Goal: Answer question/provide support: Share knowledge or assist other users

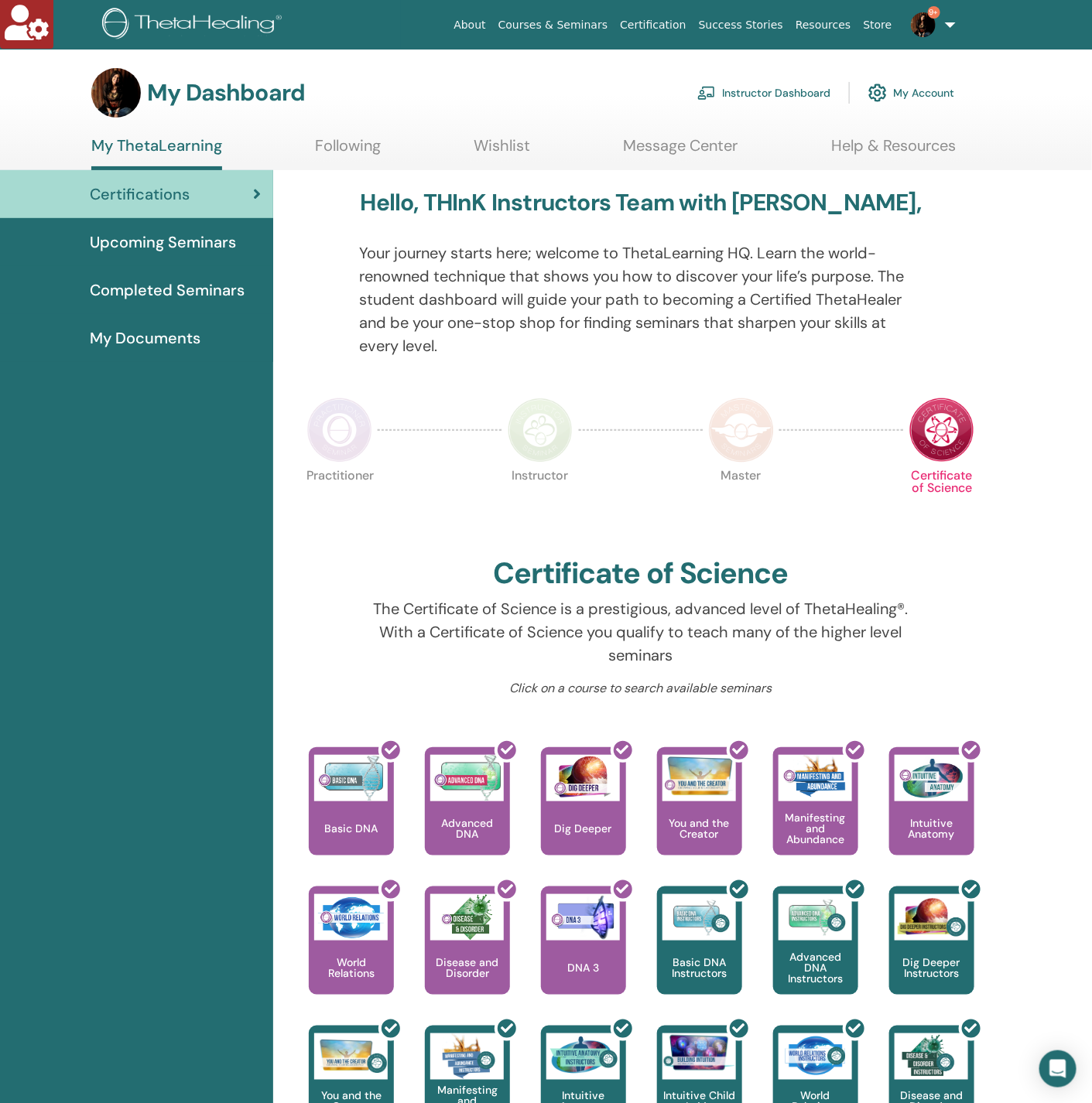
click at [807, 87] on link "Instructor Dashboard" at bounding box center [764, 93] width 133 height 34
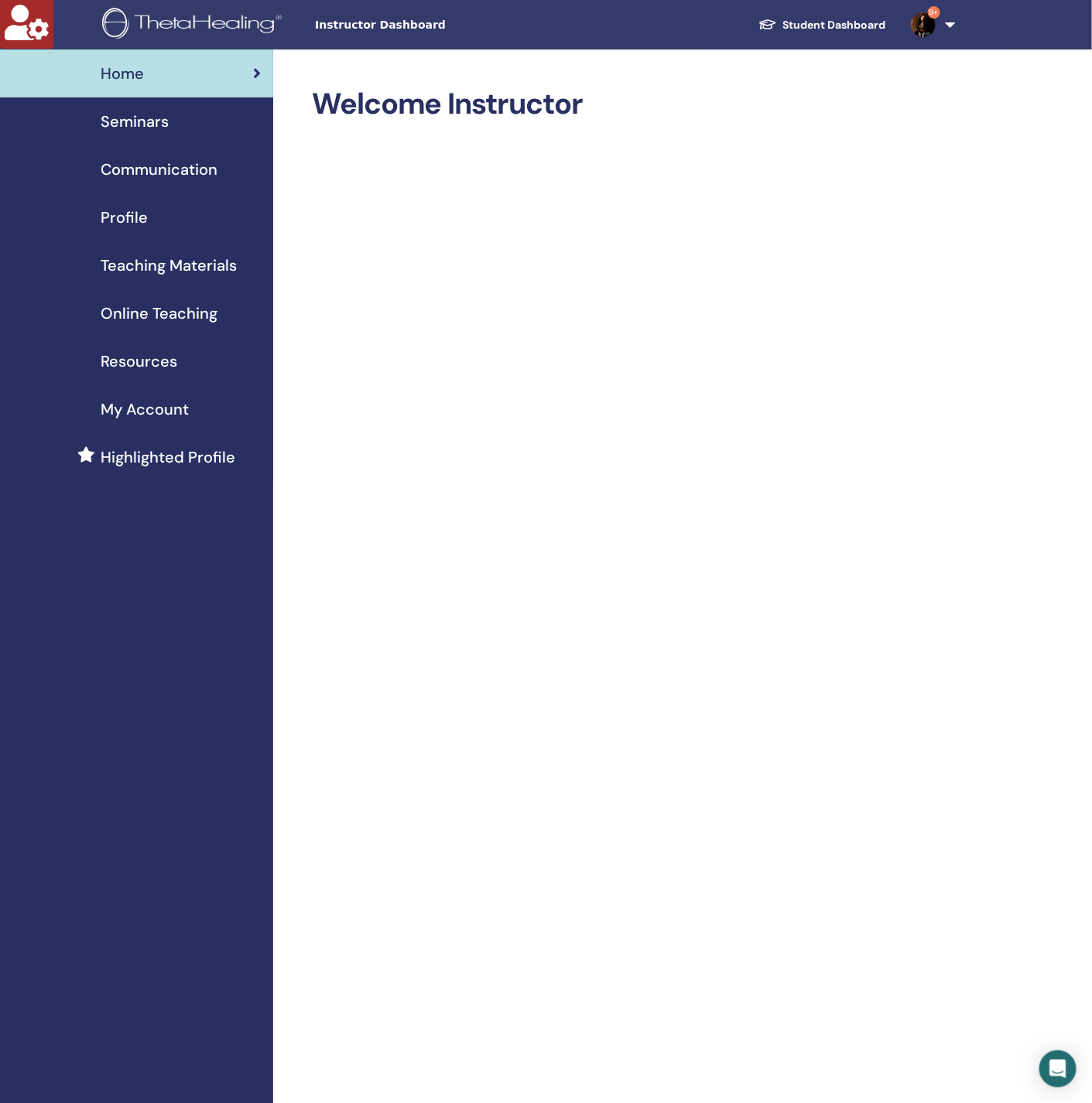
click at [144, 125] on span "Seminars" at bounding box center [134, 121] width 68 height 23
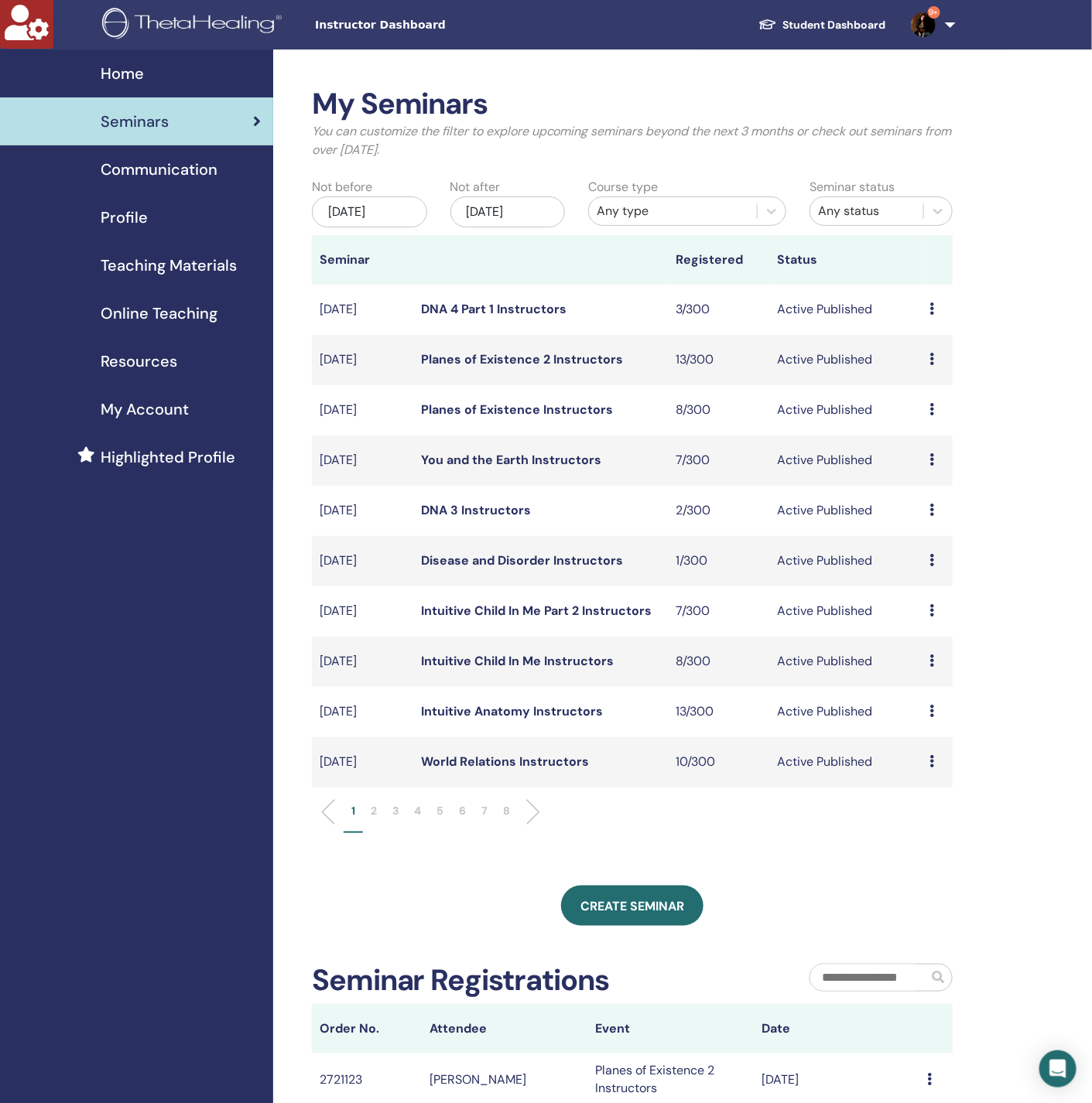
click at [637, 204] on div "Any type" at bounding box center [673, 210] width 152 height 18
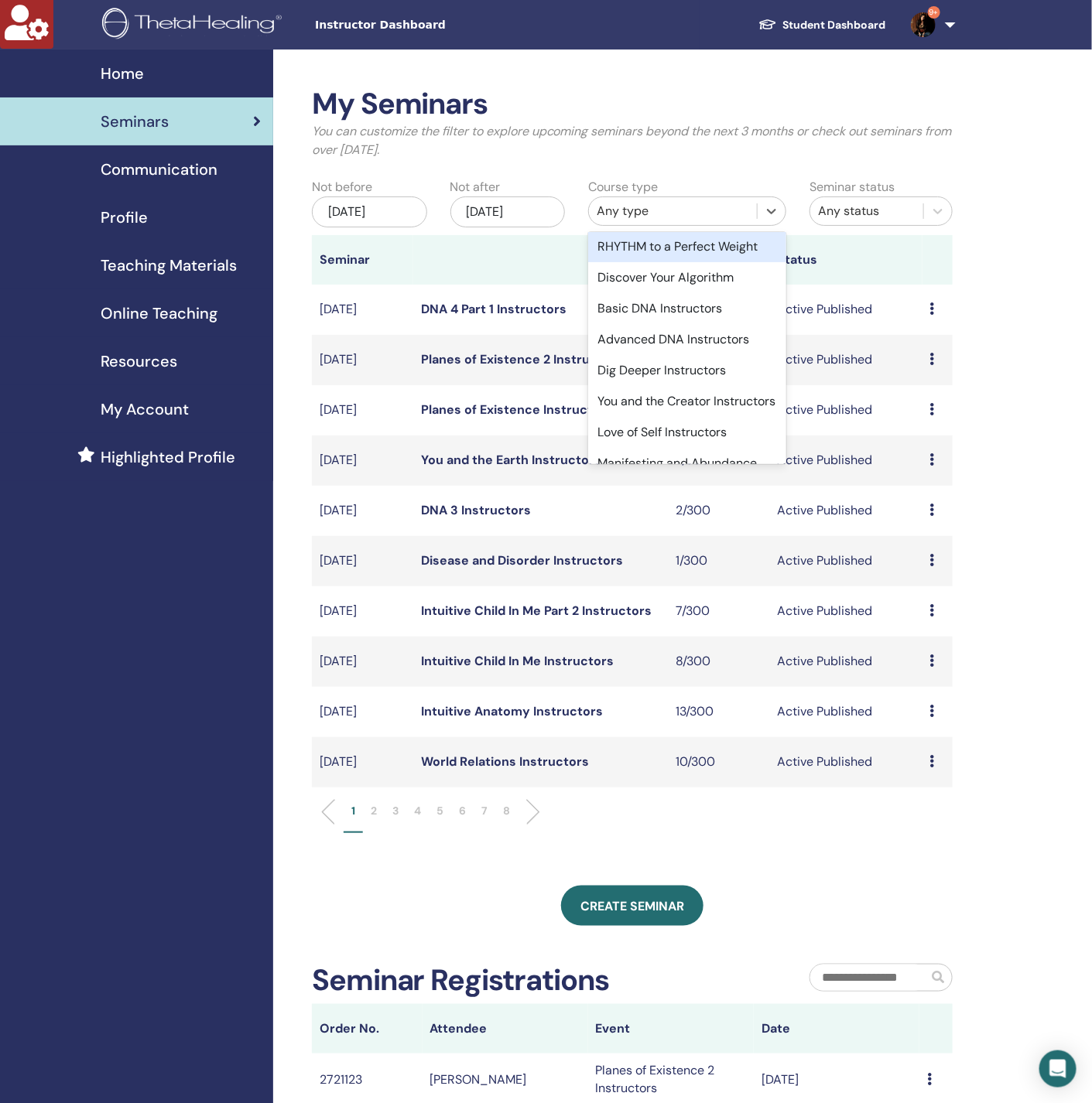
scroll to position [812, 0]
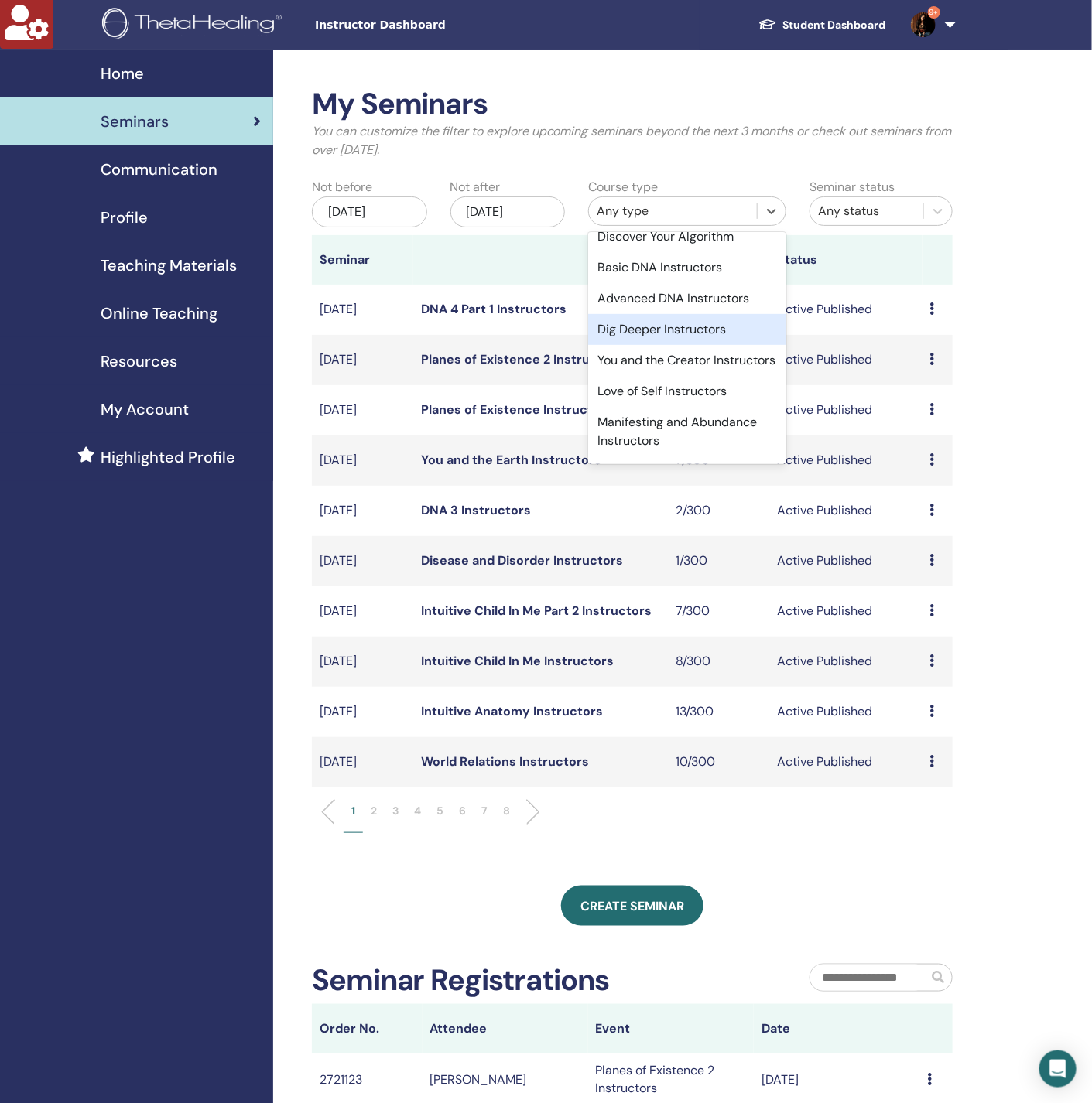
click at [667, 345] on div "Dig Deeper Instructors" at bounding box center [687, 329] width 198 height 31
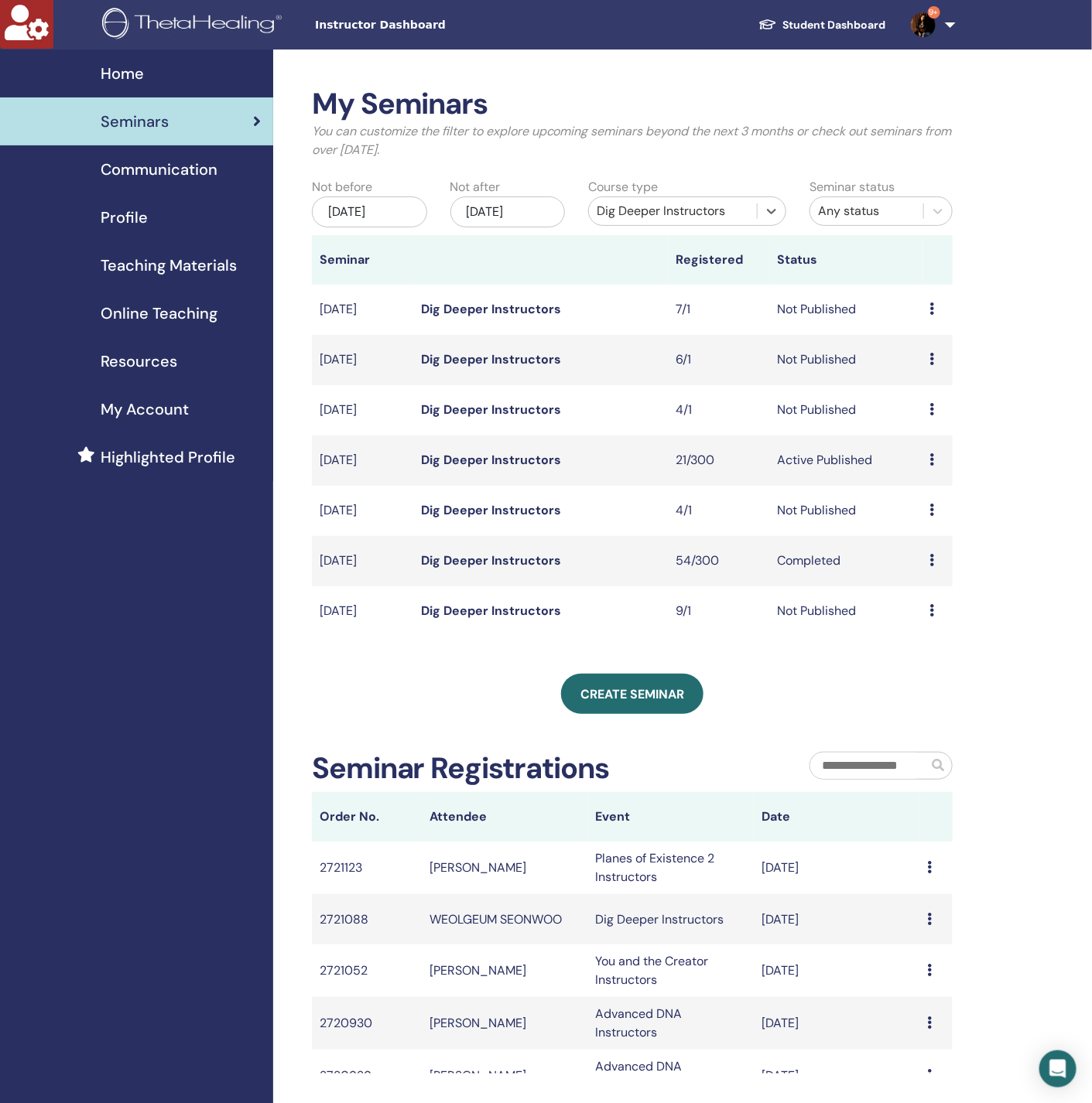
click at [500, 459] on link "Dig Deeper Instructors" at bounding box center [491, 459] width 140 height 16
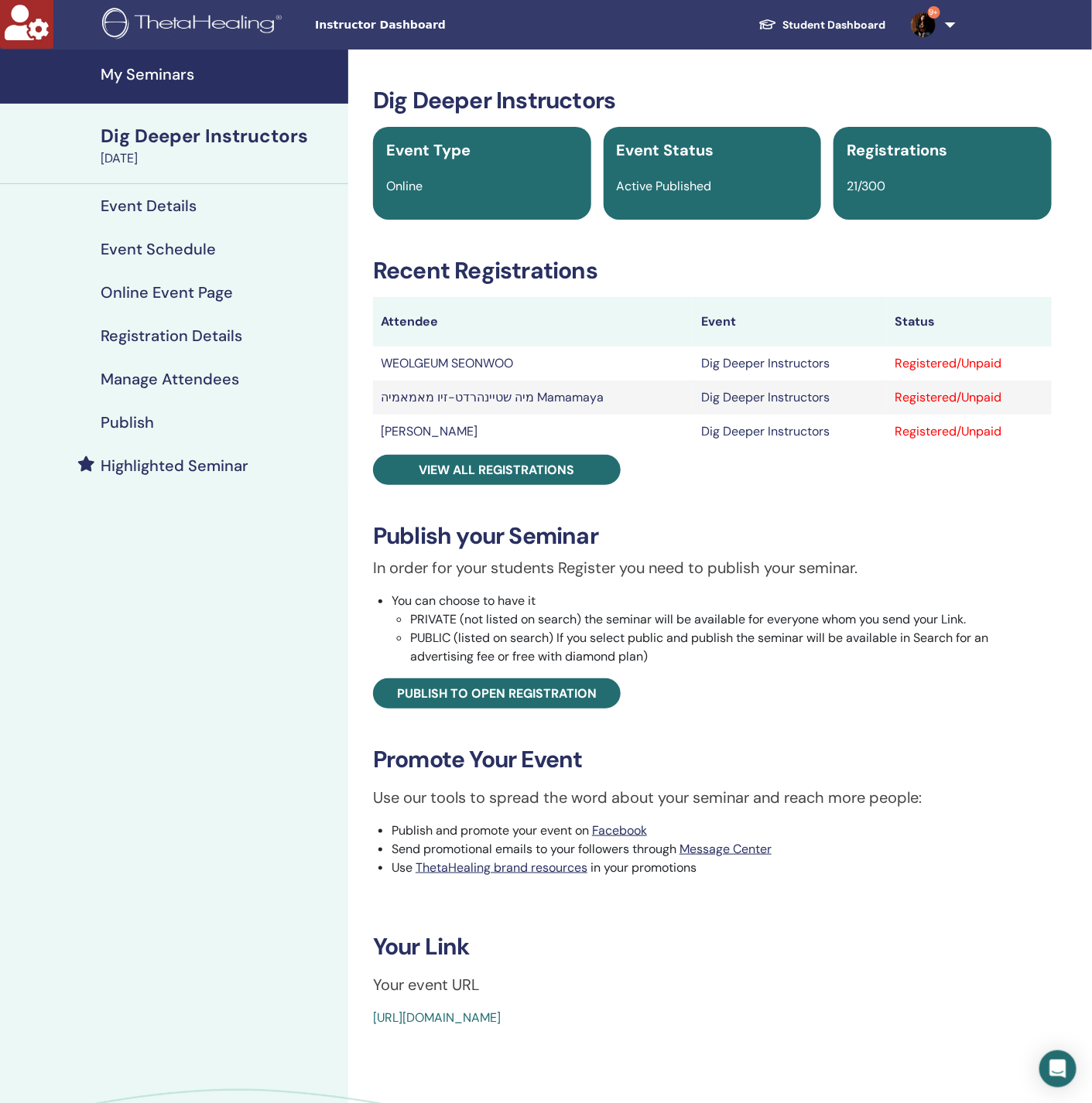
click at [216, 370] on h4 "Manage Attendees" at bounding box center [169, 379] width 139 height 18
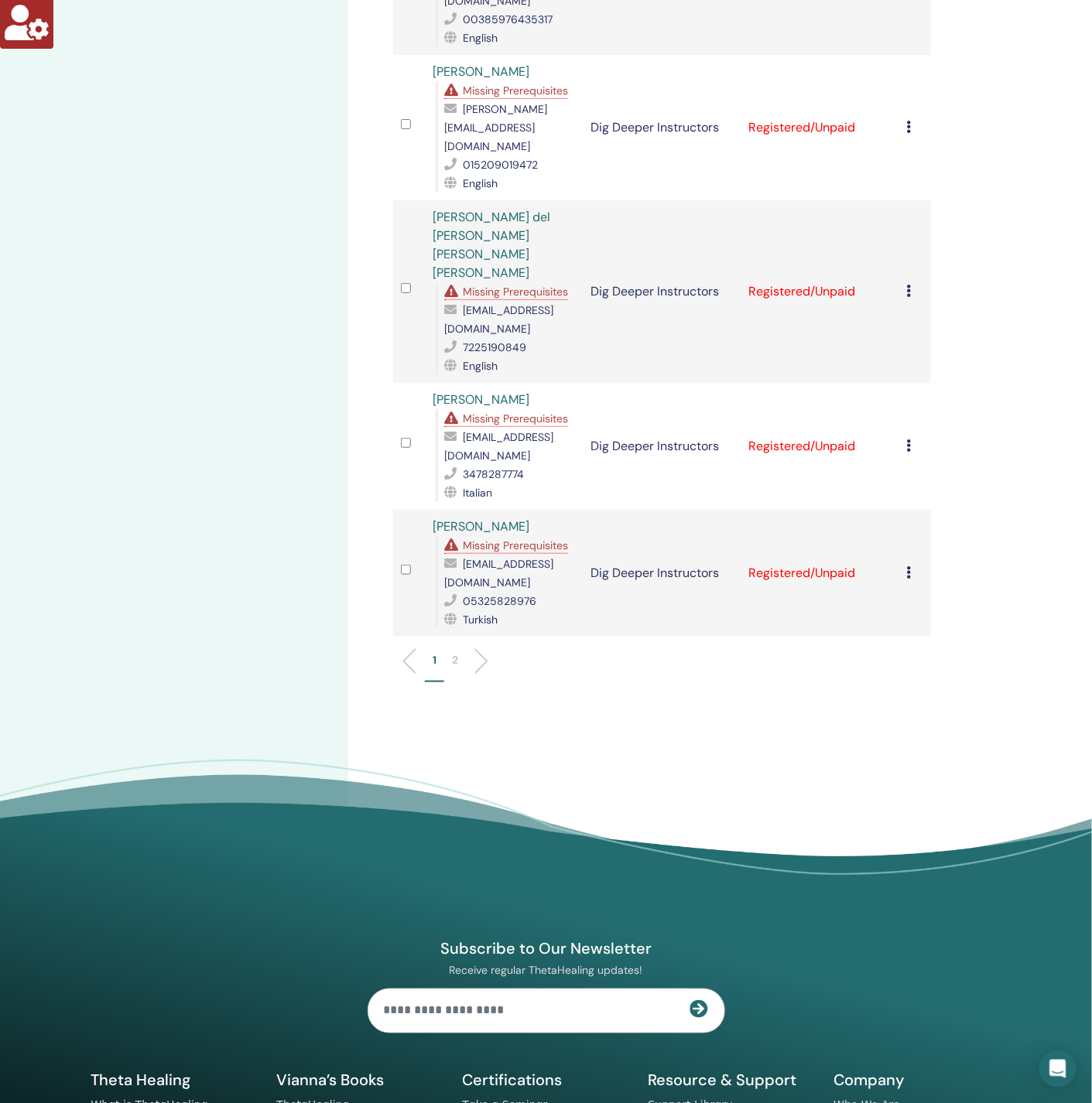
scroll to position [2375, 0]
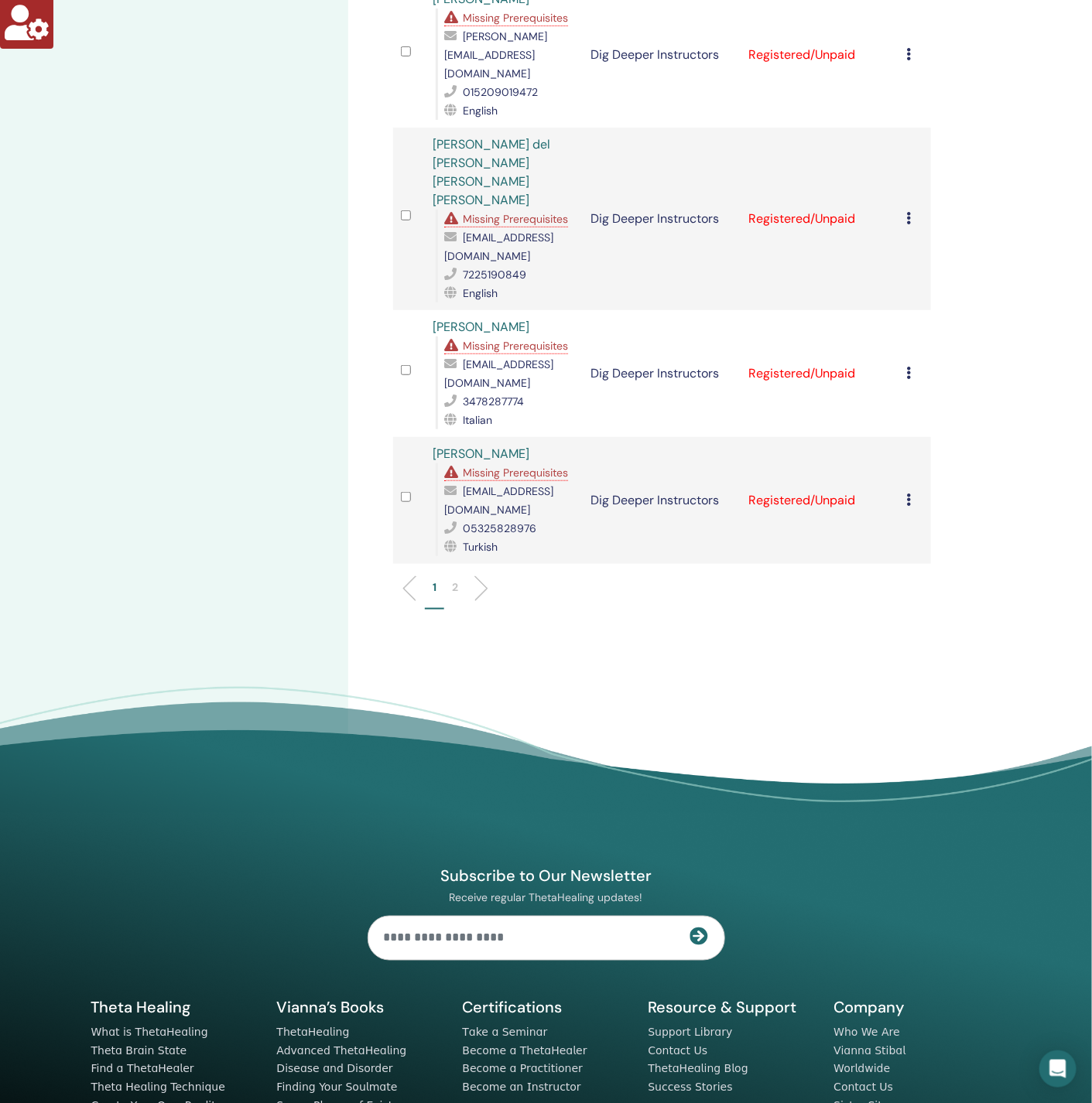
click at [508, 466] on span "Missing Prerequisites" at bounding box center [516, 473] width 105 height 14
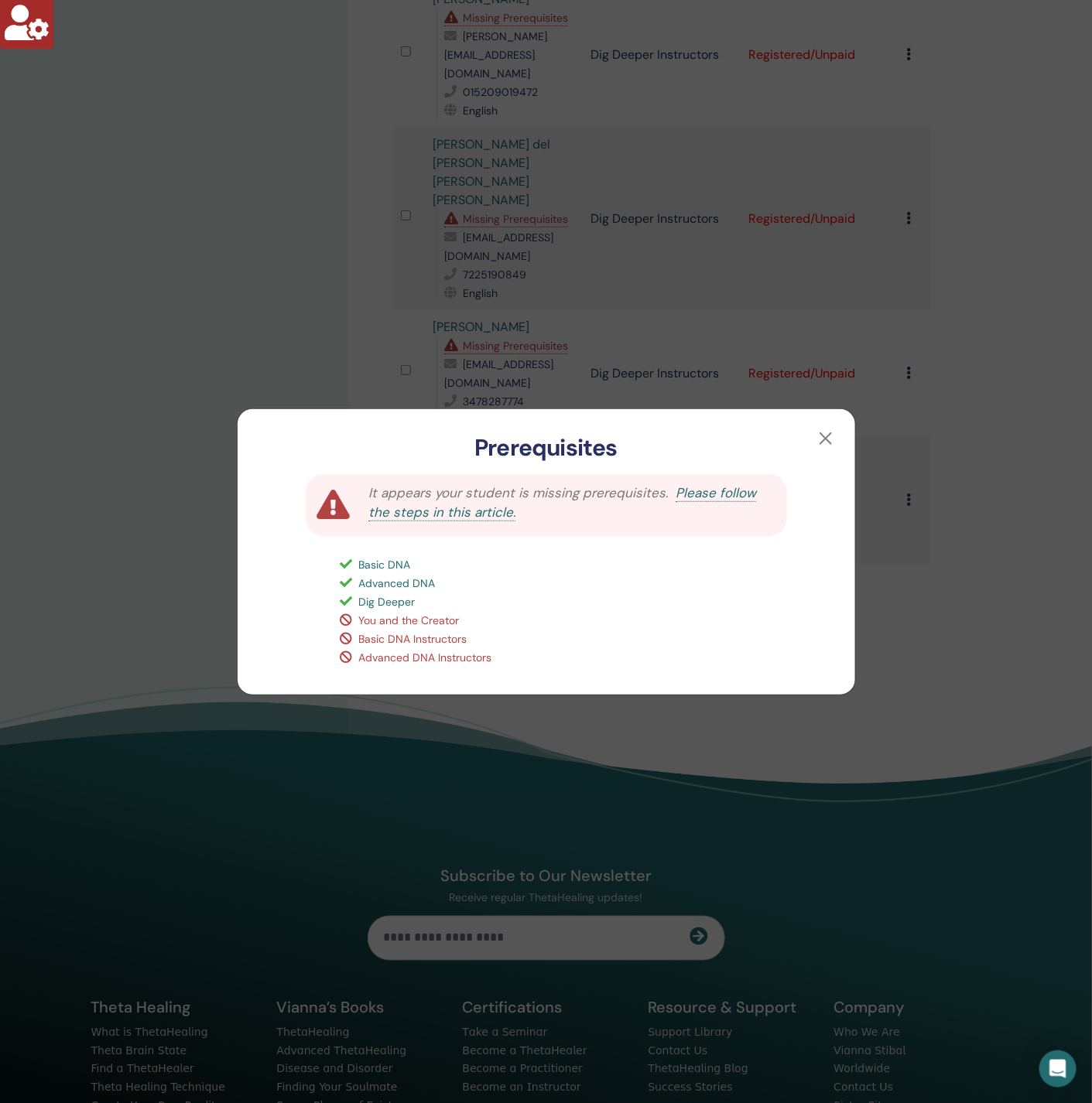
click at [169, 318] on div "Prerequisites It appears your student is missing prerequisites. Please follow t…" at bounding box center [546, 551] width 1092 height 1103
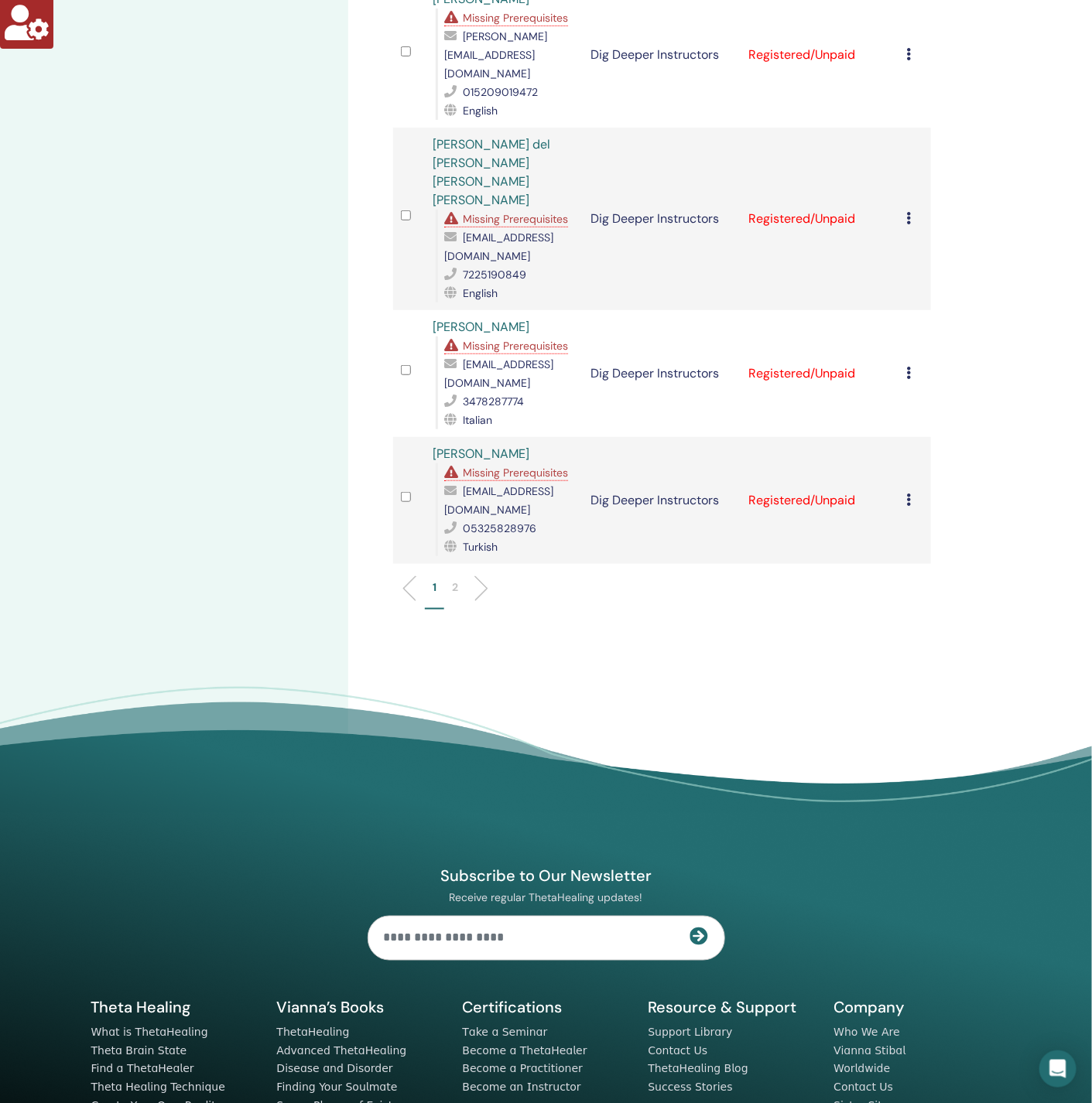
click at [508, 339] on span "Missing Prerequisites" at bounding box center [516, 345] width 105 height 14
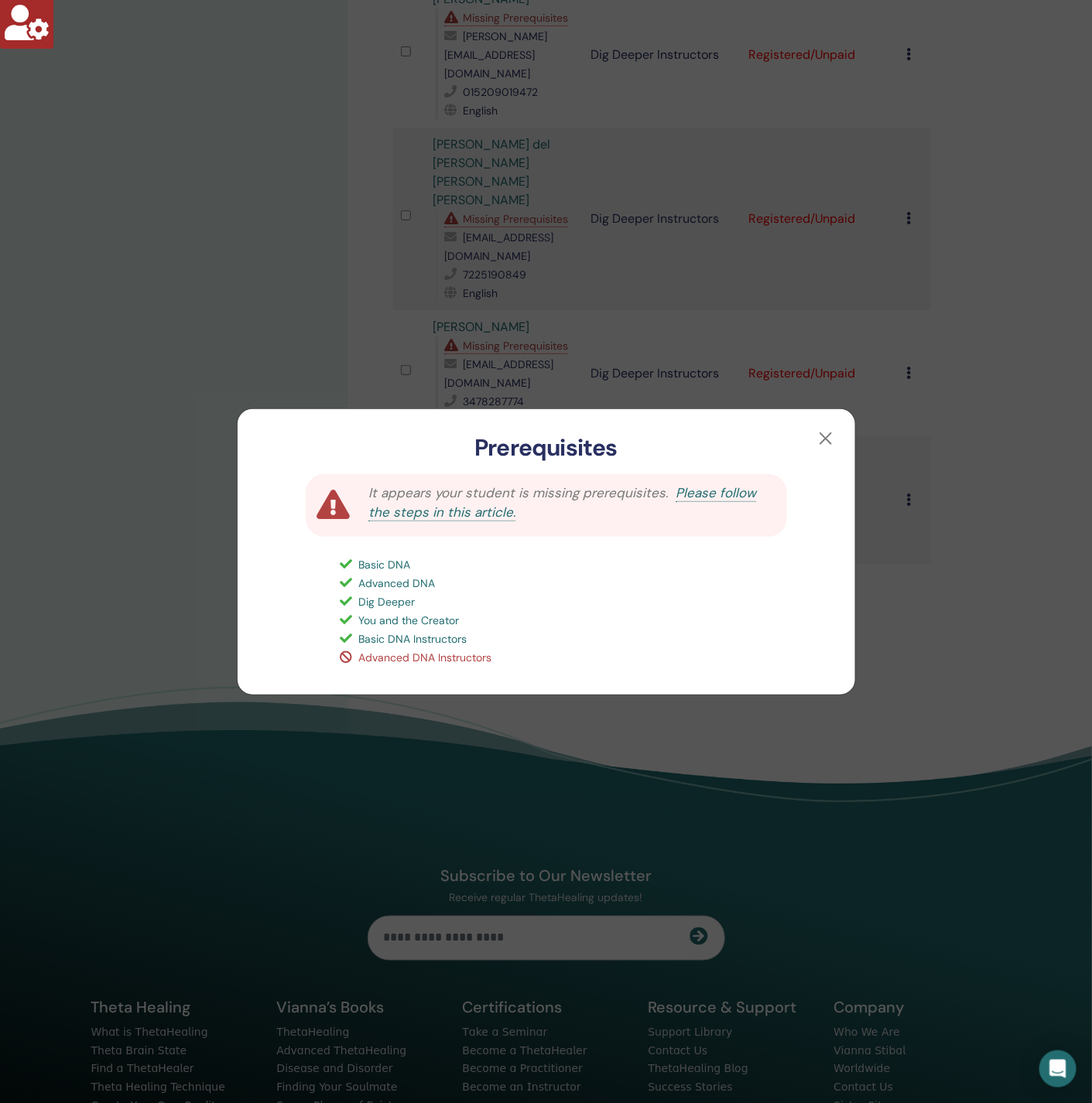
click at [240, 232] on div "Prerequisites It appears your student is missing prerequisites. Please follow t…" at bounding box center [546, 551] width 1092 height 1103
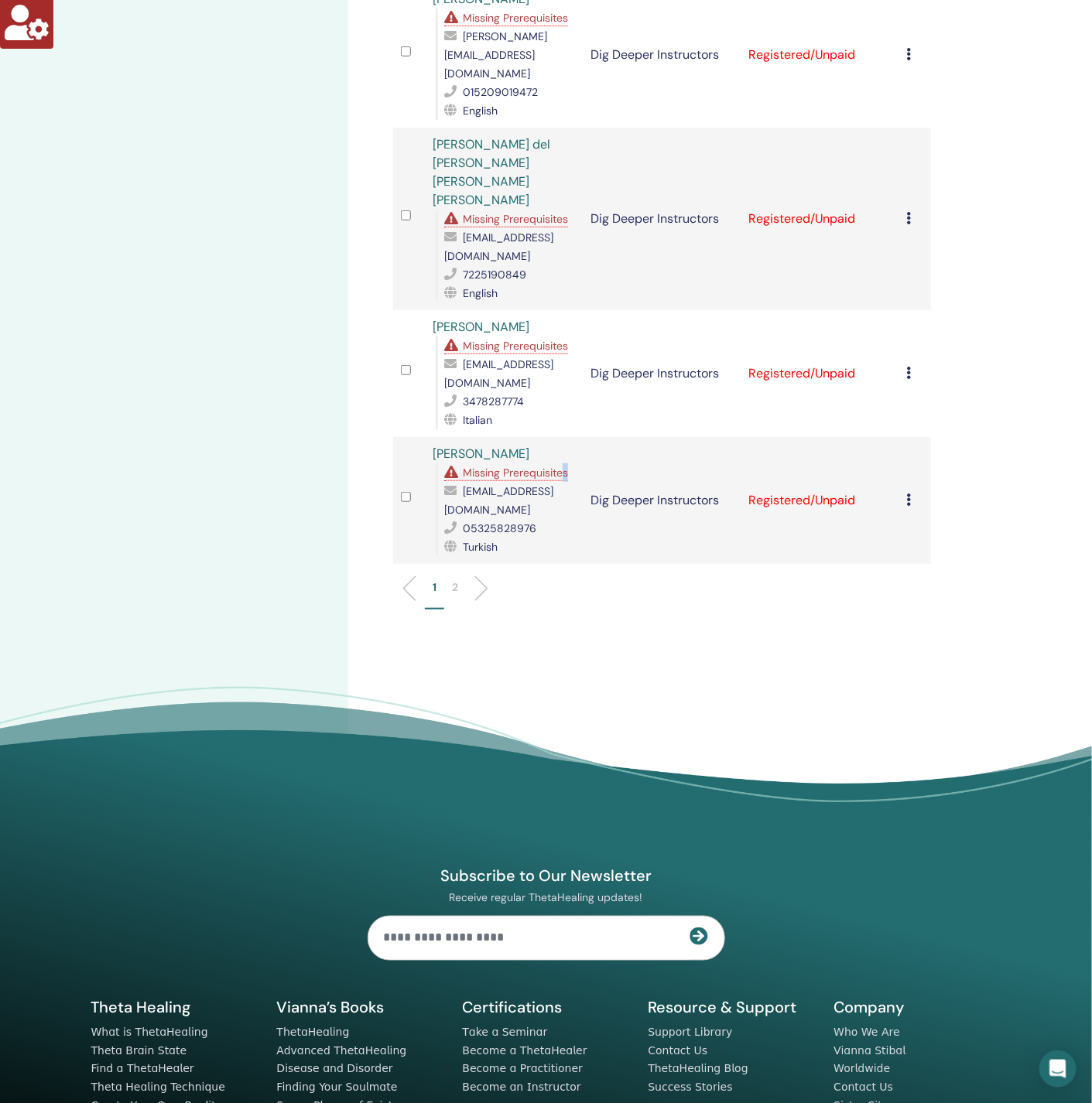
click at [565, 466] on span "Missing Prerequisites" at bounding box center [516, 473] width 105 height 14
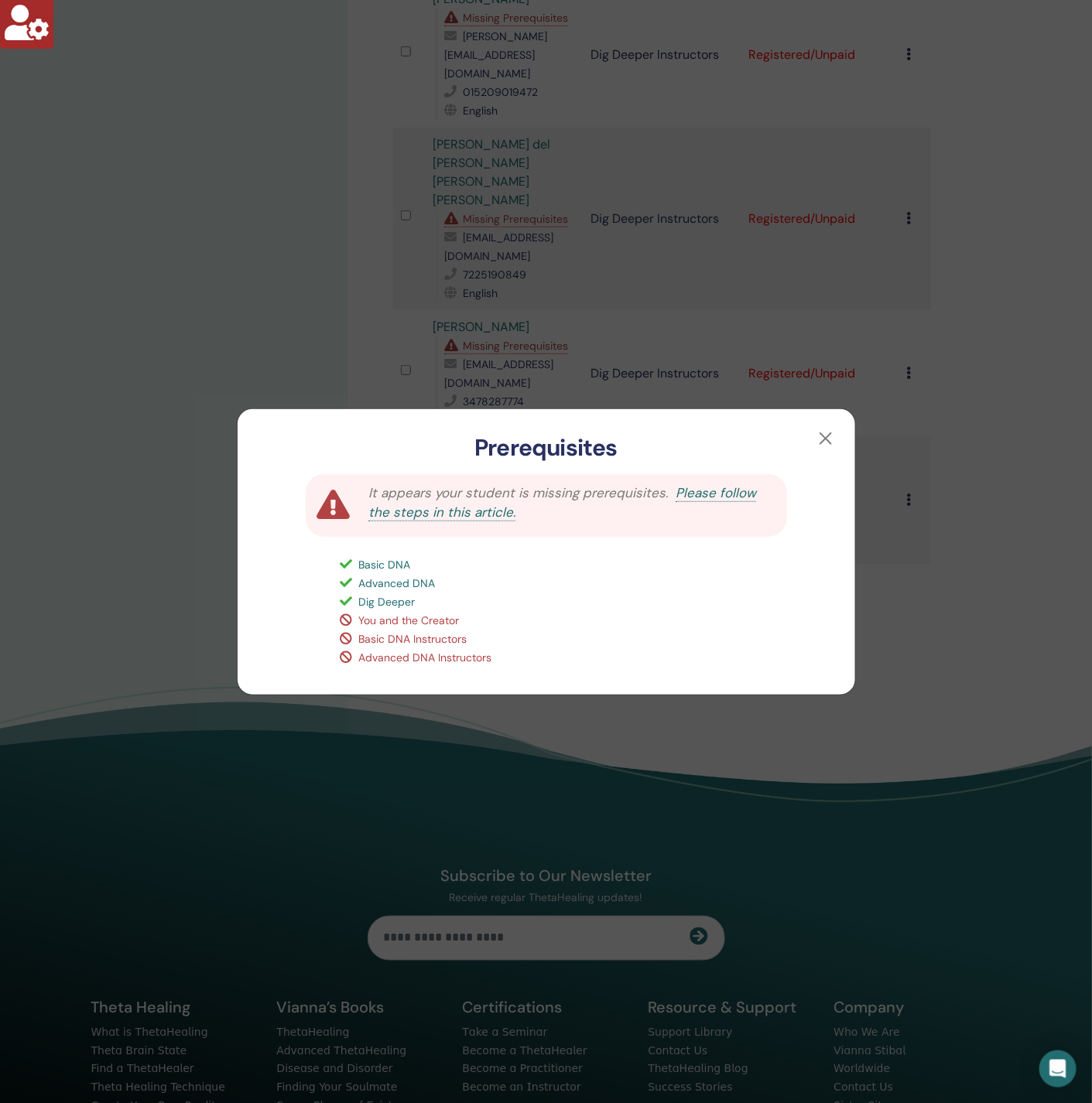
click at [284, 306] on div "Prerequisites It appears your student is missing prerequisites. Please follow t…" at bounding box center [546, 551] width 1092 height 1103
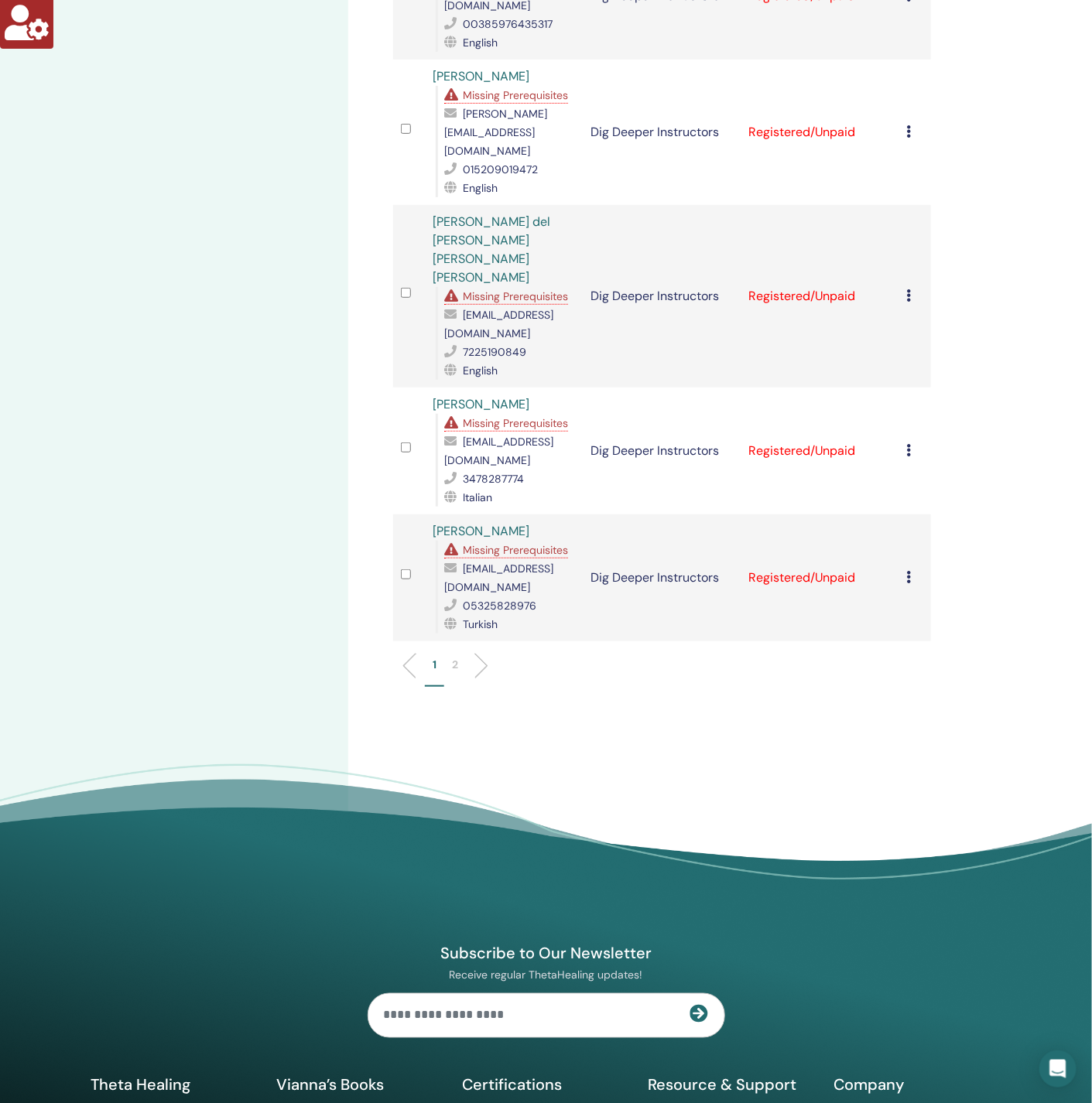
scroll to position [2259, 0]
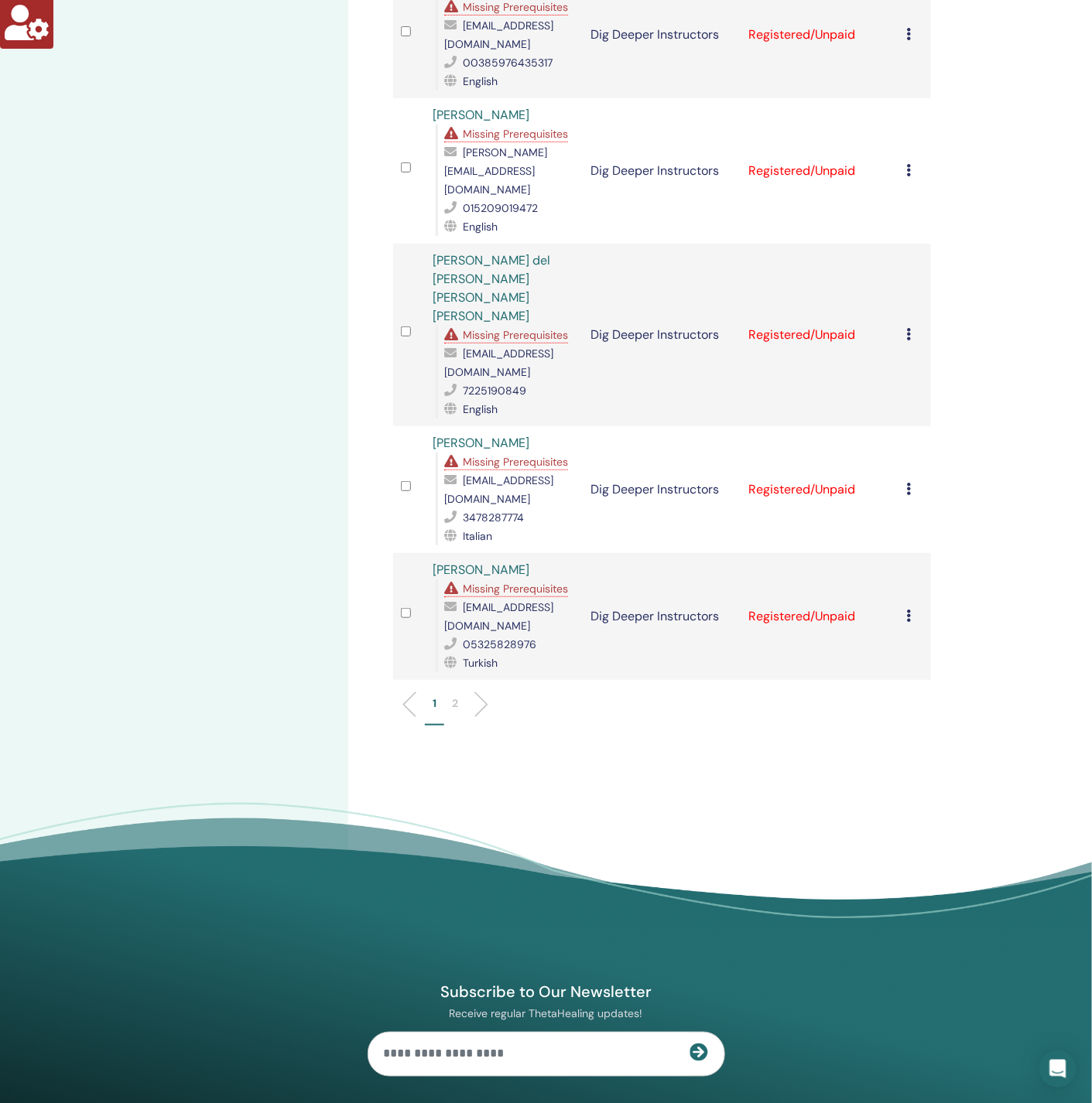
click at [528, 328] on span "Missing Prerequisites" at bounding box center [516, 335] width 105 height 14
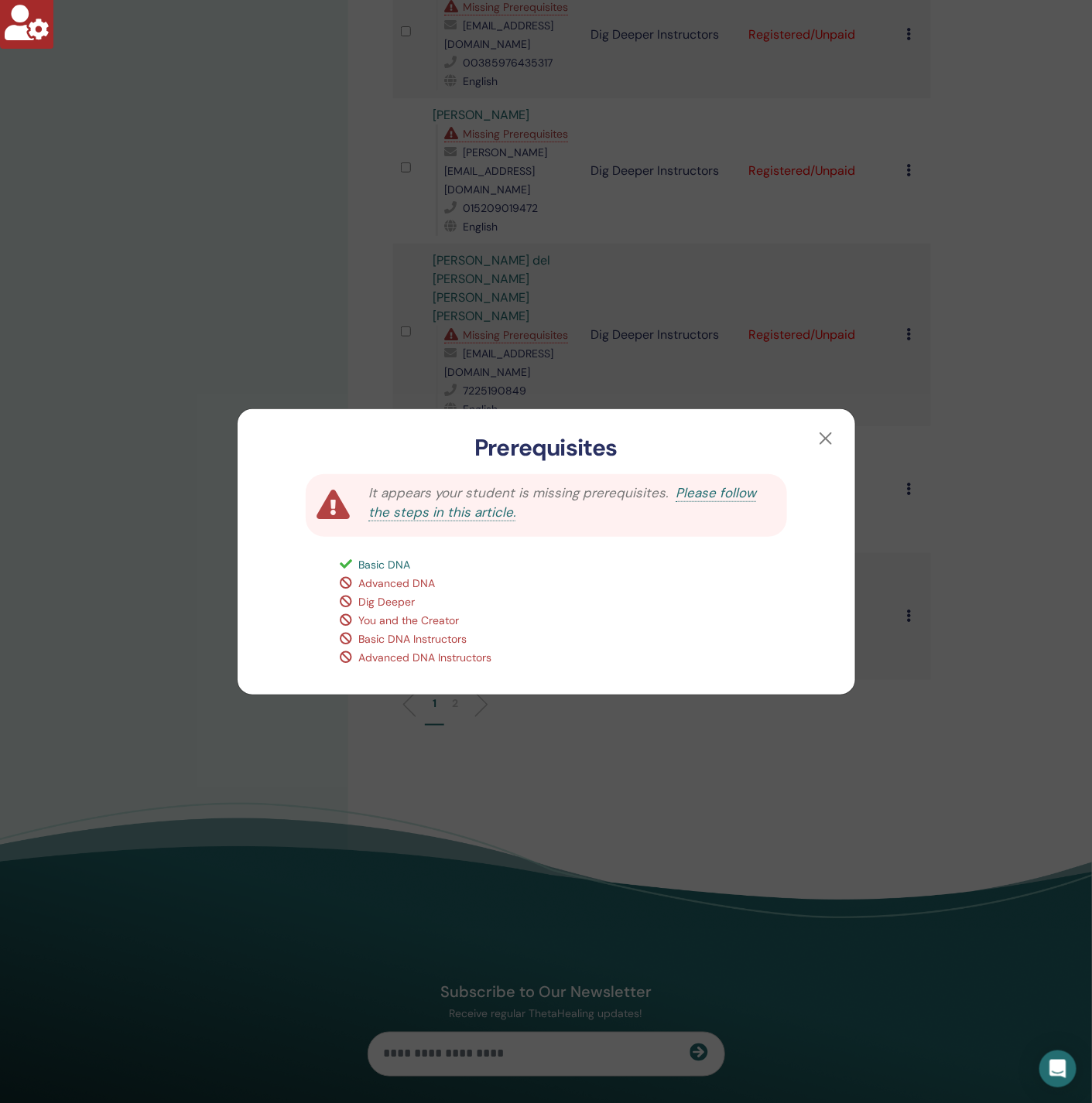
click at [339, 358] on div "Prerequisites It appears your student is missing prerequisites. Please follow t…" at bounding box center [546, 551] width 1092 height 1103
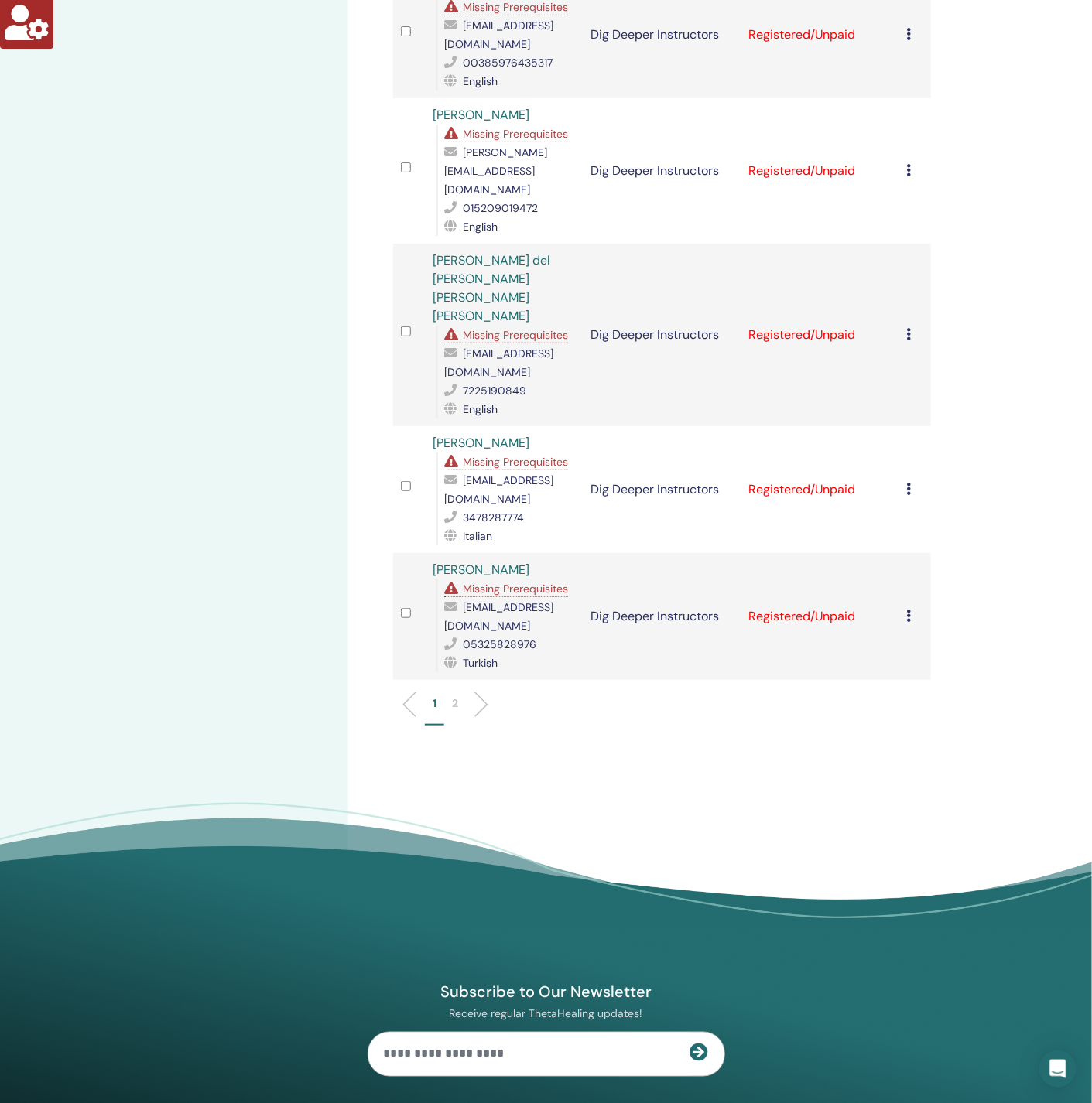
scroll to position [2143, 0]
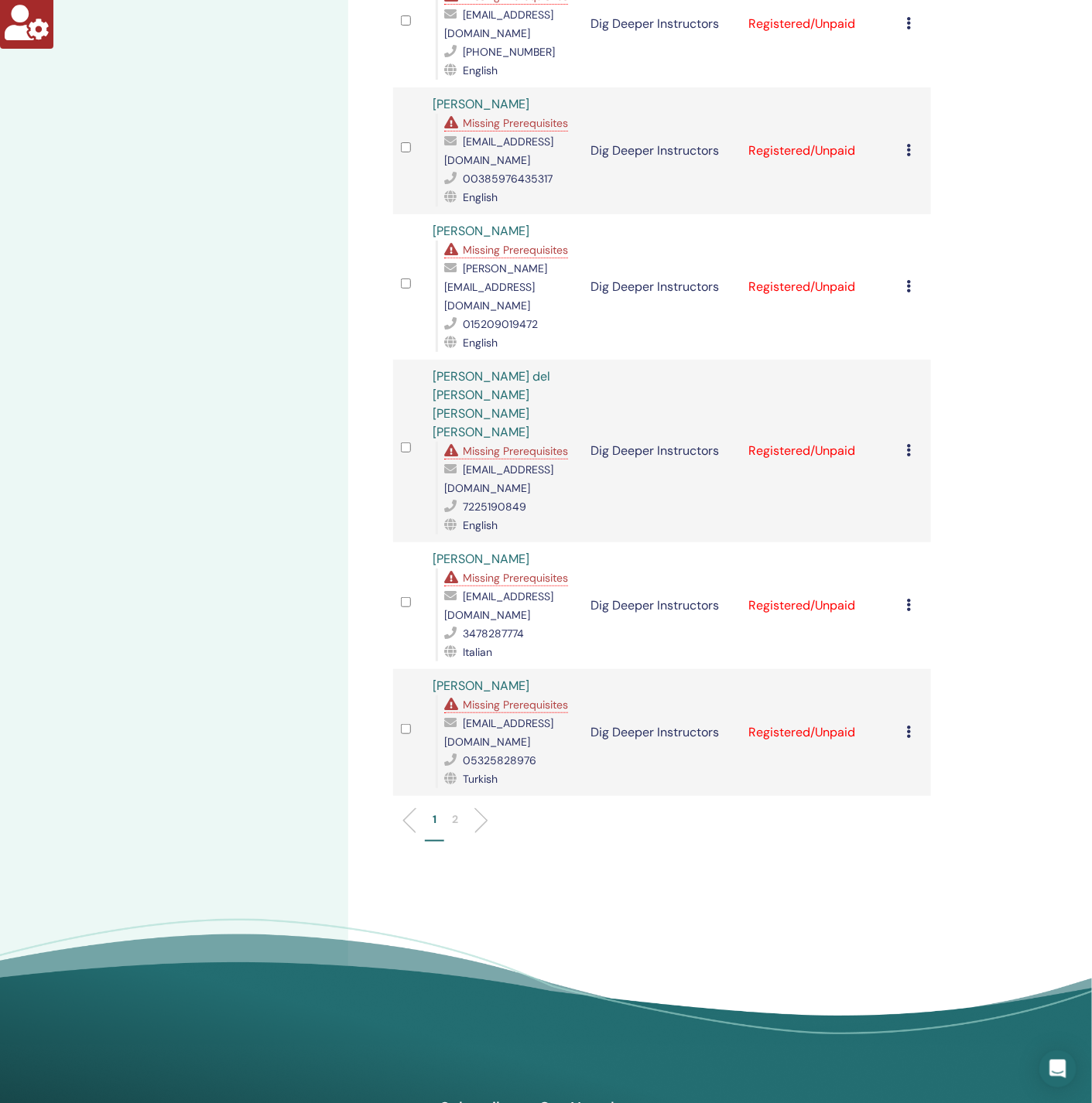
click at [539, 443] on div "Missing Prerequisites" at bounding box center [505, 452] width 123 height 17
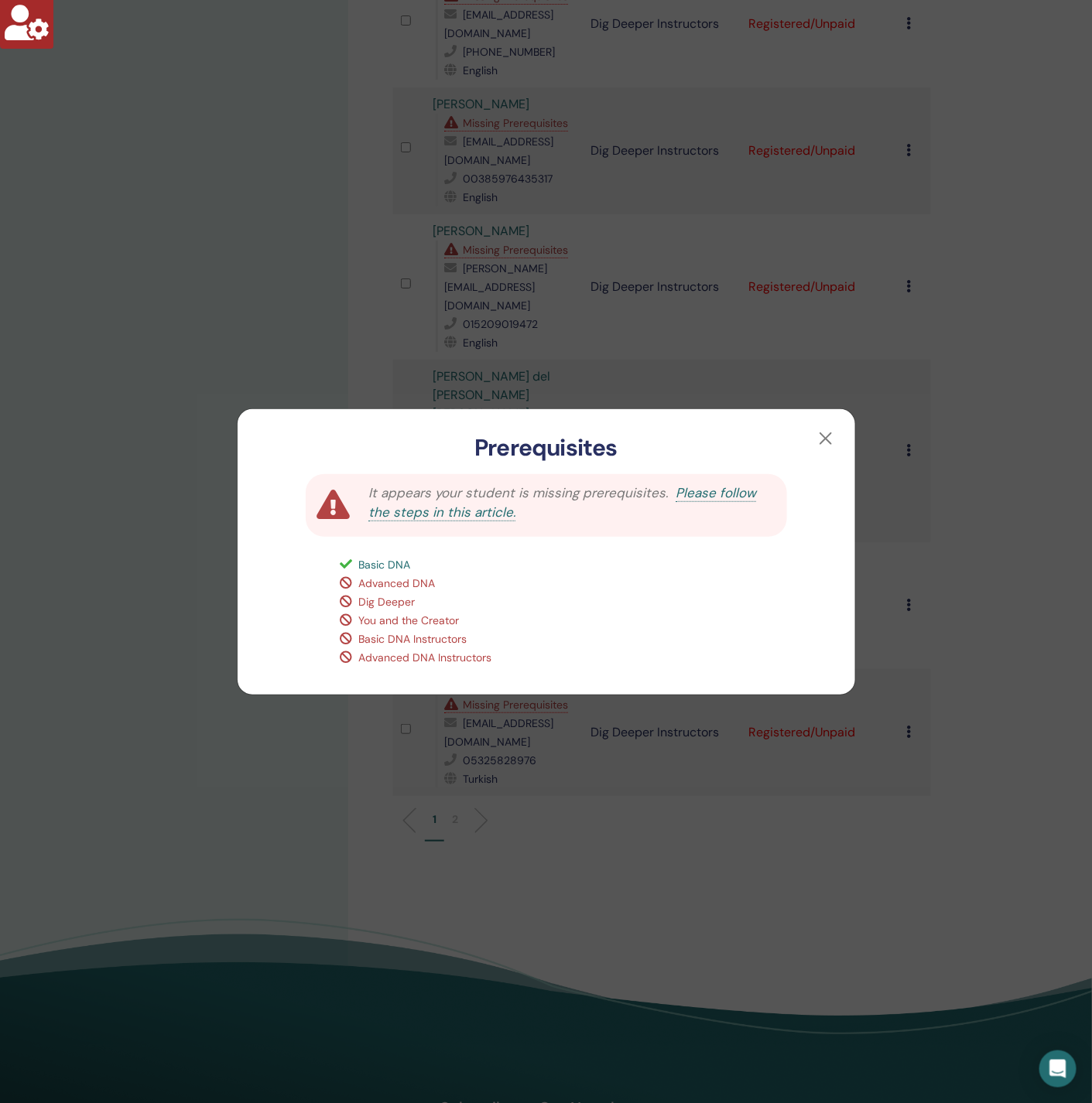
click at [307, 342] on div "Prerequisites It appears your student is missing prerequisites. Please follow t…" at bounding box center [546, 551] width 1092 height 1103
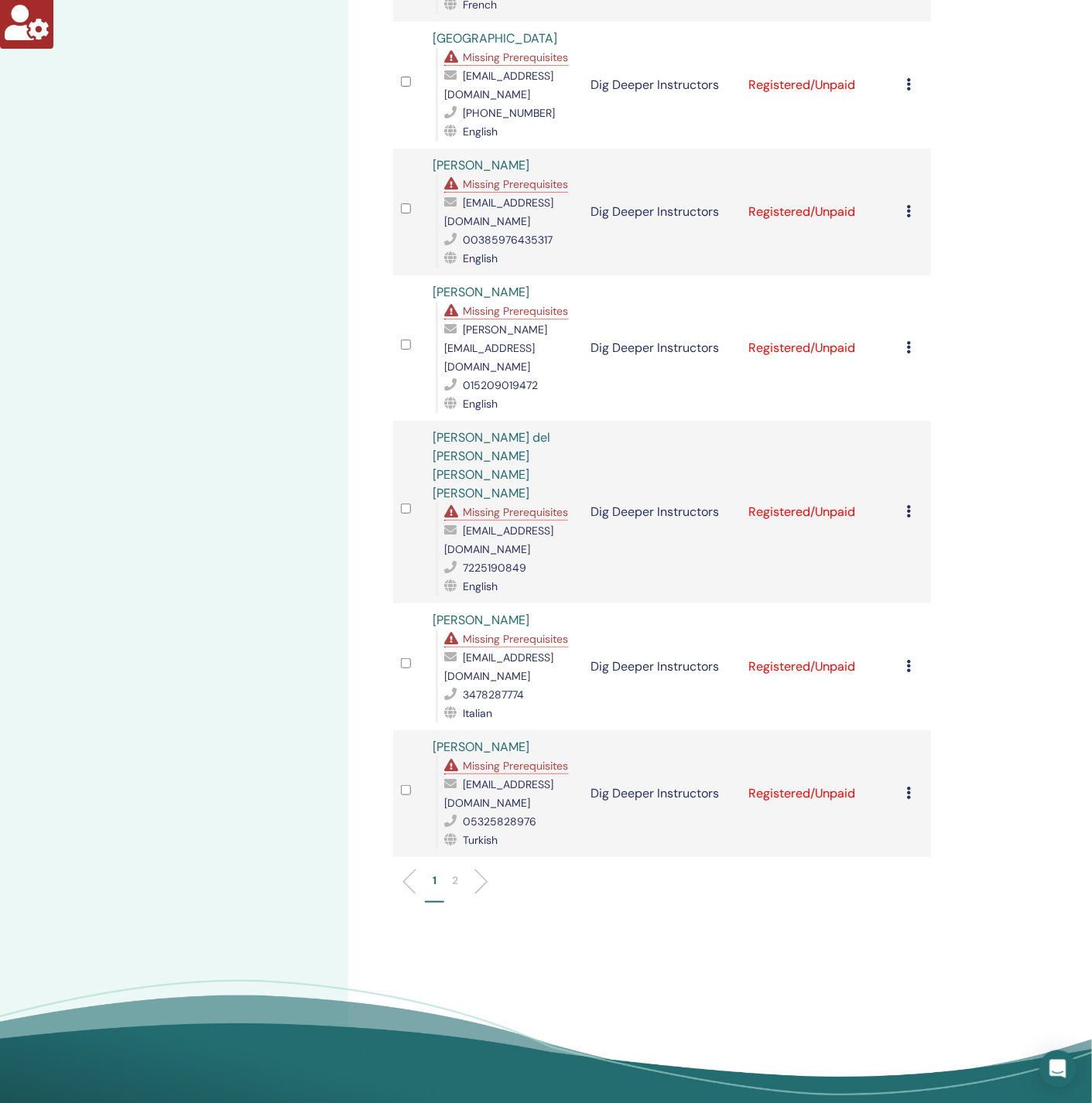
scroll to position [2027, 0]
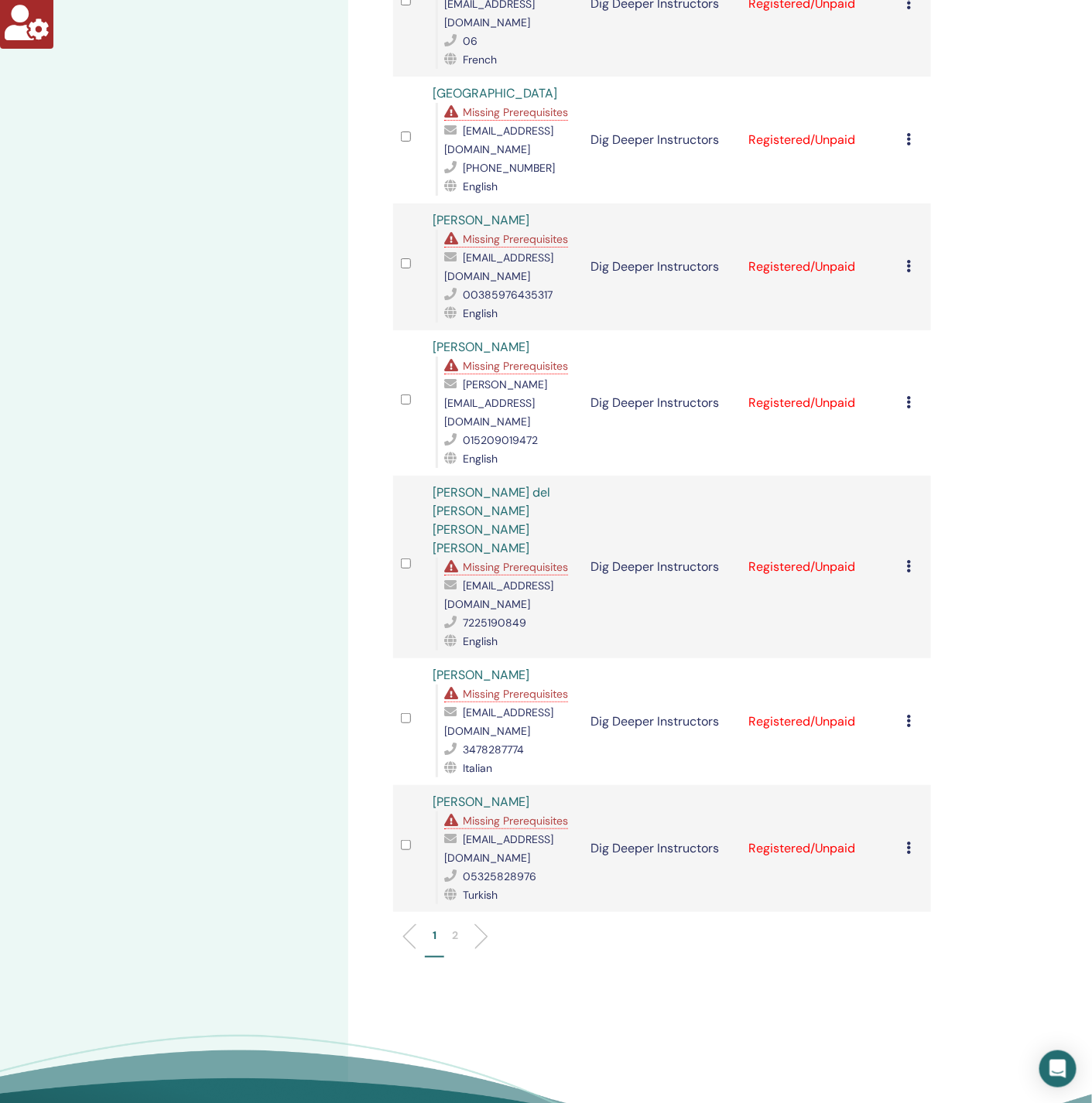
click at [497, 232] on span "Missing Prerequisites" at bounding box center [516, 239] width 105 height 14
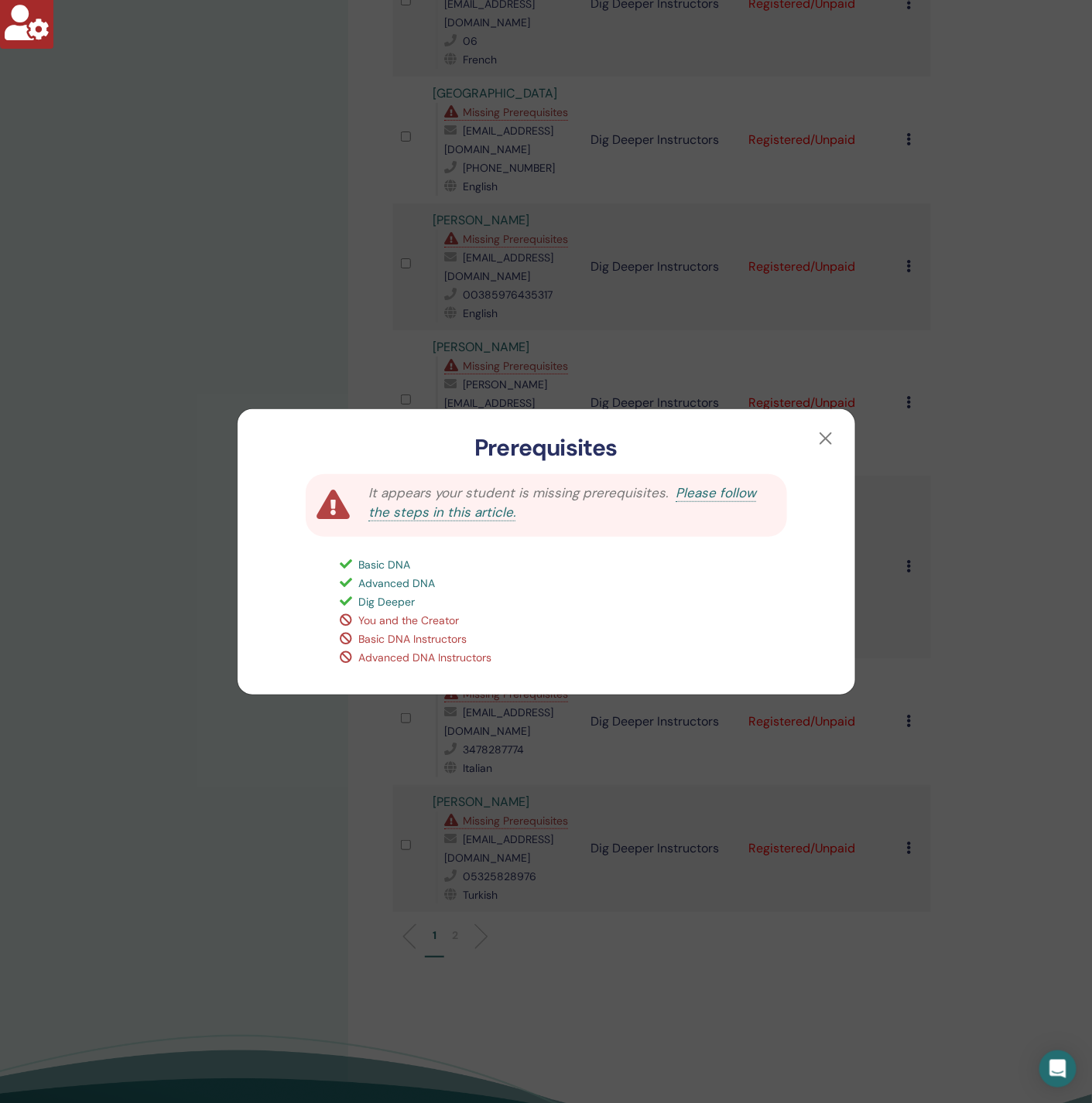
click at [294, 261] on div "Prerequisites It appears your student is missing prerequisites. Please follow t…" at bounding box center [546, 551] width 1092 height 1103
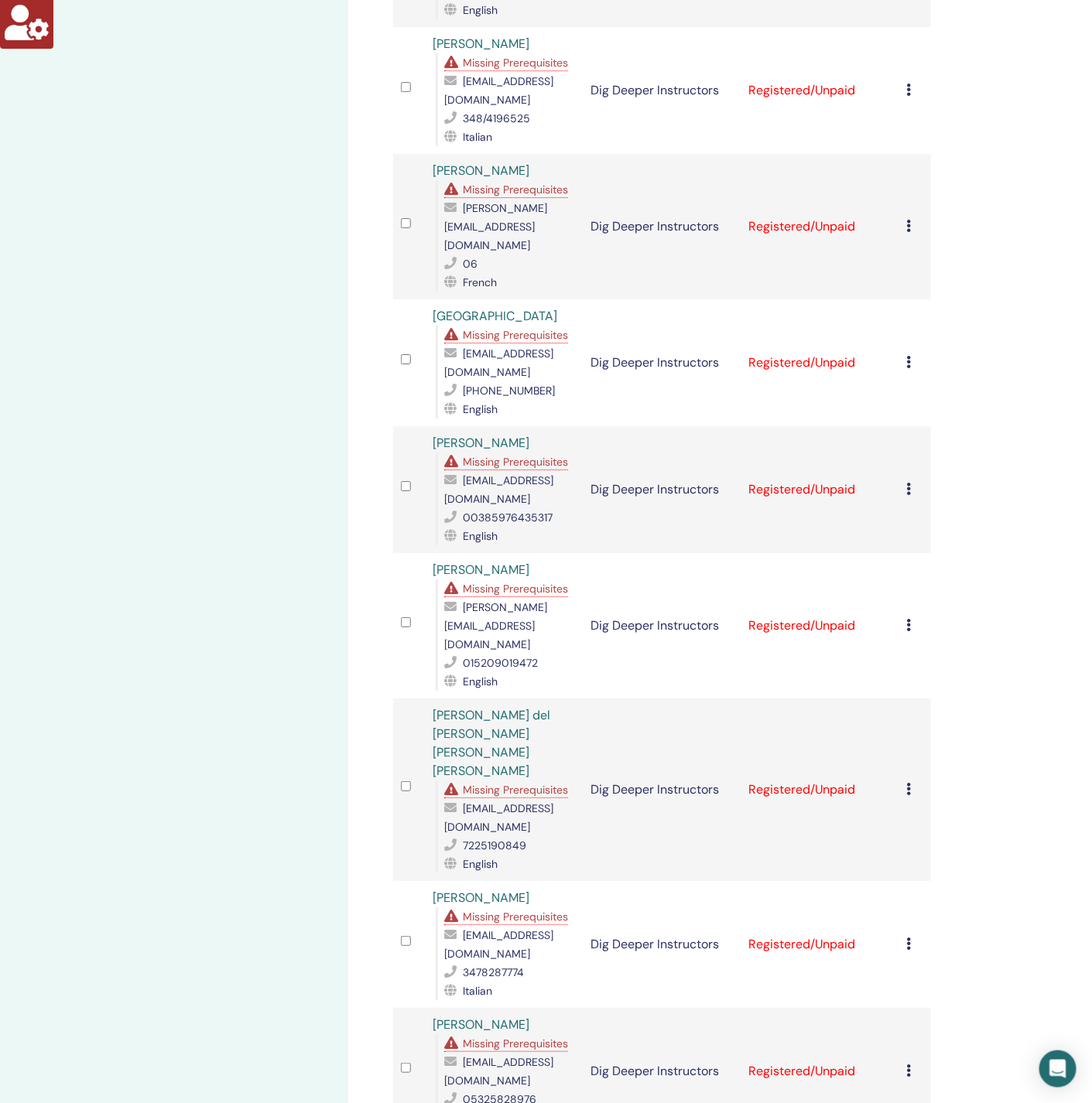
scroll to position [1795, 0]
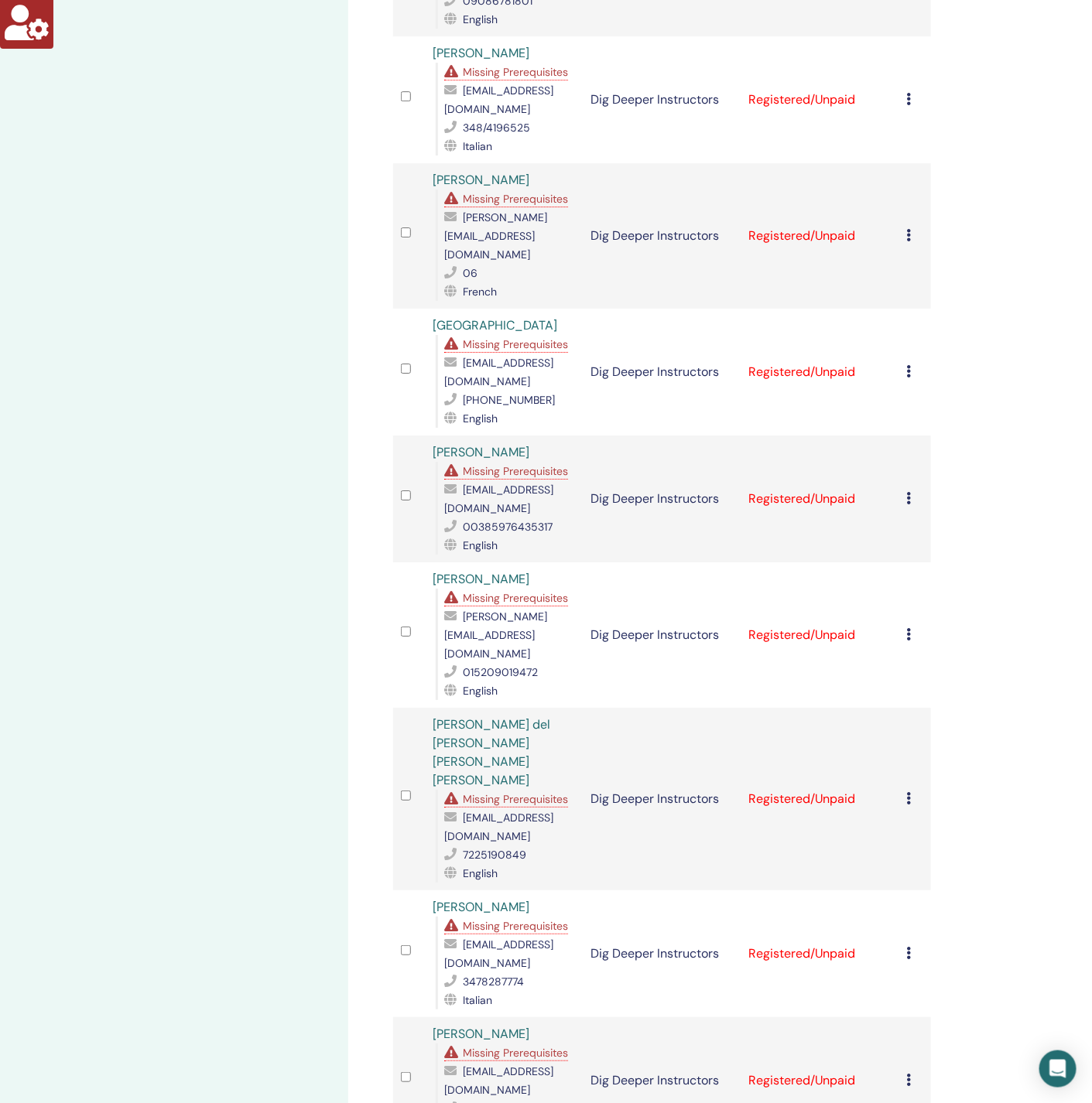
click at [542, 338] on span "Missing Prerequisites" at bounding box center [516, 344] width 105 height 14
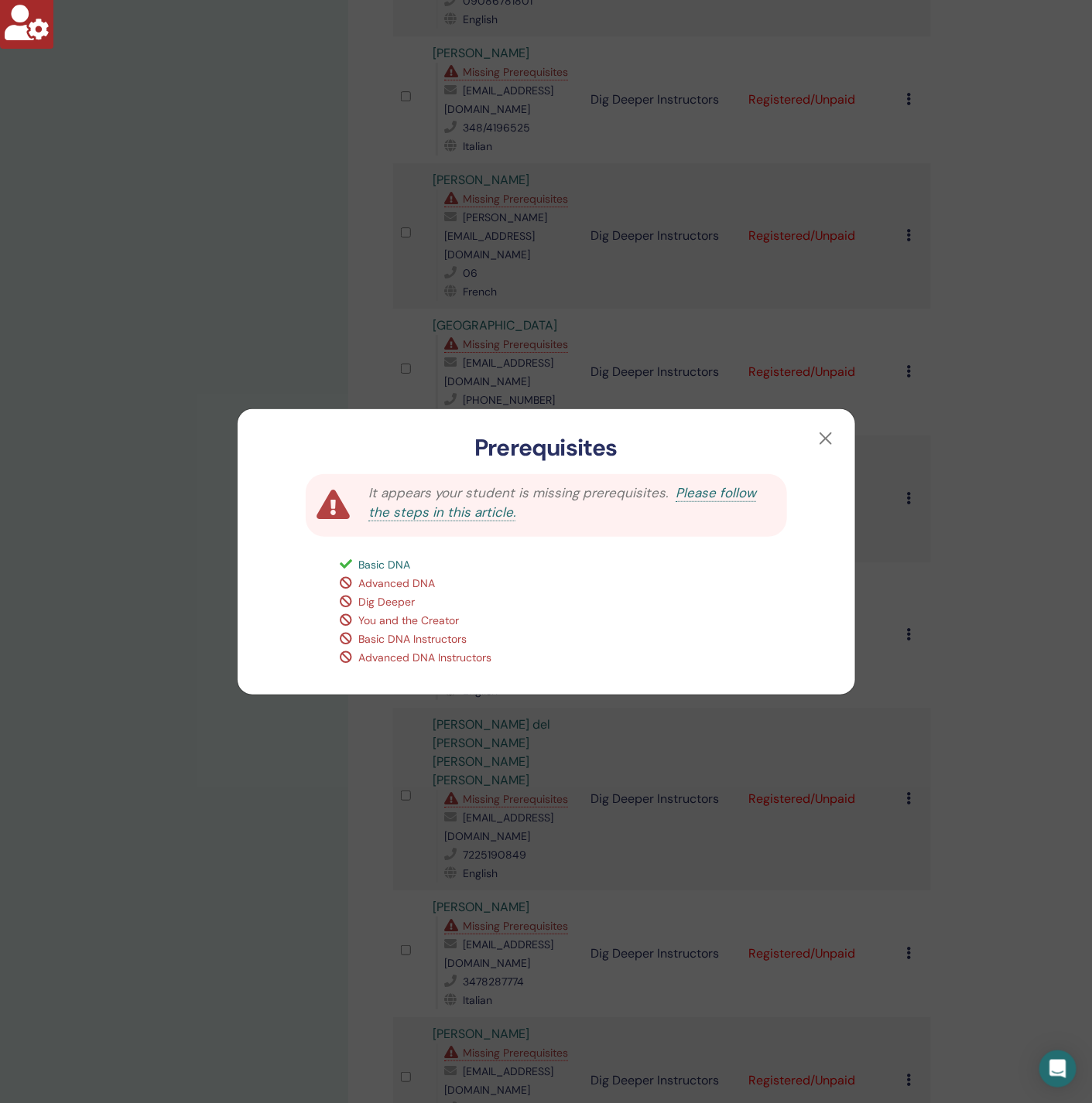
click at [349, 291] on div "Prerequisites It appears your student is missing prerequisites. Please follow t…" at bounding box center [546, 551] width 1092 height 1103
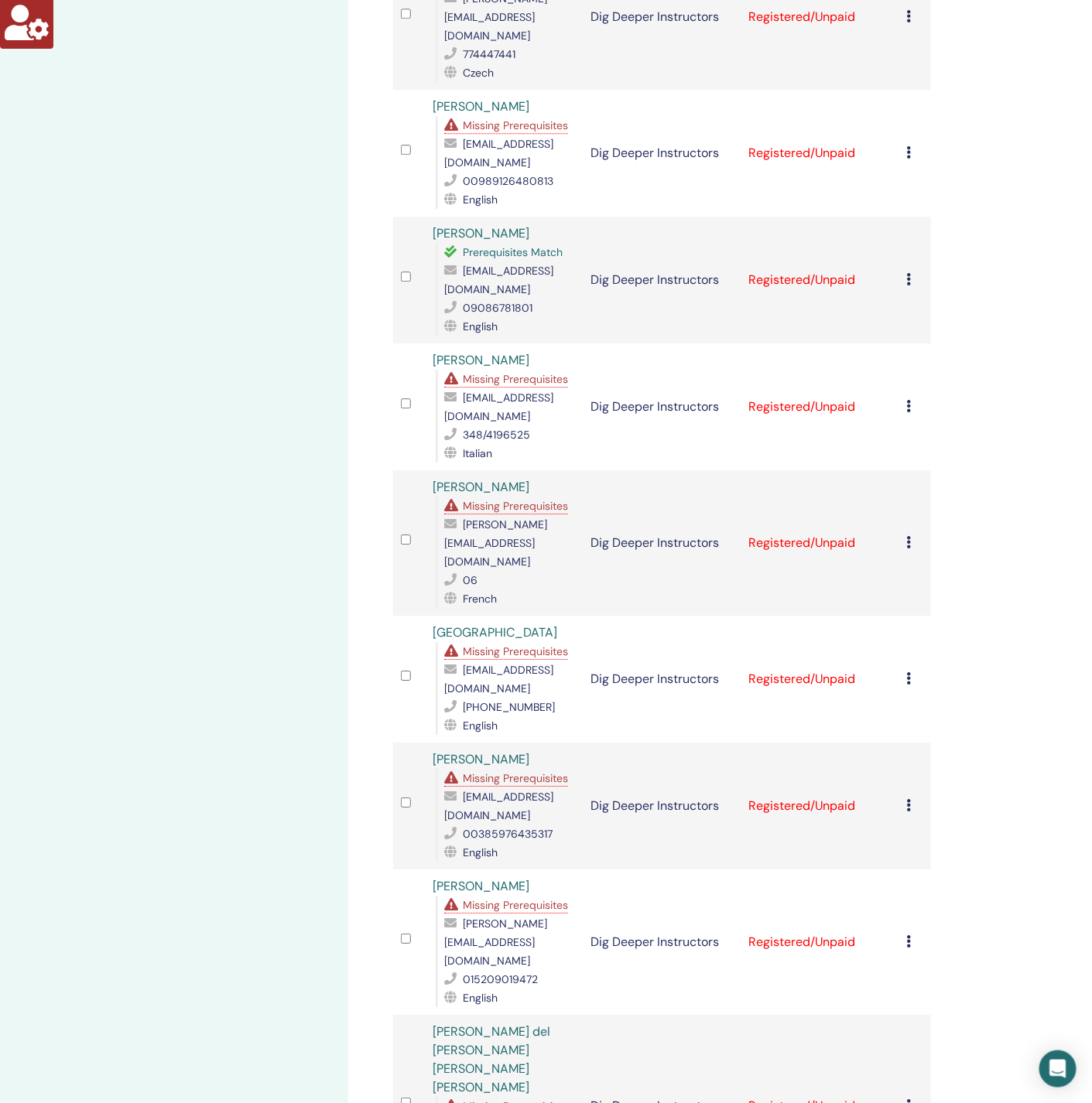
scroll to position [1446, 0]
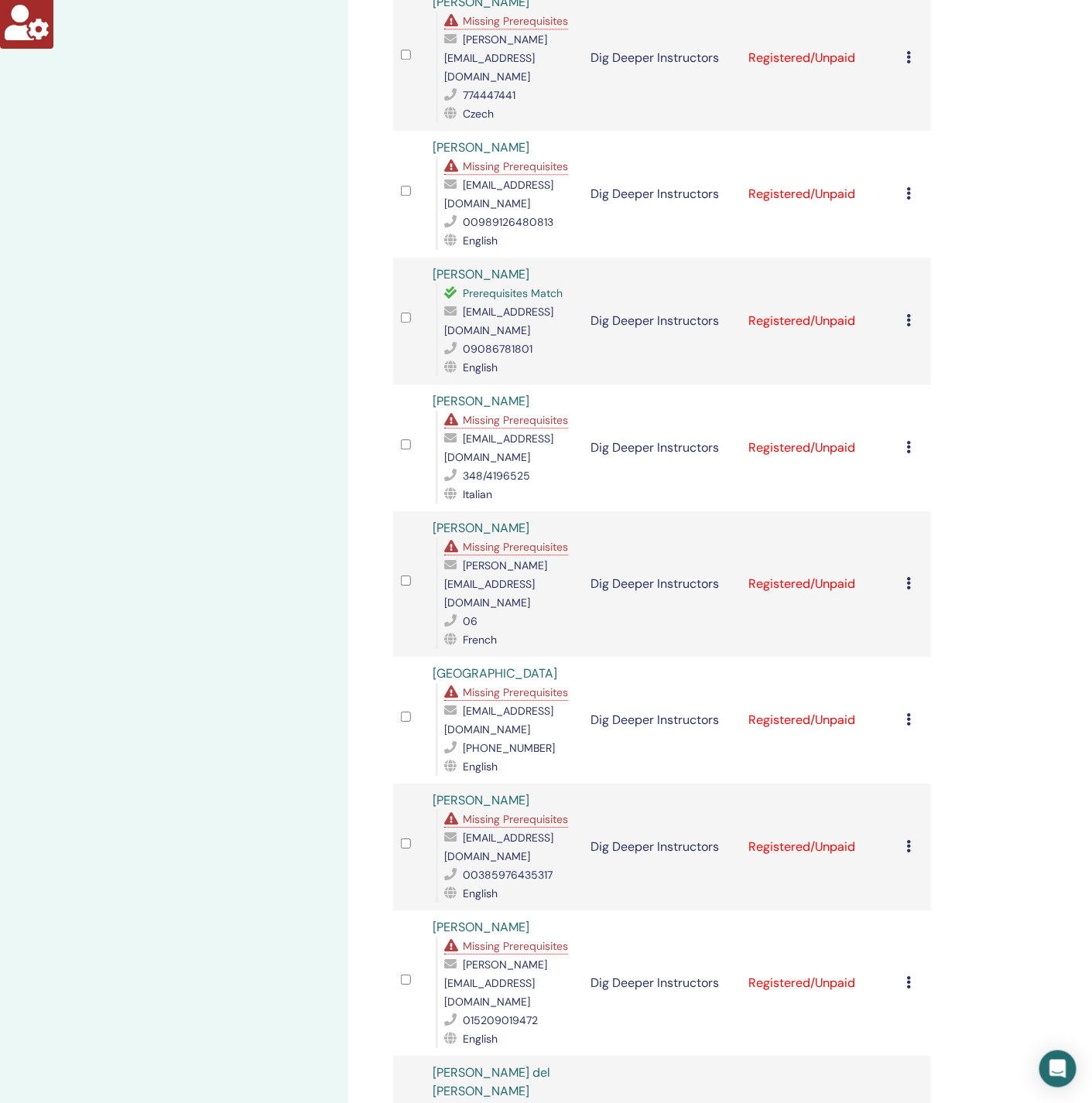
click at [530, 413] on span "Missing Prerequisites" at bounding box center [516, 420] width 105 height 14
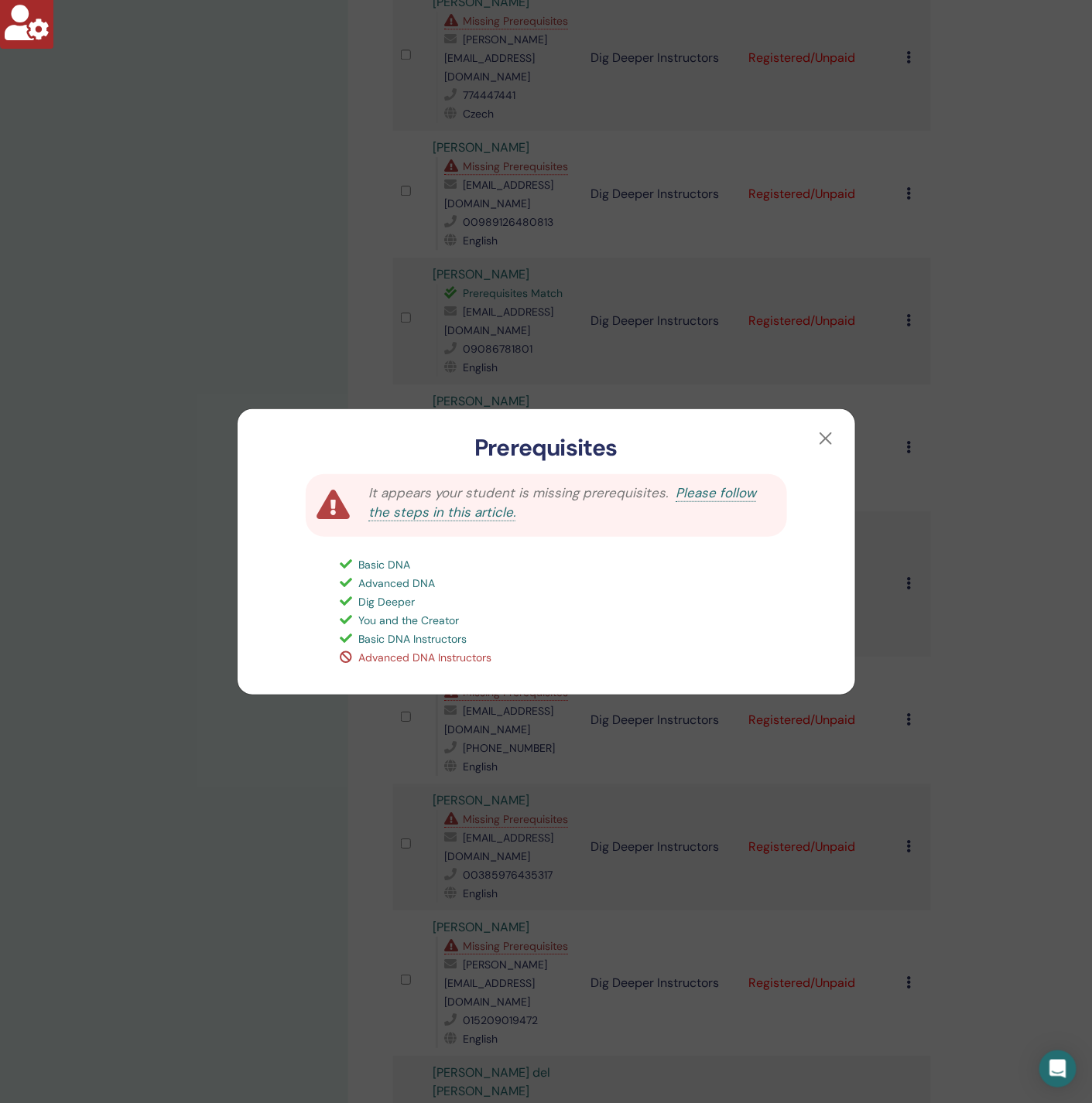
click at [233, 312] on div "Prerequisites It appears your student is missing prerequisites. Please follow t…" at bounding box center [546, 551] width 1092 height 1103
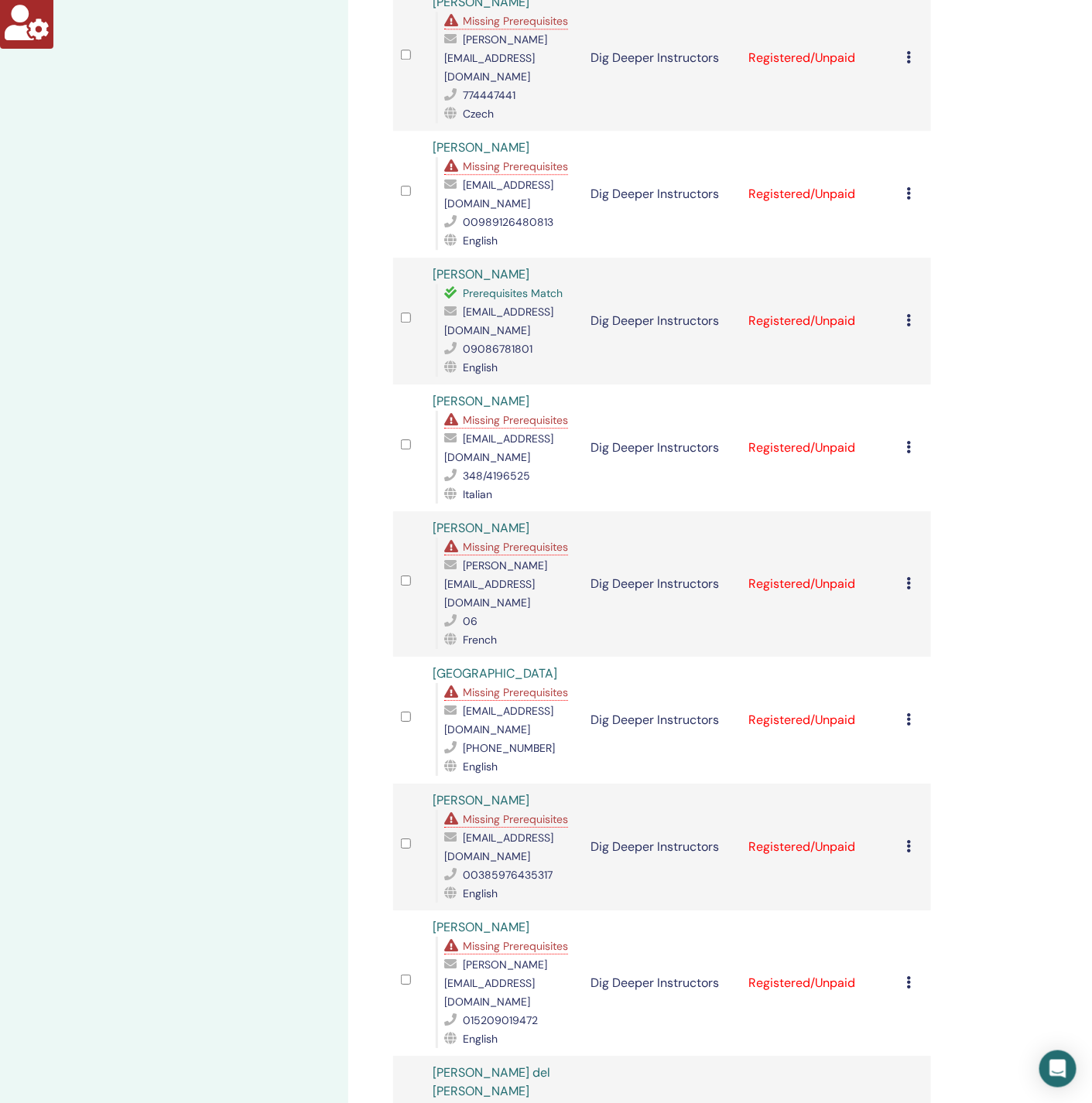
click at [496, 431] on span "valeben.87@gmail.com" at bounding box center [499, 448] width 109 height 33
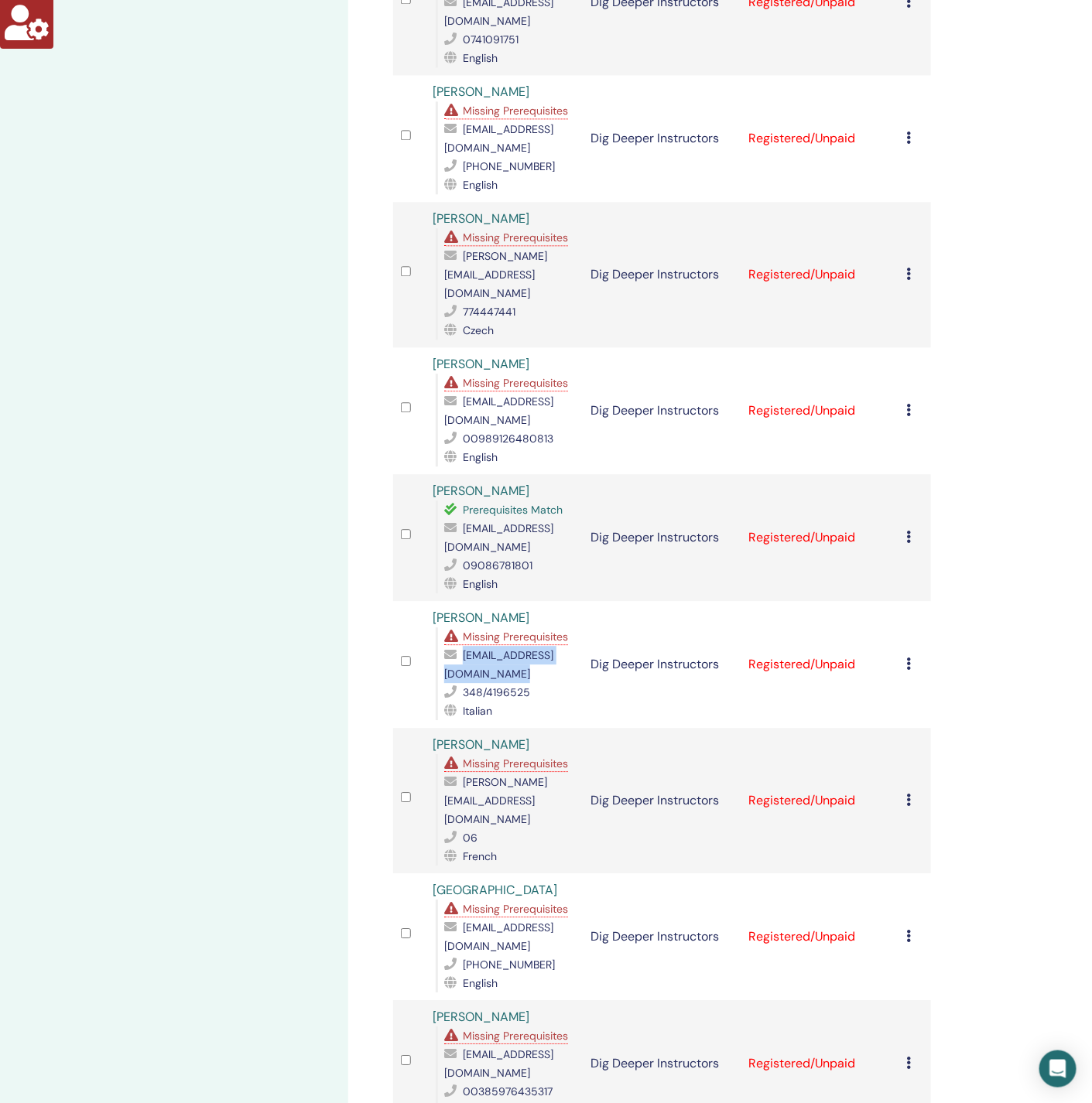
scroll to position [1215, 0]
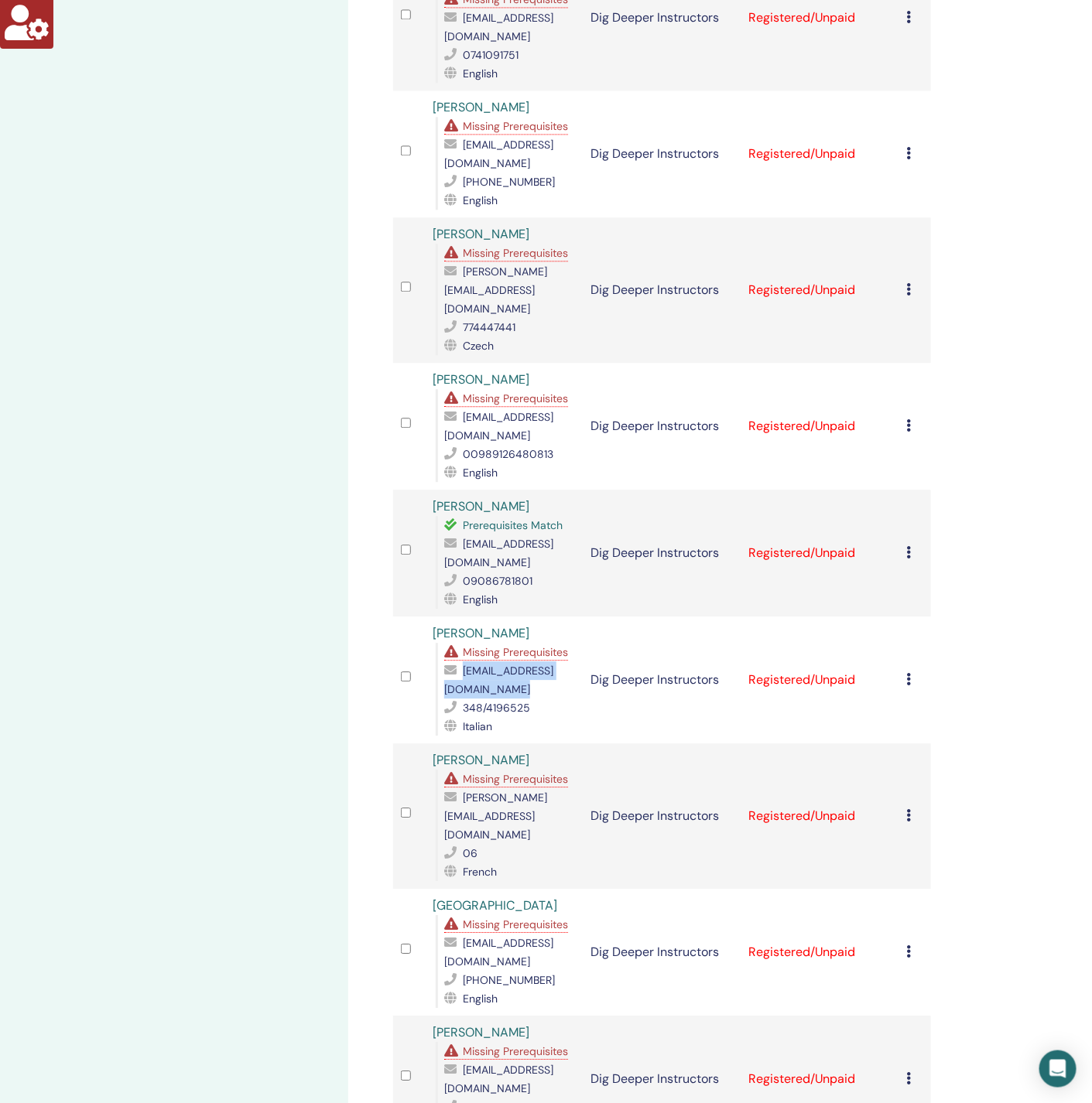
click at [483, 664] on span "valeben.87@gmail.com" at bounding box center [499, 680] width 109 height 33
click at [514, 535] on div "mitsuki.konohana.77@gmail.com" at bounding box center [509, 553] width 131 height 37
click at [511, 537] on span "mitsuki.konohana.77@gmail.com" at bounding box center [499, 553] width 109 height 33
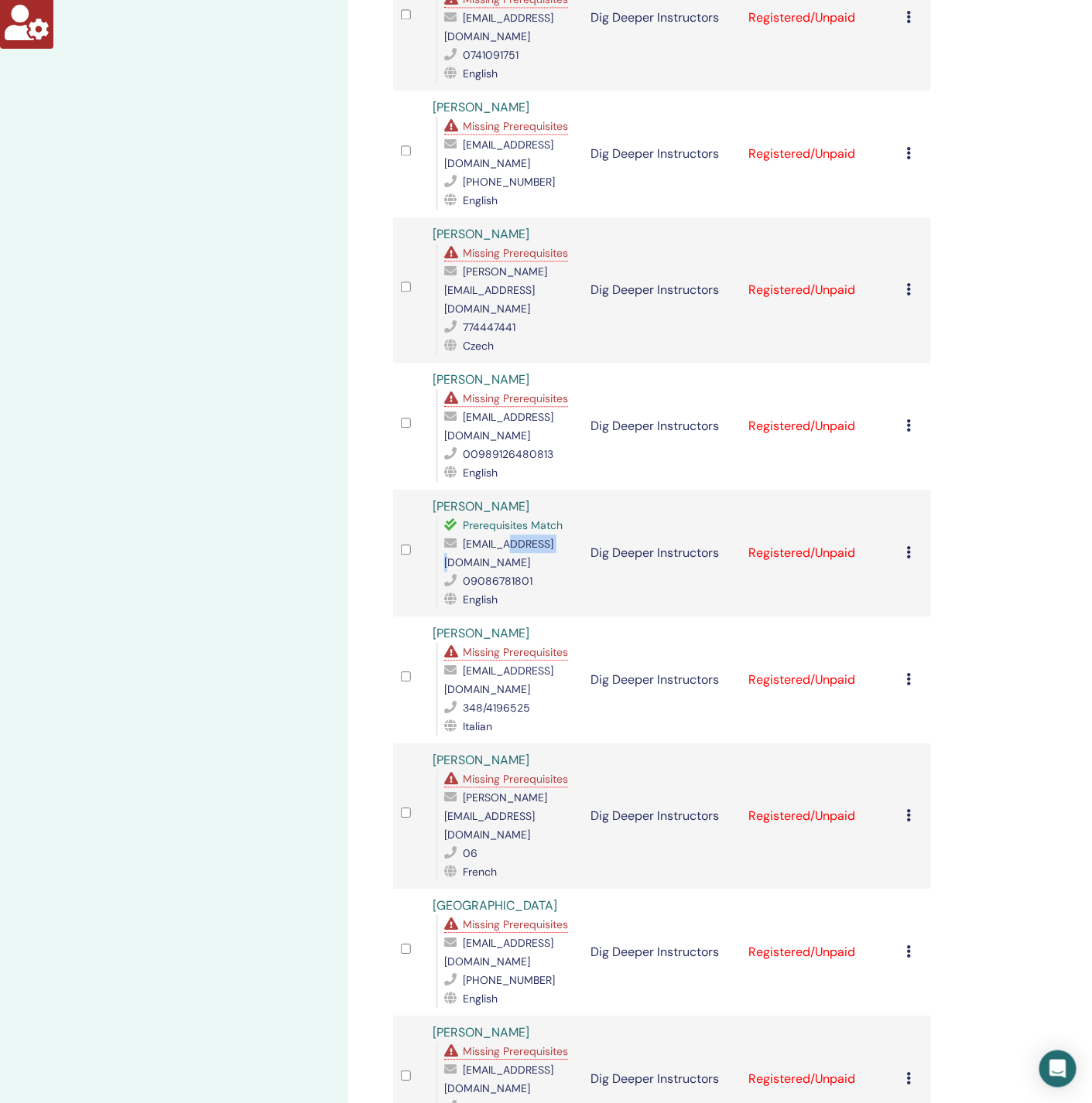
click at [511, 537] on span "mitsuki.konohana.77@gmail.com" at bounding box center [499, 553] width 109 height 33
copy span "mitsuki.konohana.77@gmail.com"
click at [535, 391] on span "Missing Prerequisites" at bounding box center [516, 398] width 105 height 14
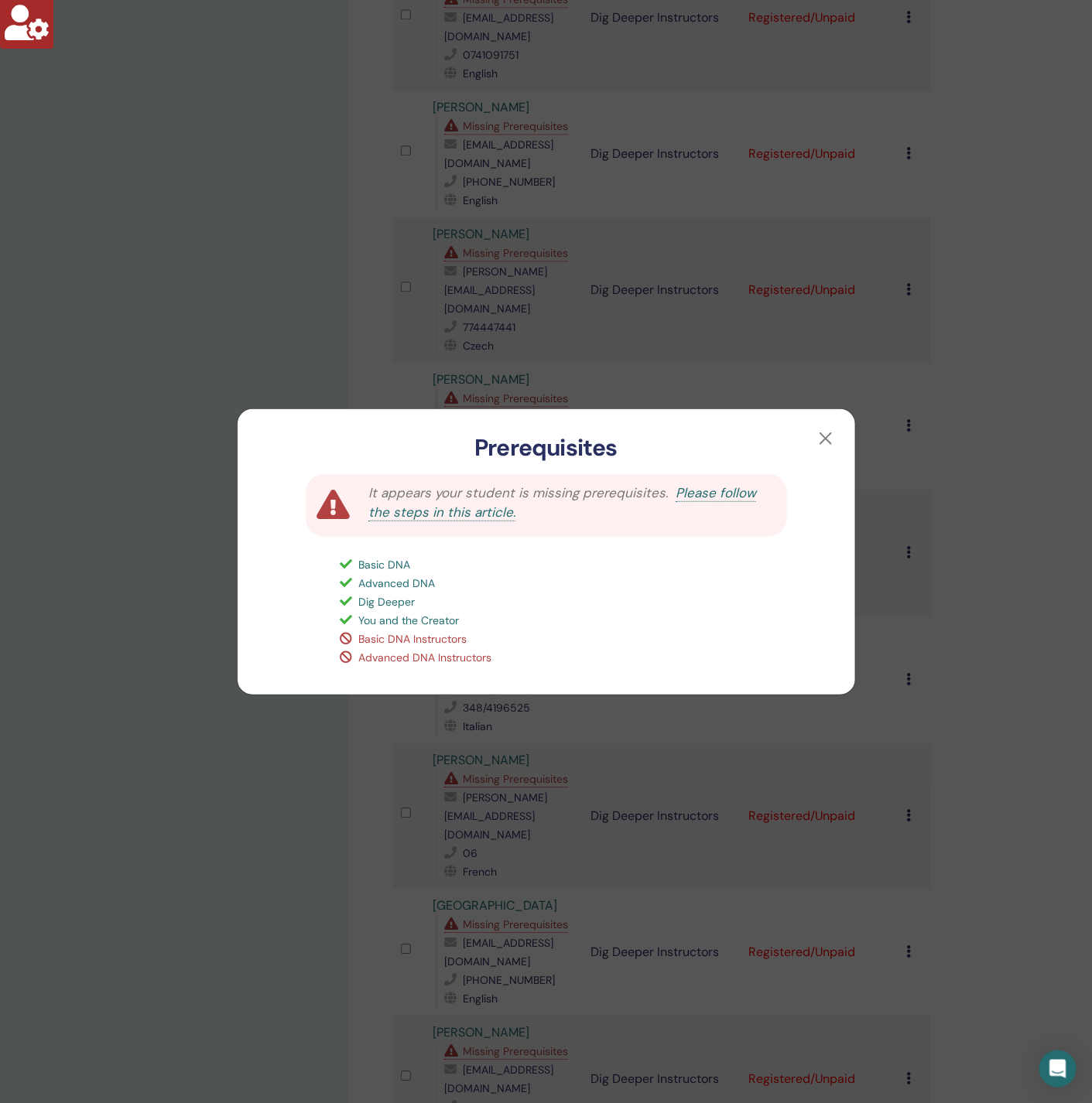
click at [311, 314] on div "Prerequisites It appears your student is missing prerequisites. Please follow t…" at bounding box center [546, 551] width 1092 height 1103
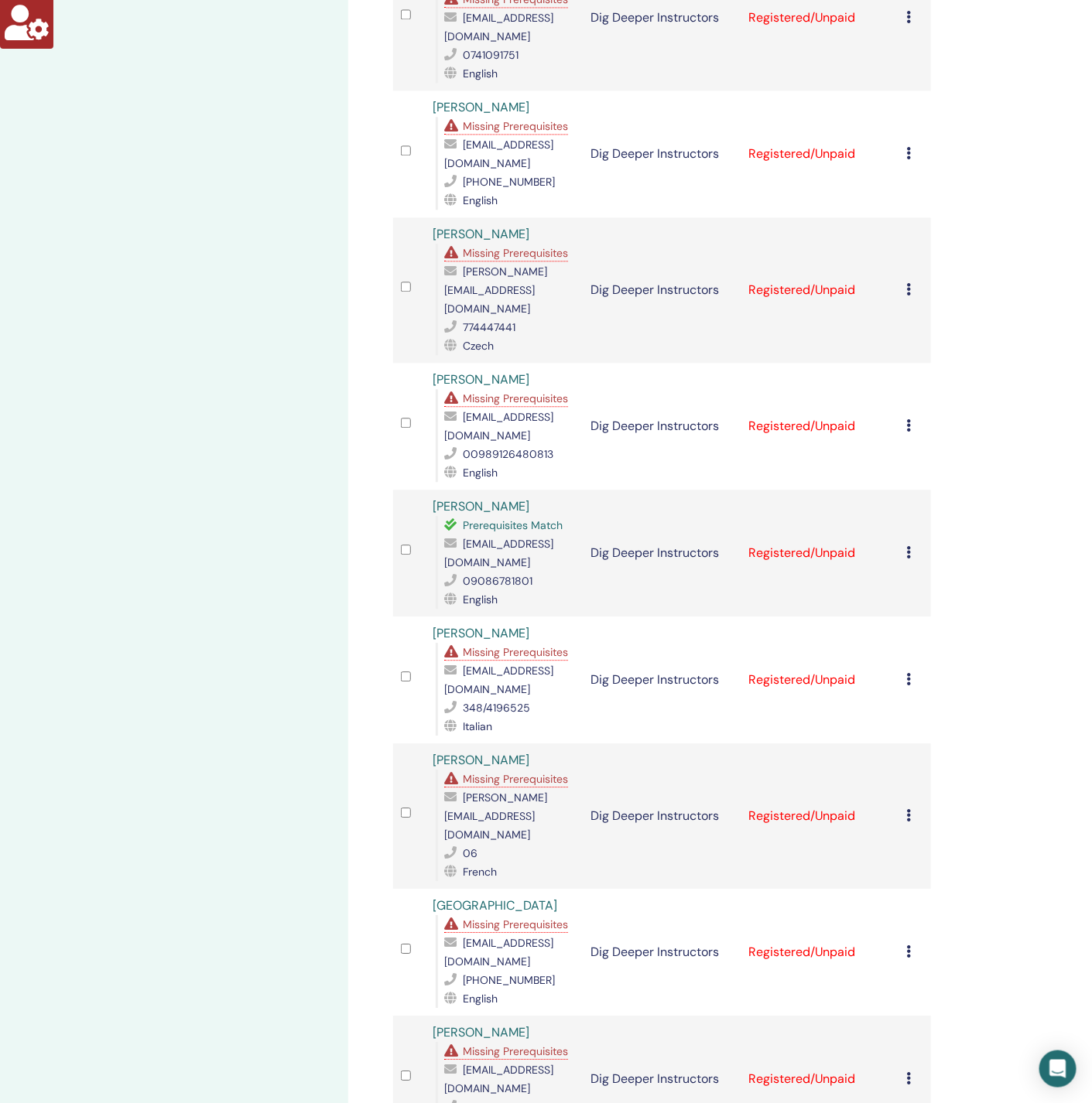
scroll to position [1098, 0]
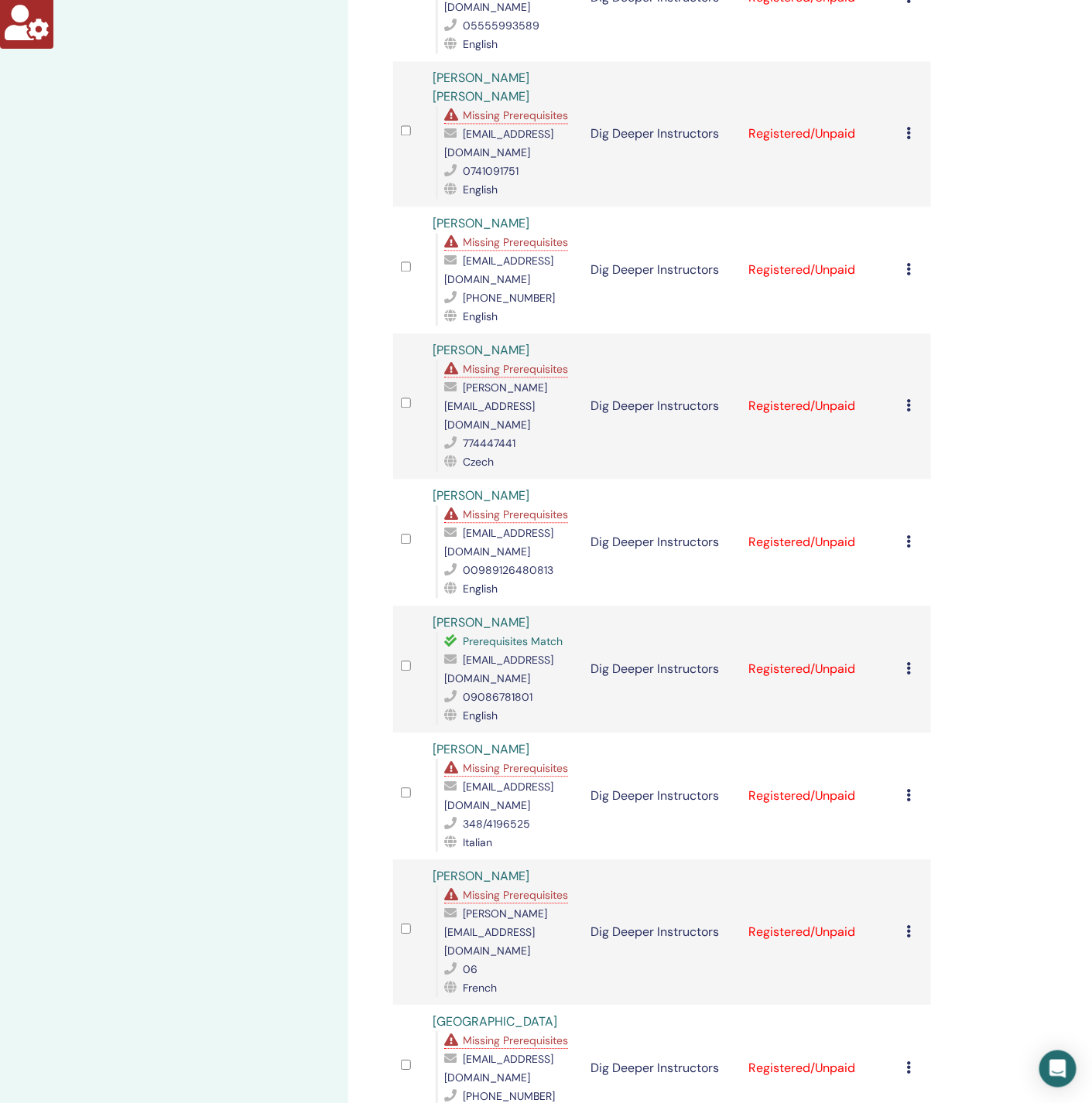
click at [509, 362] on span "Missing Prerequisites" at bounding box center [516, 368] width 105 height 14
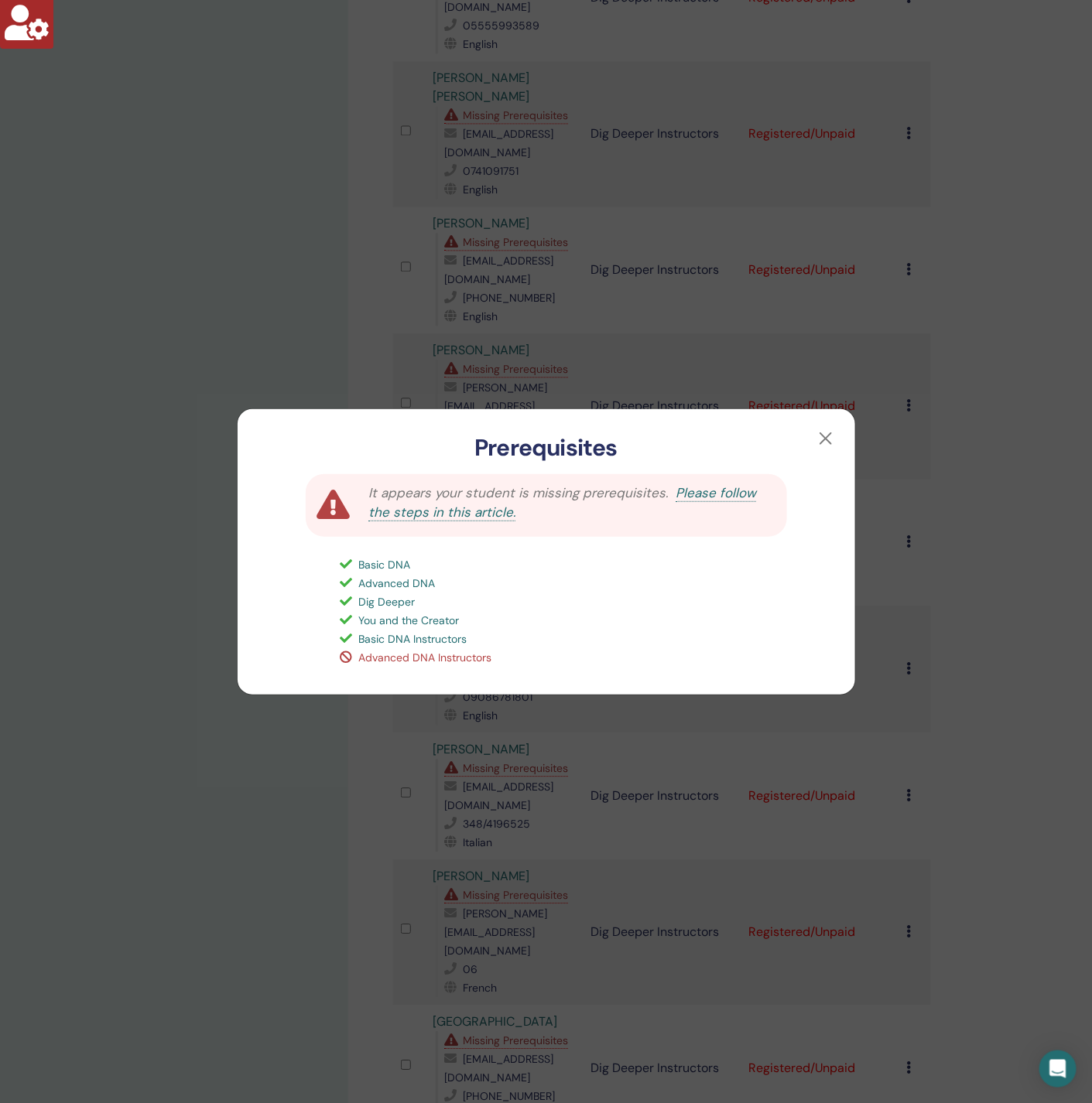
click at [311, 294] on div "Prerequisites It appears your student is missing prerequisites. Please follow t…" at bounding box center [546, 551] width 1092 height 1103
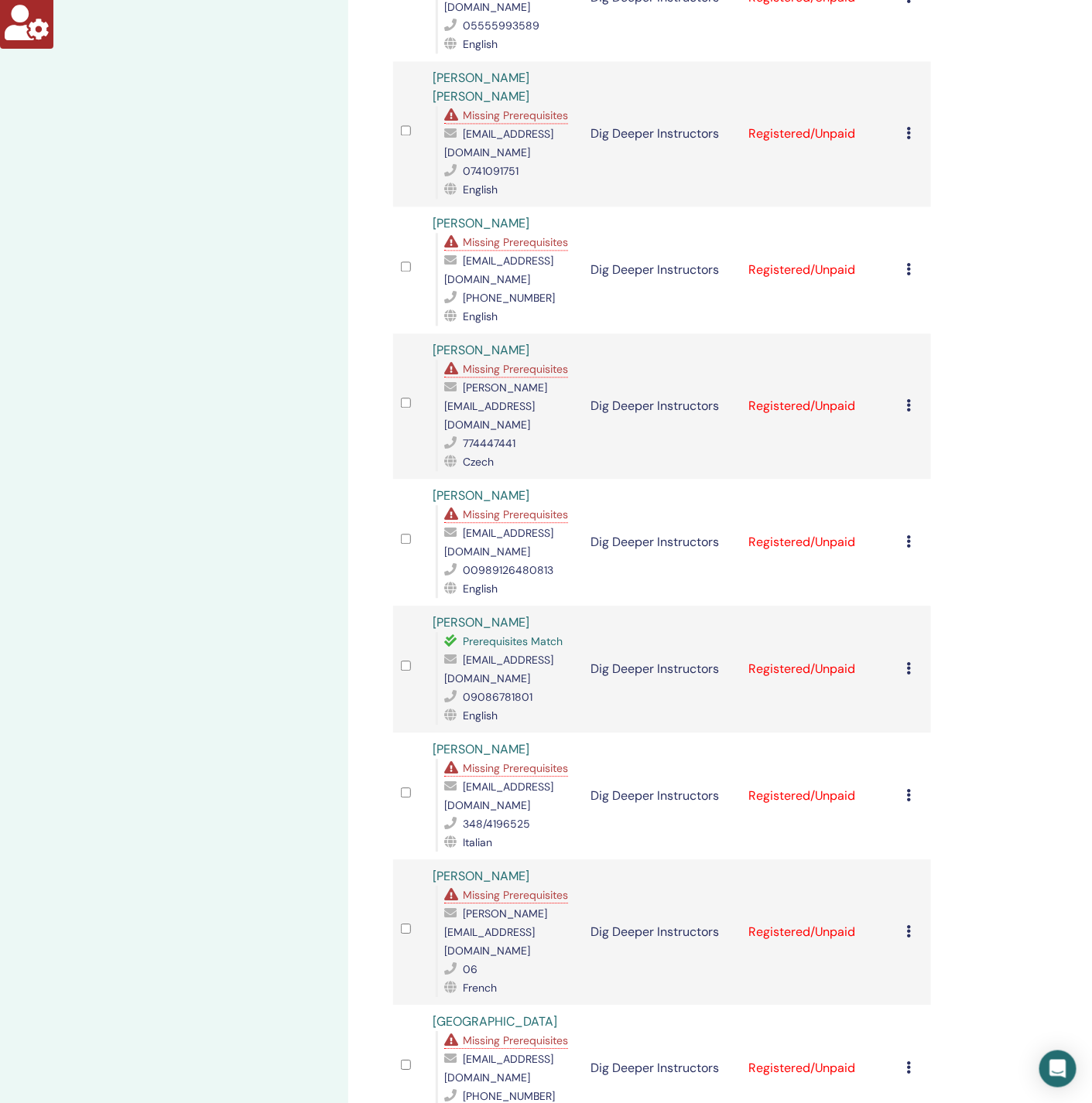
drag, startPoint x: 483, startPoint y: 366, endPoint x: 483, endPoint y: 383, distance: 17.0
click at [483, 381] on span "veronika.chourova@seznam.cz" at bounding box center [496, 406] width 103 height 51
click at [487, 381] on span "veronika.chourova@seznam.cz" at bounding box center [496, 406] width 103 height 51
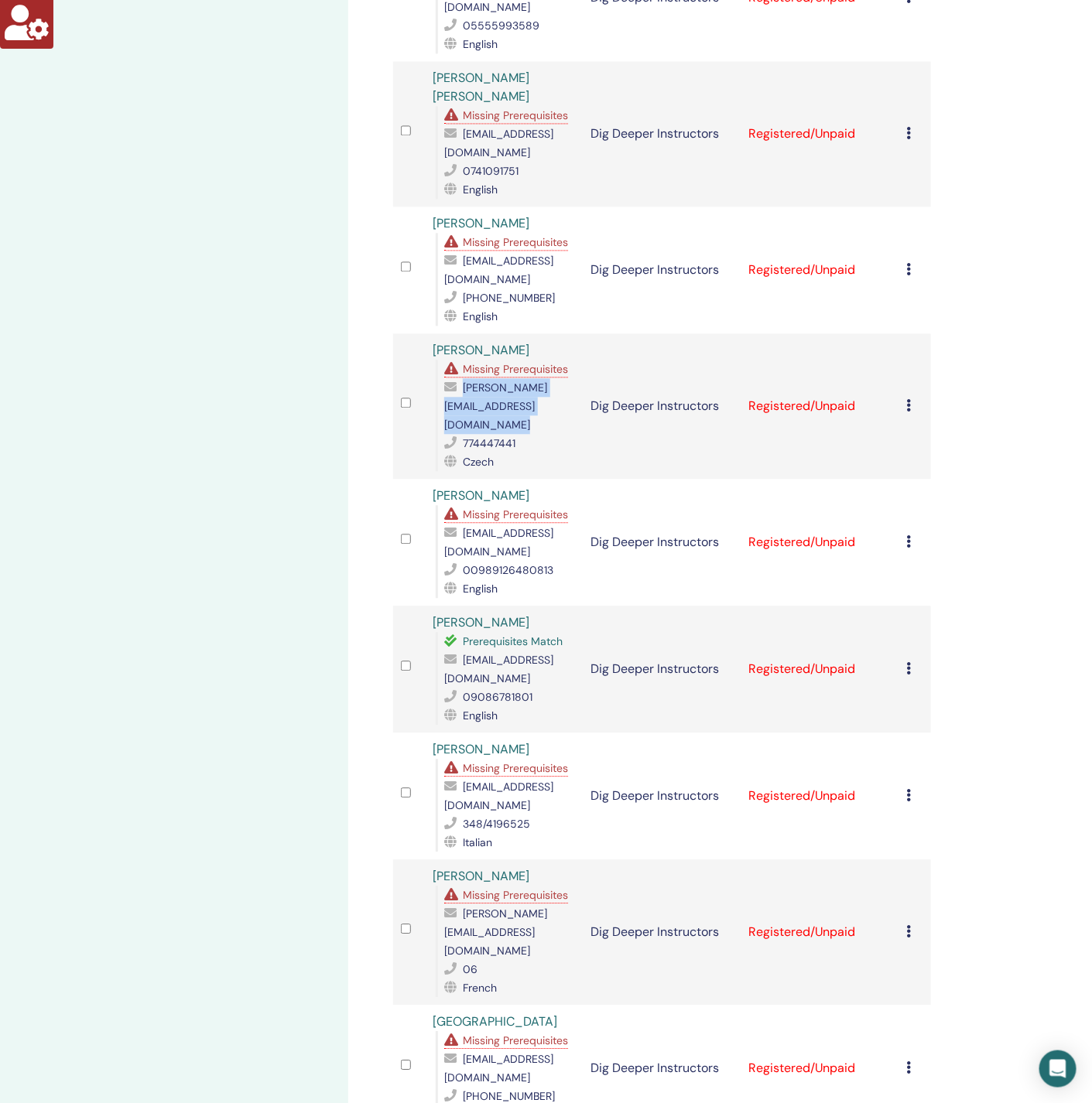
copy span "veronika.chourova@seznam.cz"
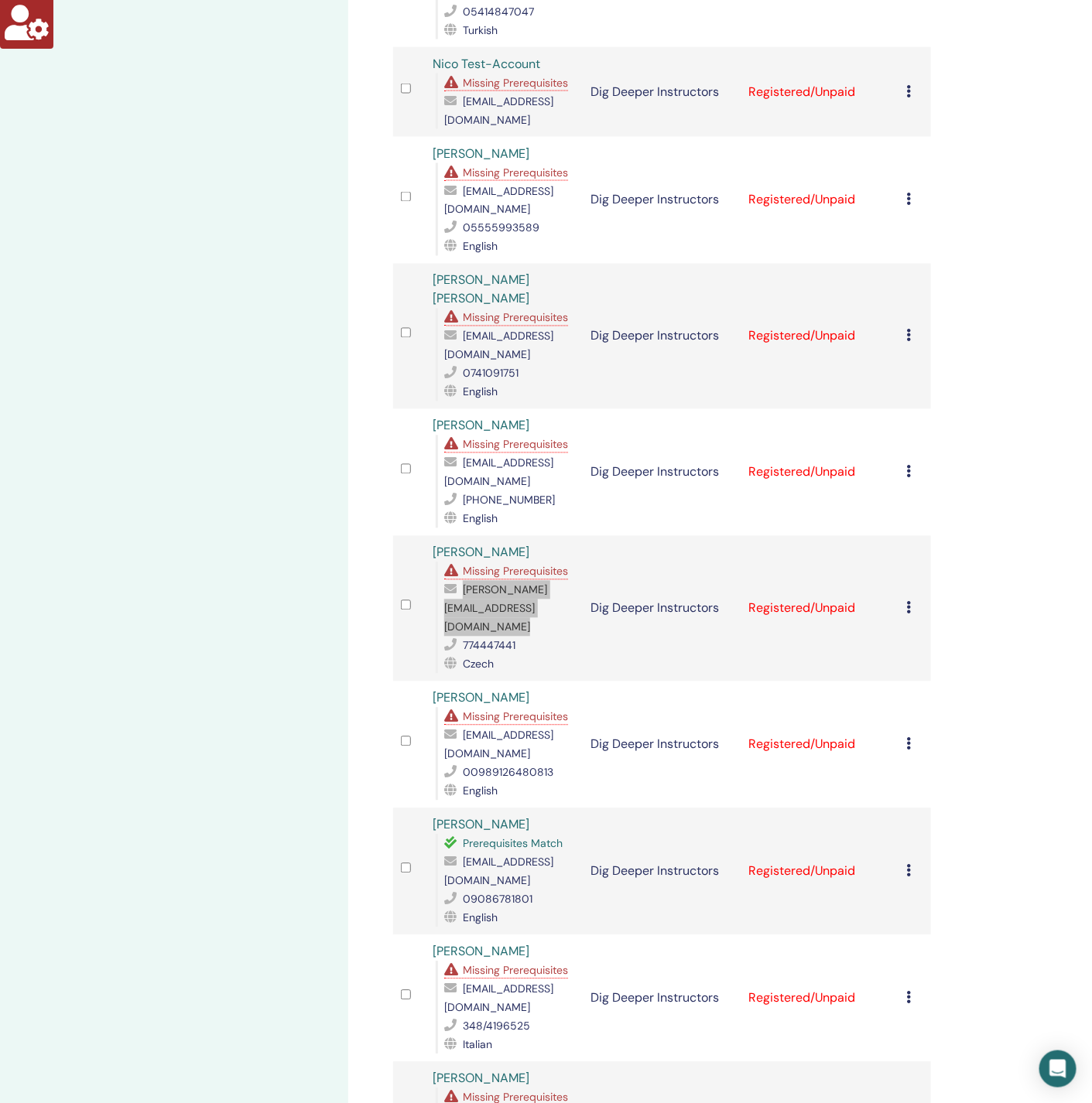
scroll to position [867, 0]
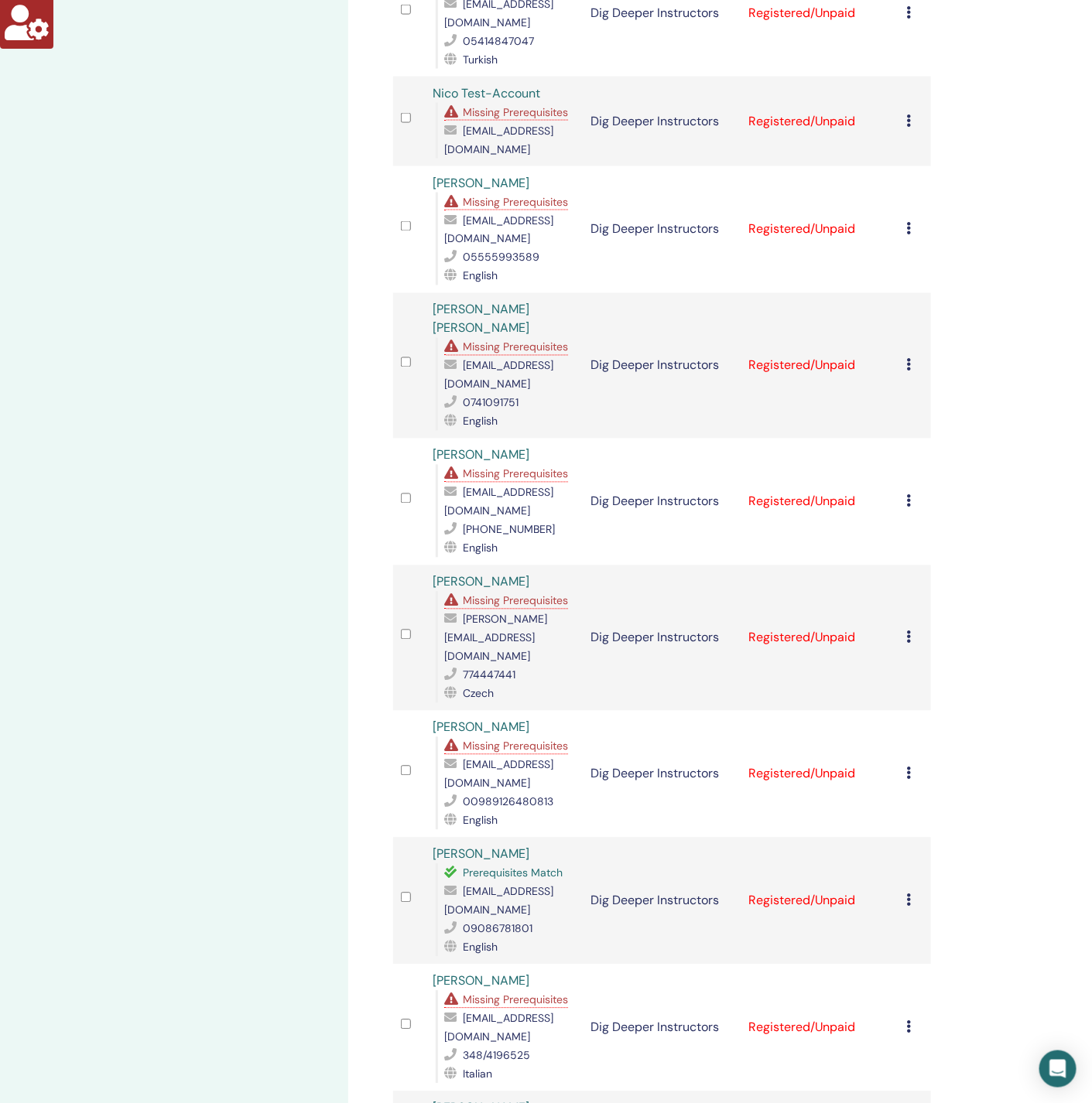
click at [516, 467] on span "Missing Prerequisites" at bounding box center [516, 474] width 105 height 14
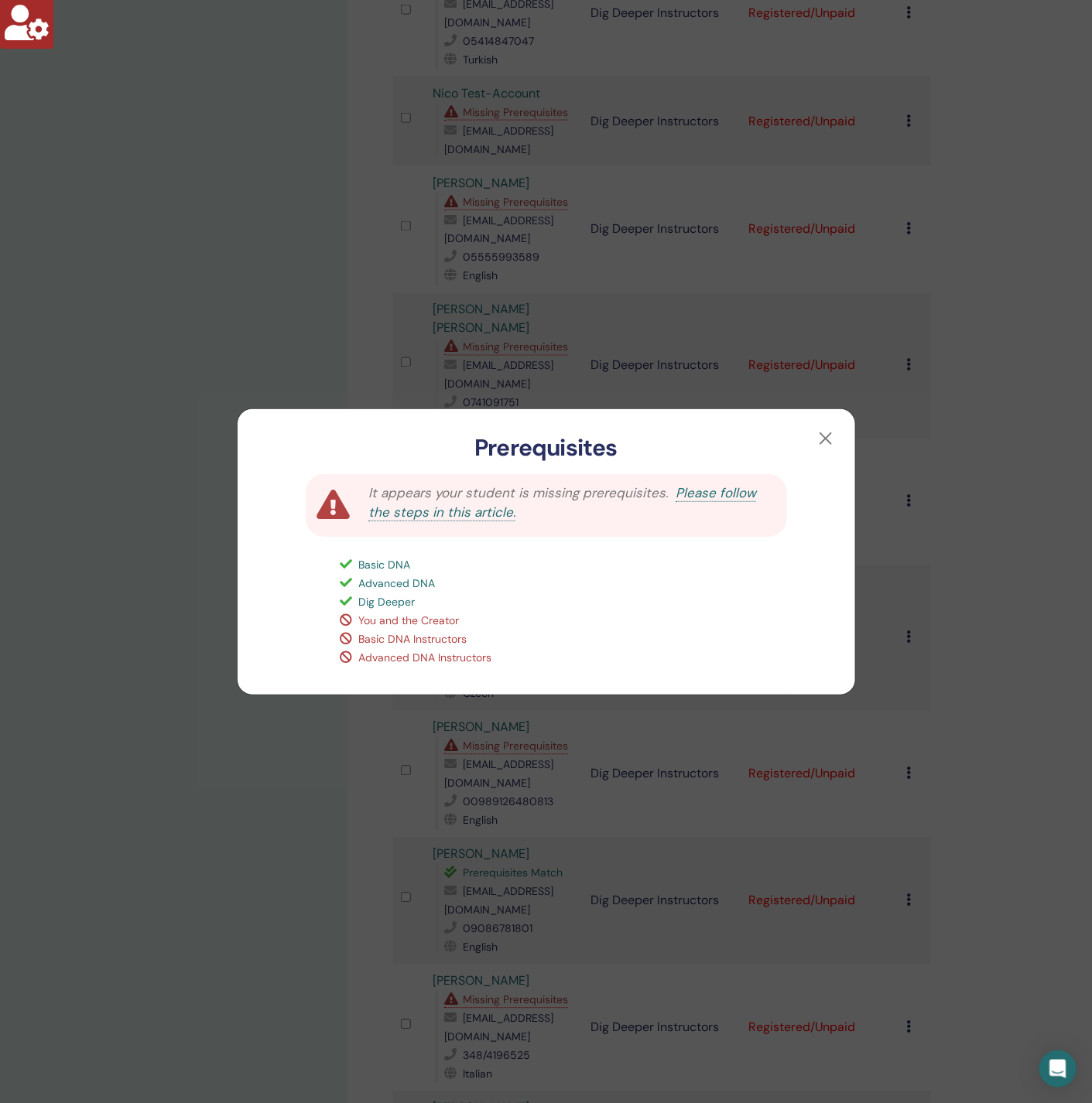
click at [270, 356] on div "Prerequisites It appears your student is missing prerequisites. Please follow t…" at bounding box center [546, 551] width 1092 height 1103
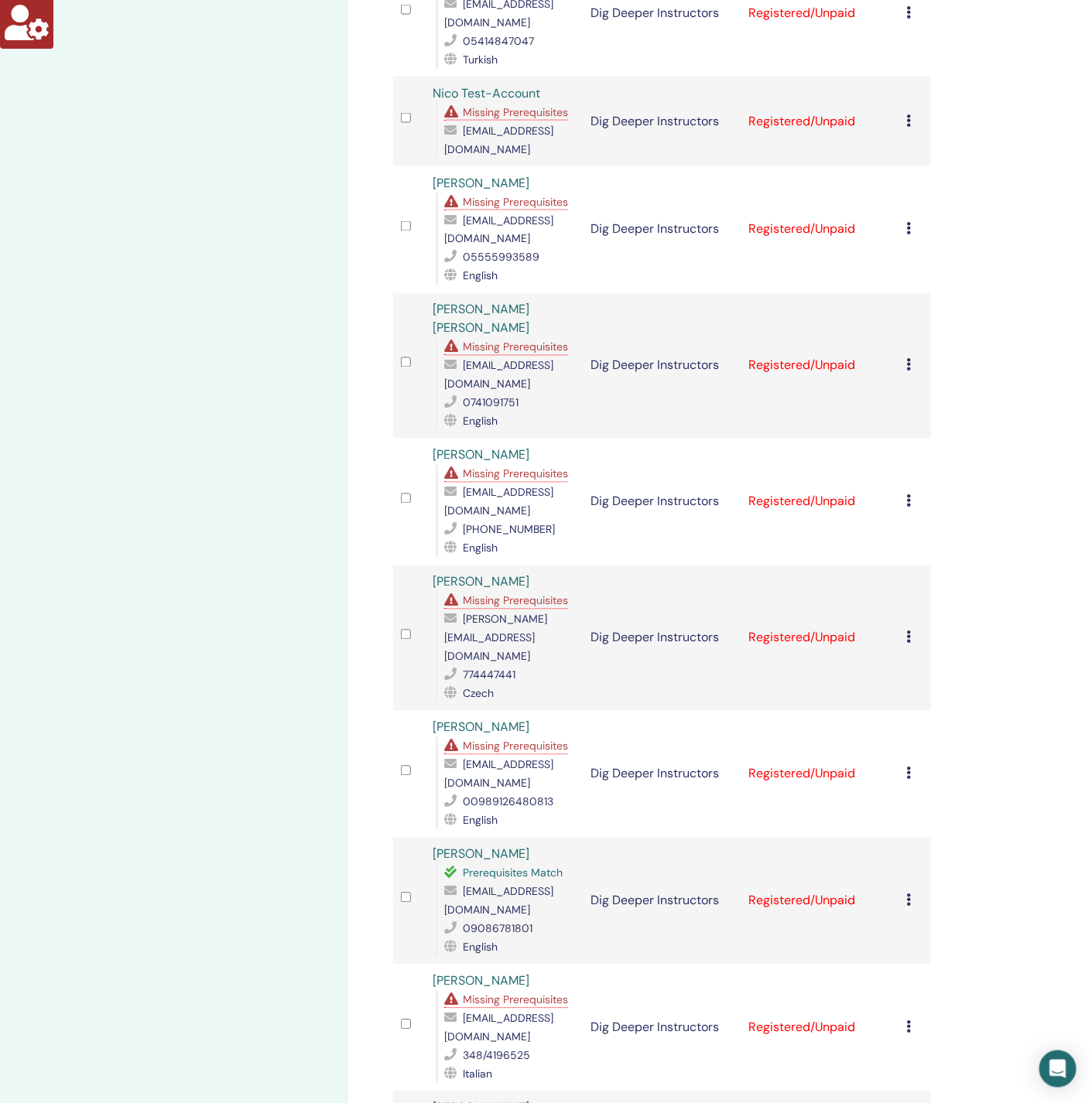
click at [519, 467] on span "Missing Prerequisites" at bounding box center [516, 474] width 105 height 14
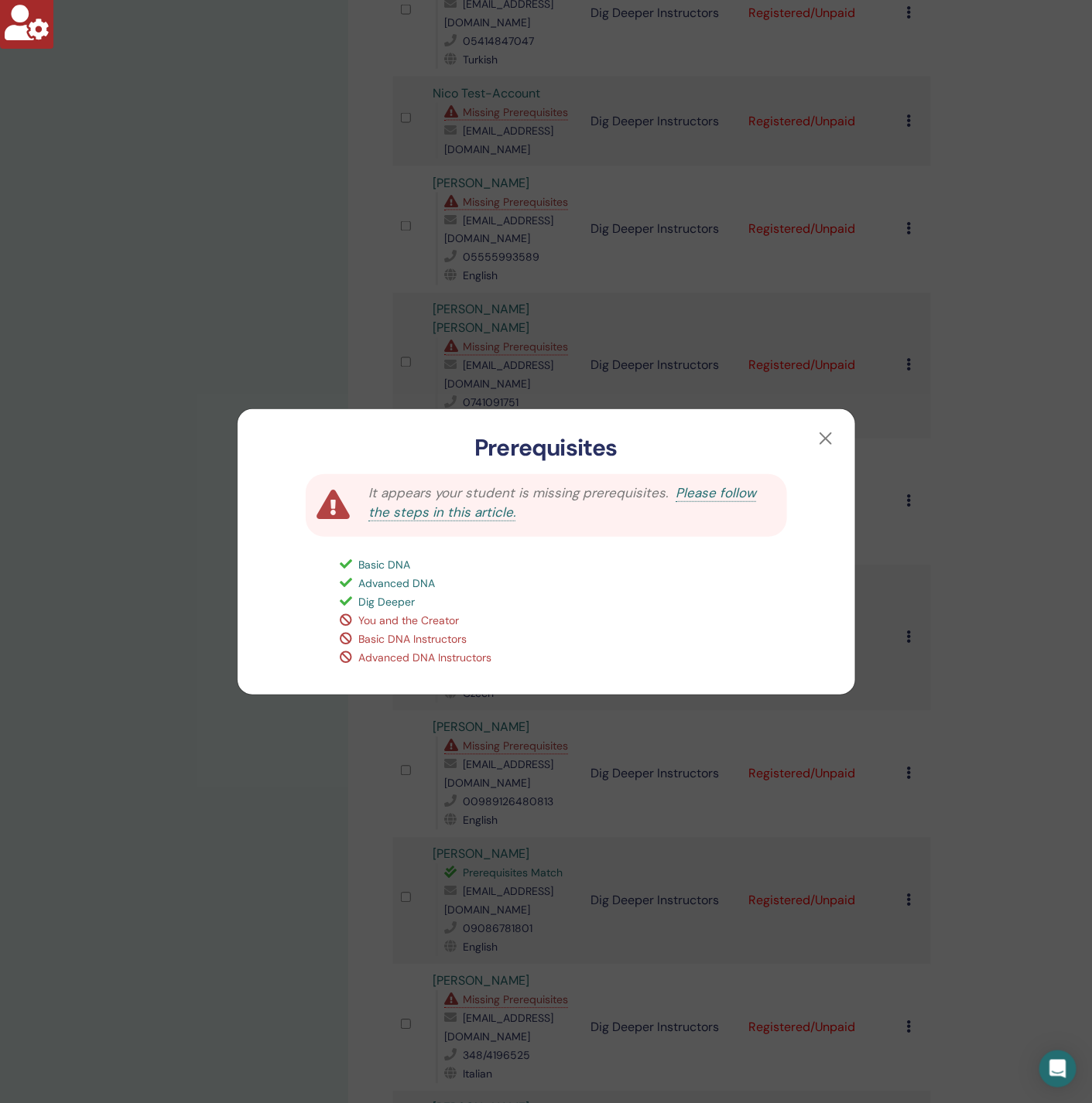
click at [330, 340] on div "Prerequisites It appears your student is missing prerequisites. Please follow t…" at bounding box center [546, 551] width 1092 height 1103
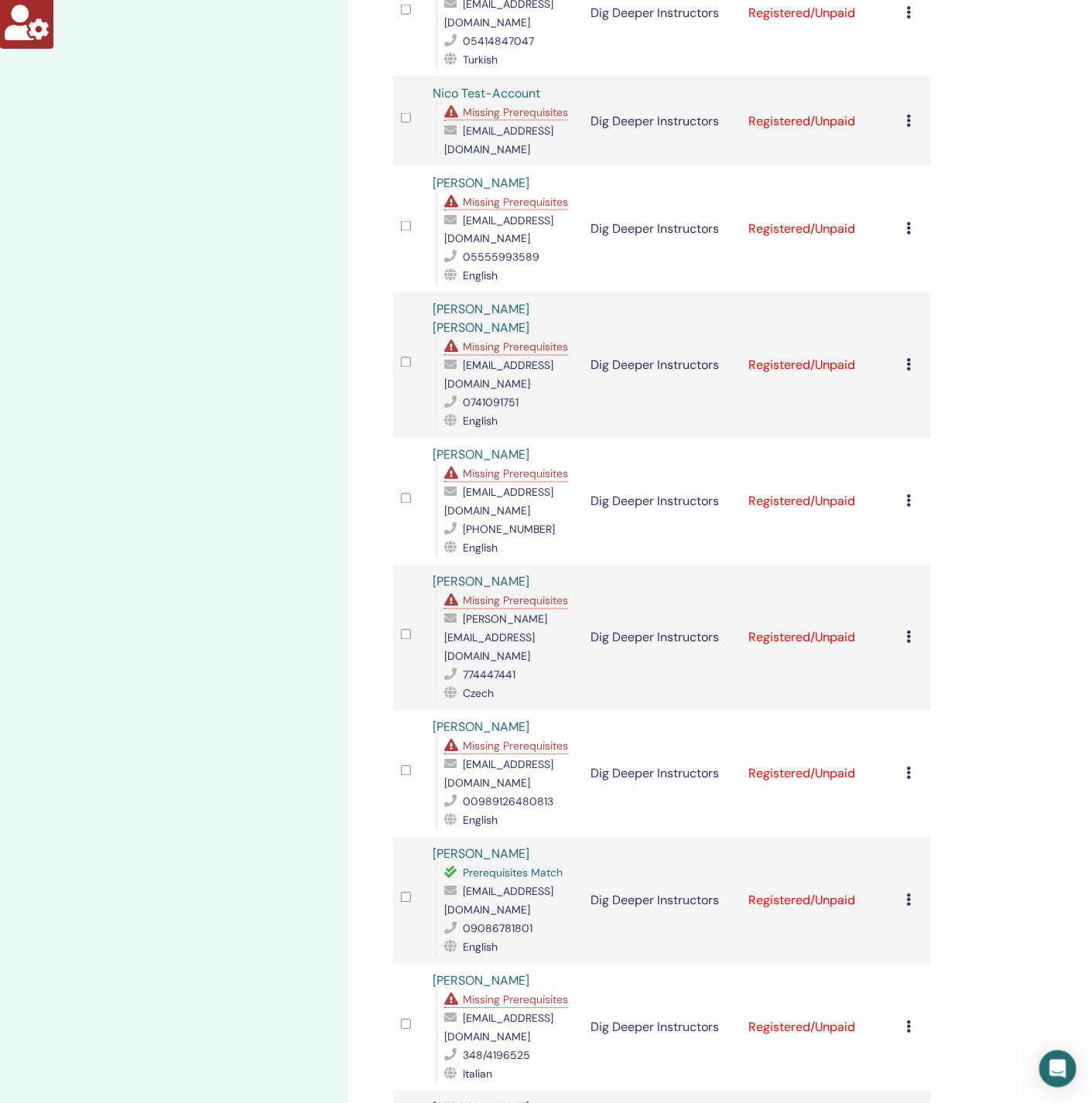
click at [552, 341] on span "Missing Prerequisites" at bounding box center [516, 347] width 105 height 14
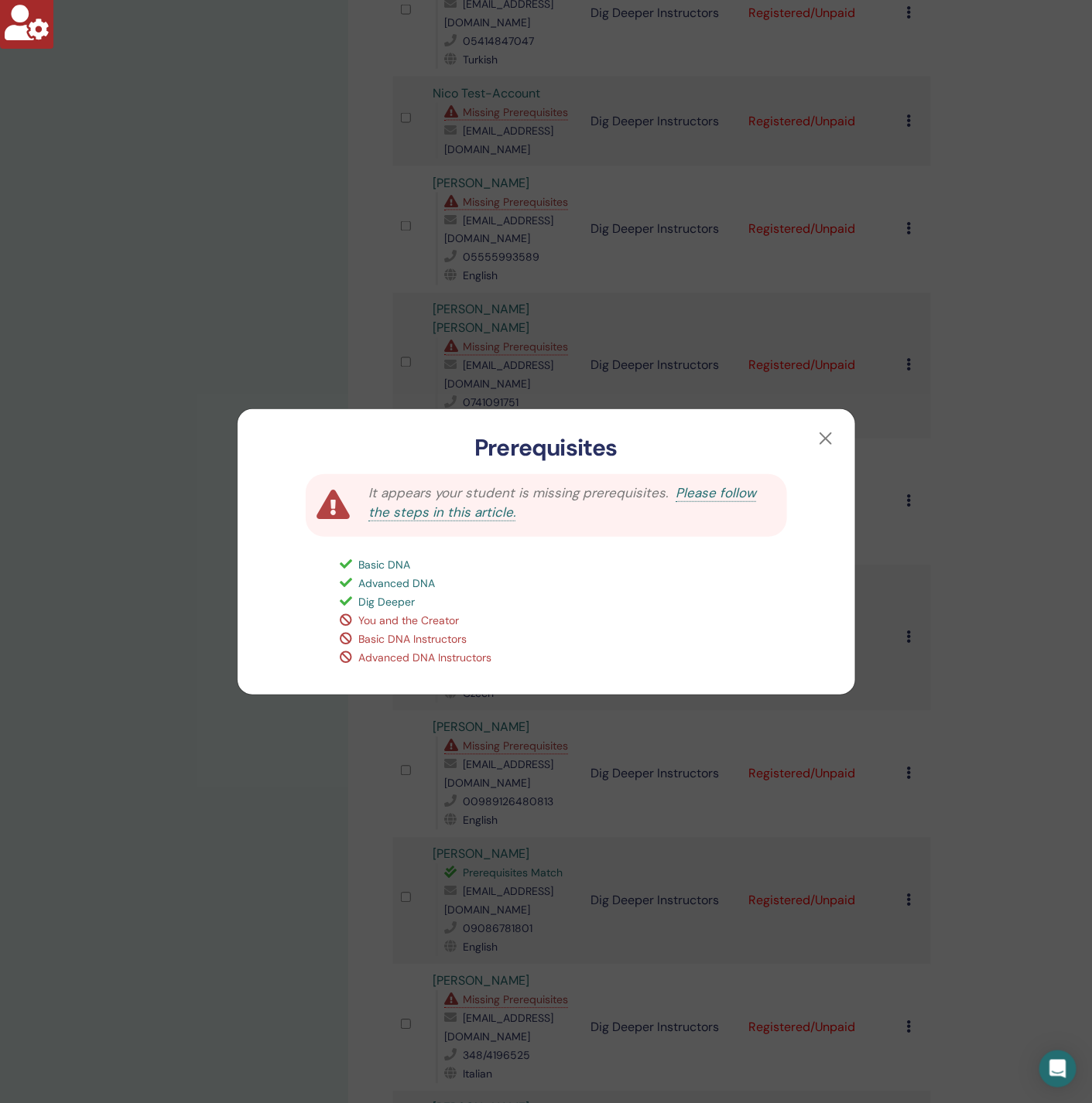
click at [345, 323] on div "Prerequisites It appears your student is missing prerequisites. Please follow t…" at bounding box center [546, 551] width 1092 height 1103
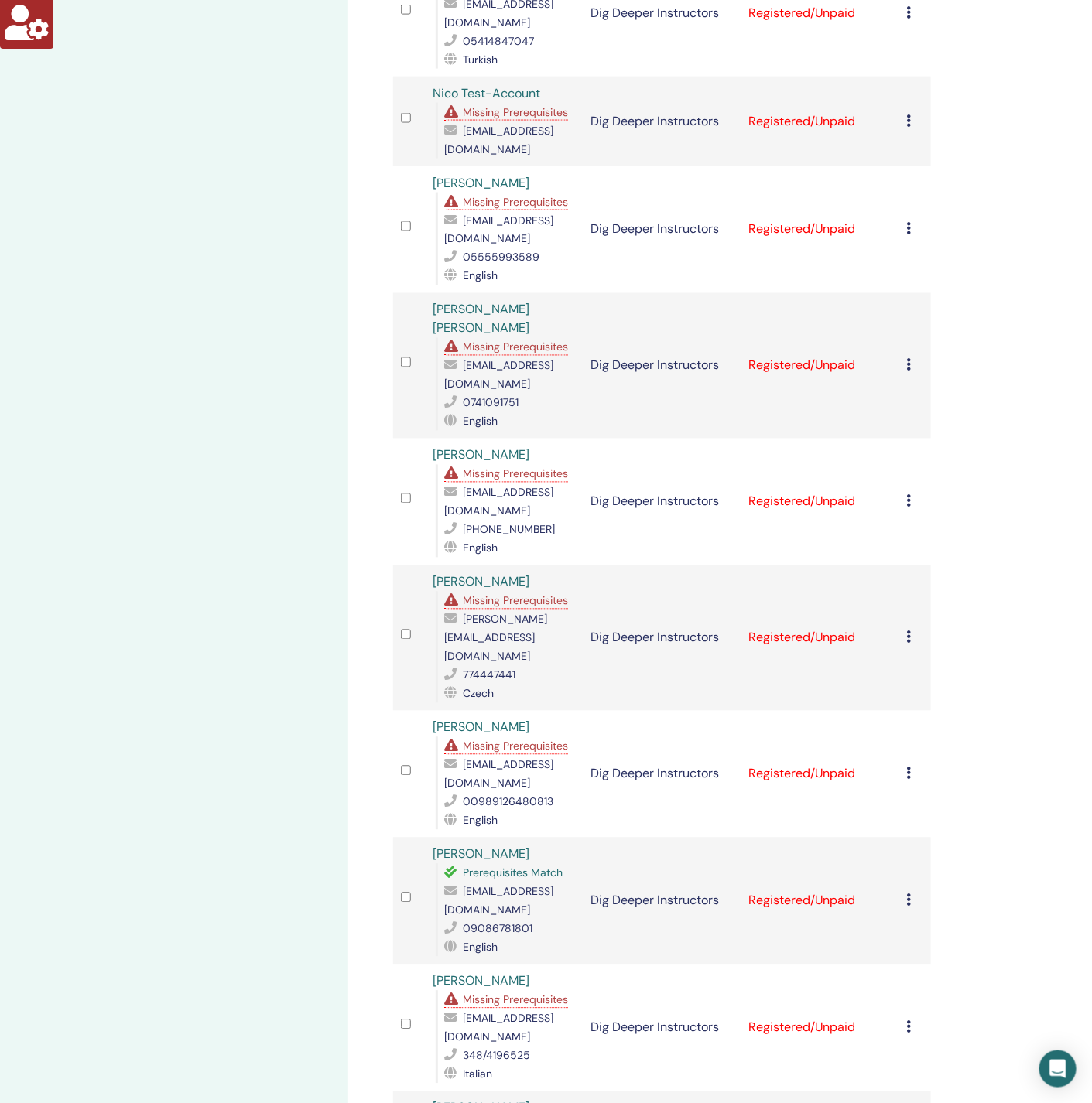
click at [545, 364] on span "alexandramadalinabordian@gmail.com" at bounding box center [499, 375] width 109 height 33
copy span "alexandramadalinabordian@gmail.com"
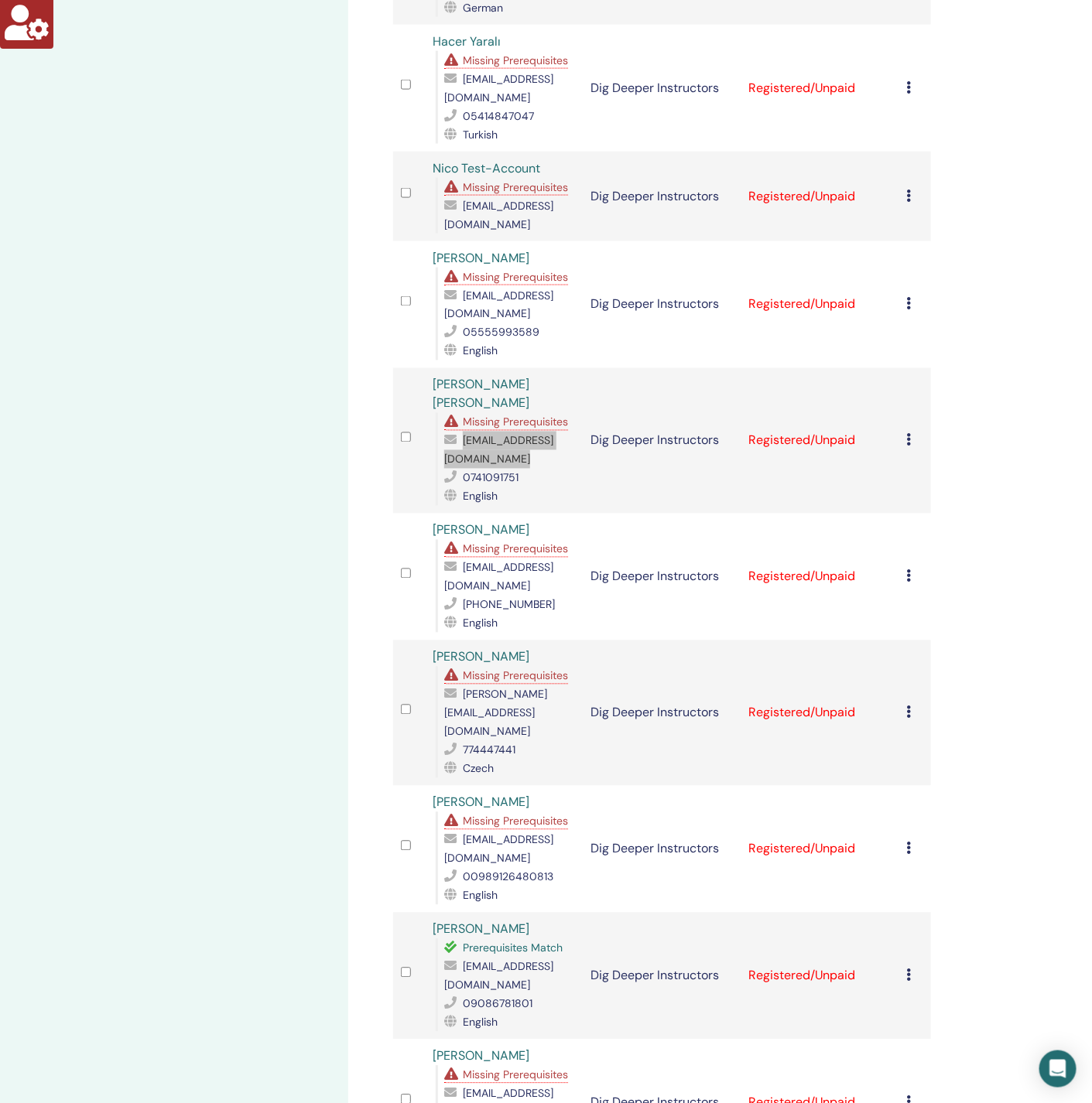
scroll to position [750, 0]
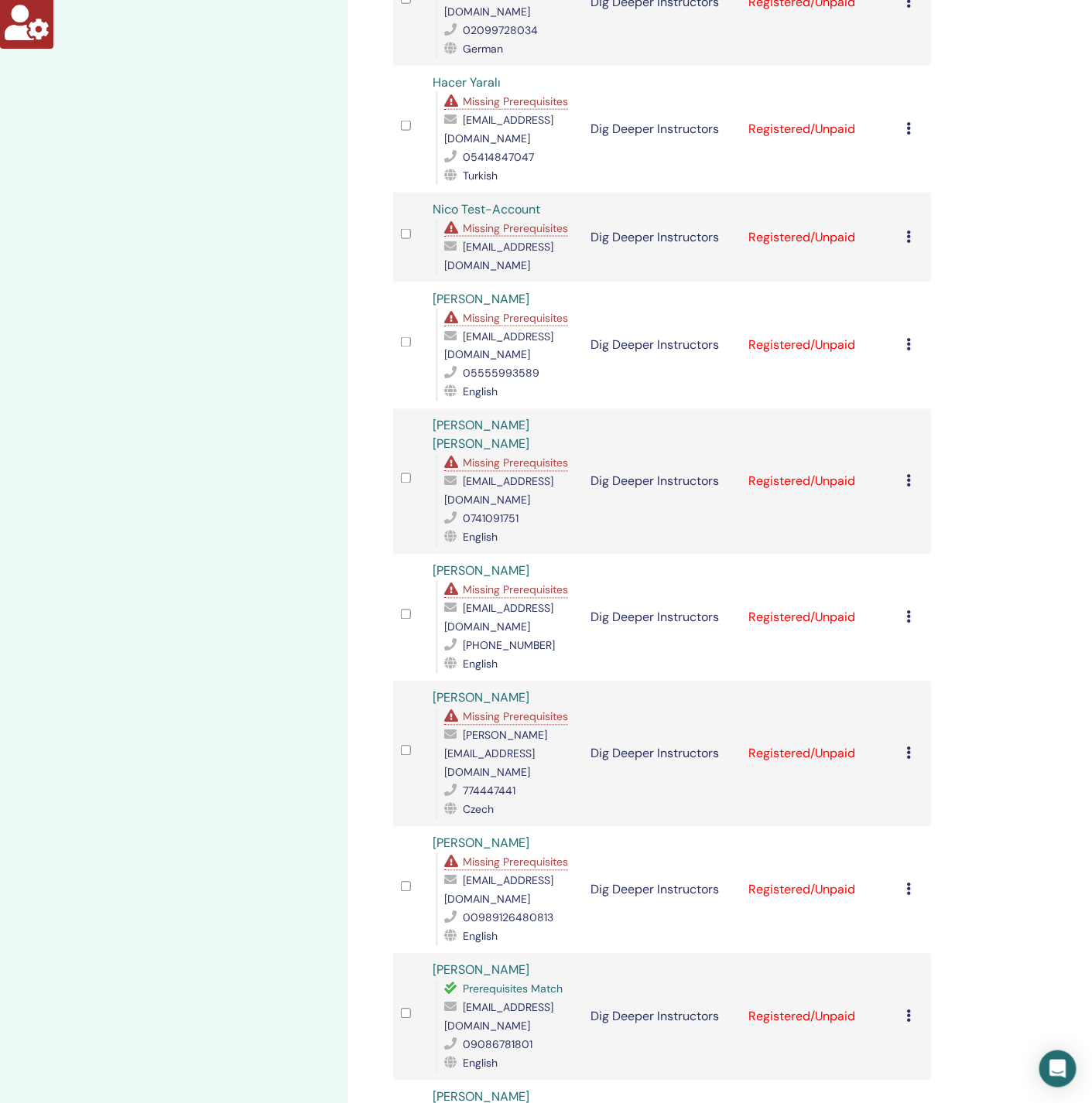
click at [527, 311] on span "Missing Prerequisites" at bounding box center [516, 318] width 105 height 14
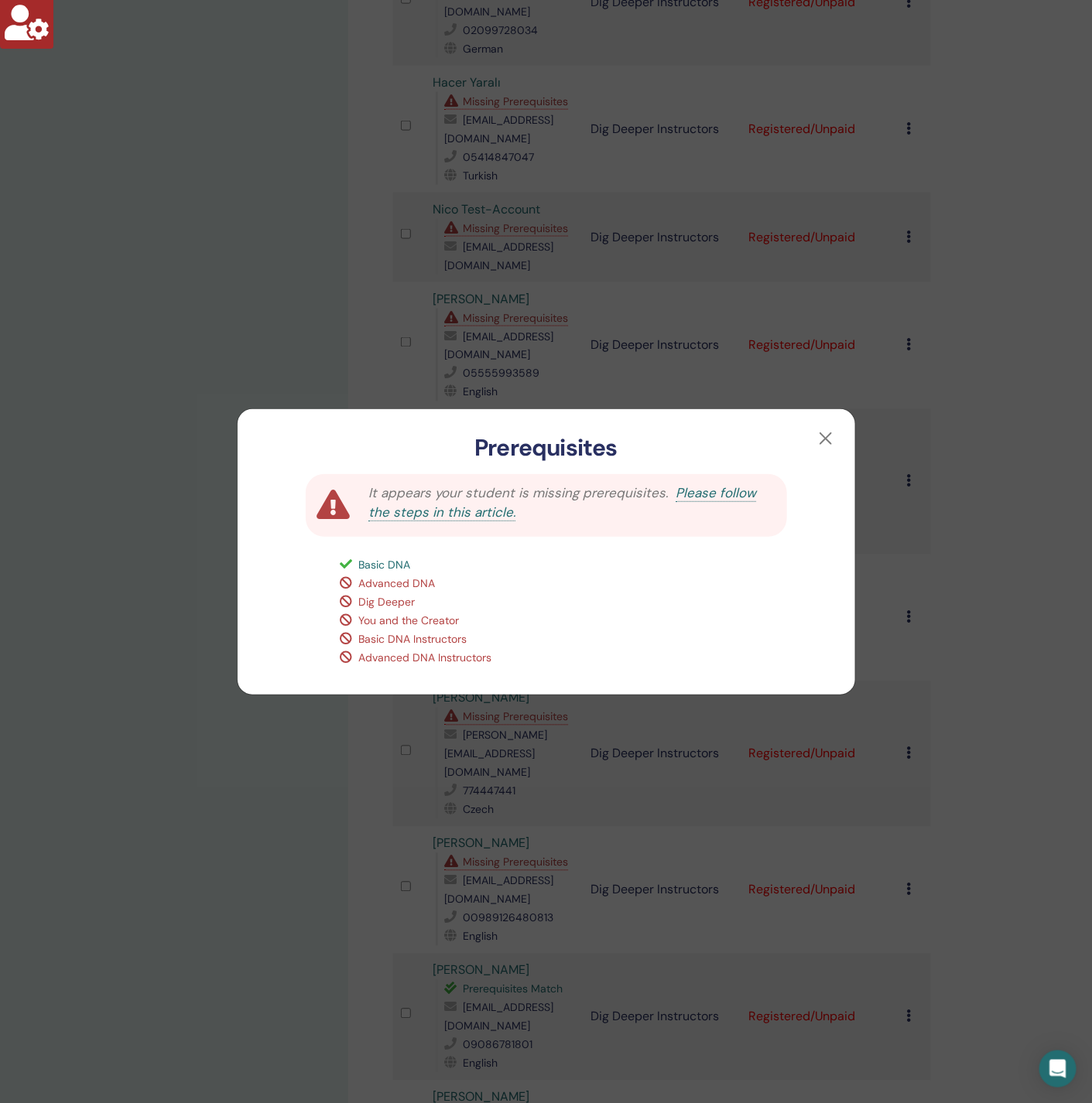
drag, startPoint x: 207, startPoint y: 330, endPoint x: 161, endPoint y: 358, distance: 53.9
click at [204, 330] on div "Prerequisites It appears your student is missing prerequisites. Please follow t…" at bounding box center [546, 551] width 1092 height 1103
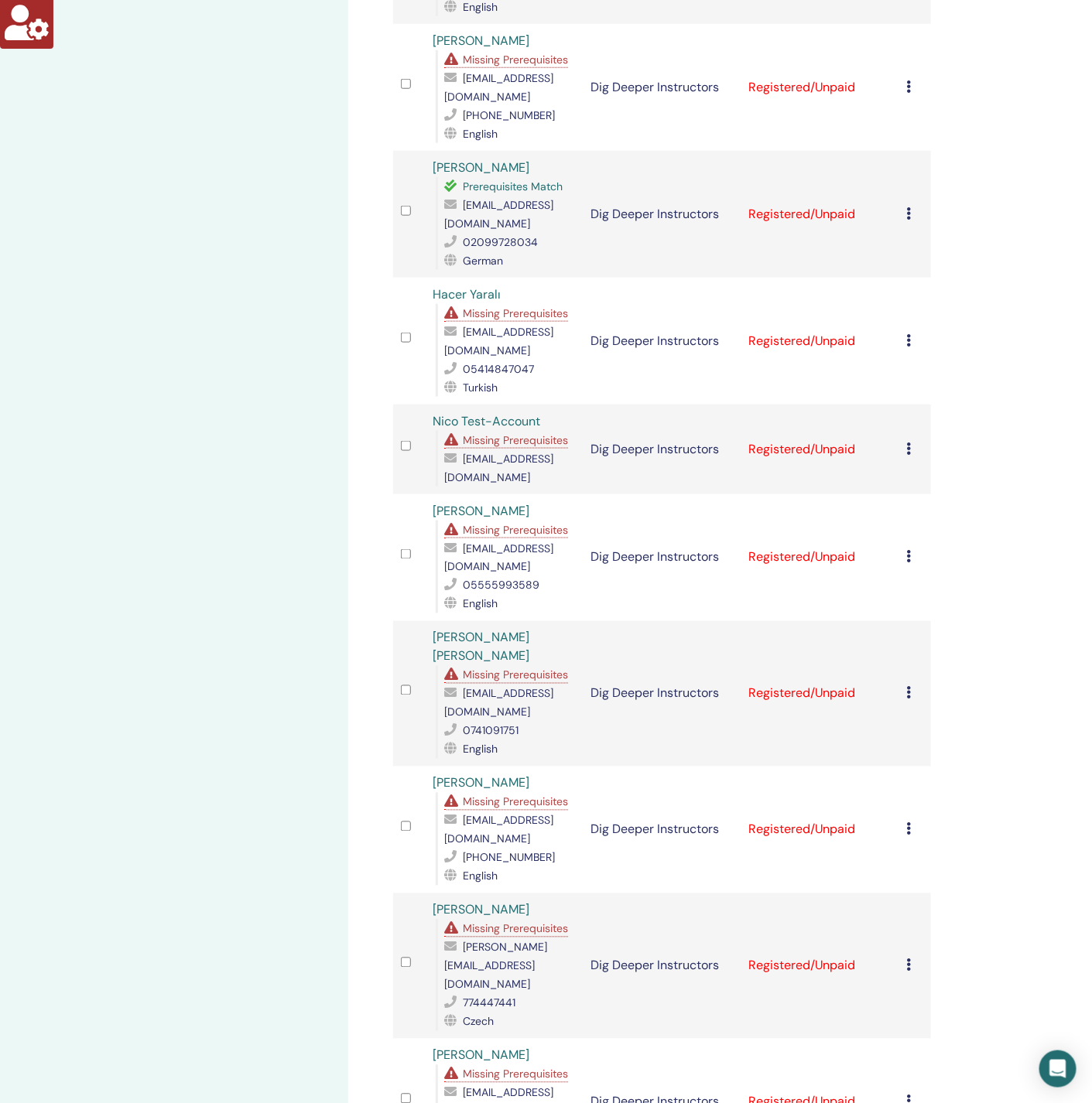
scroll to position [518, 0]
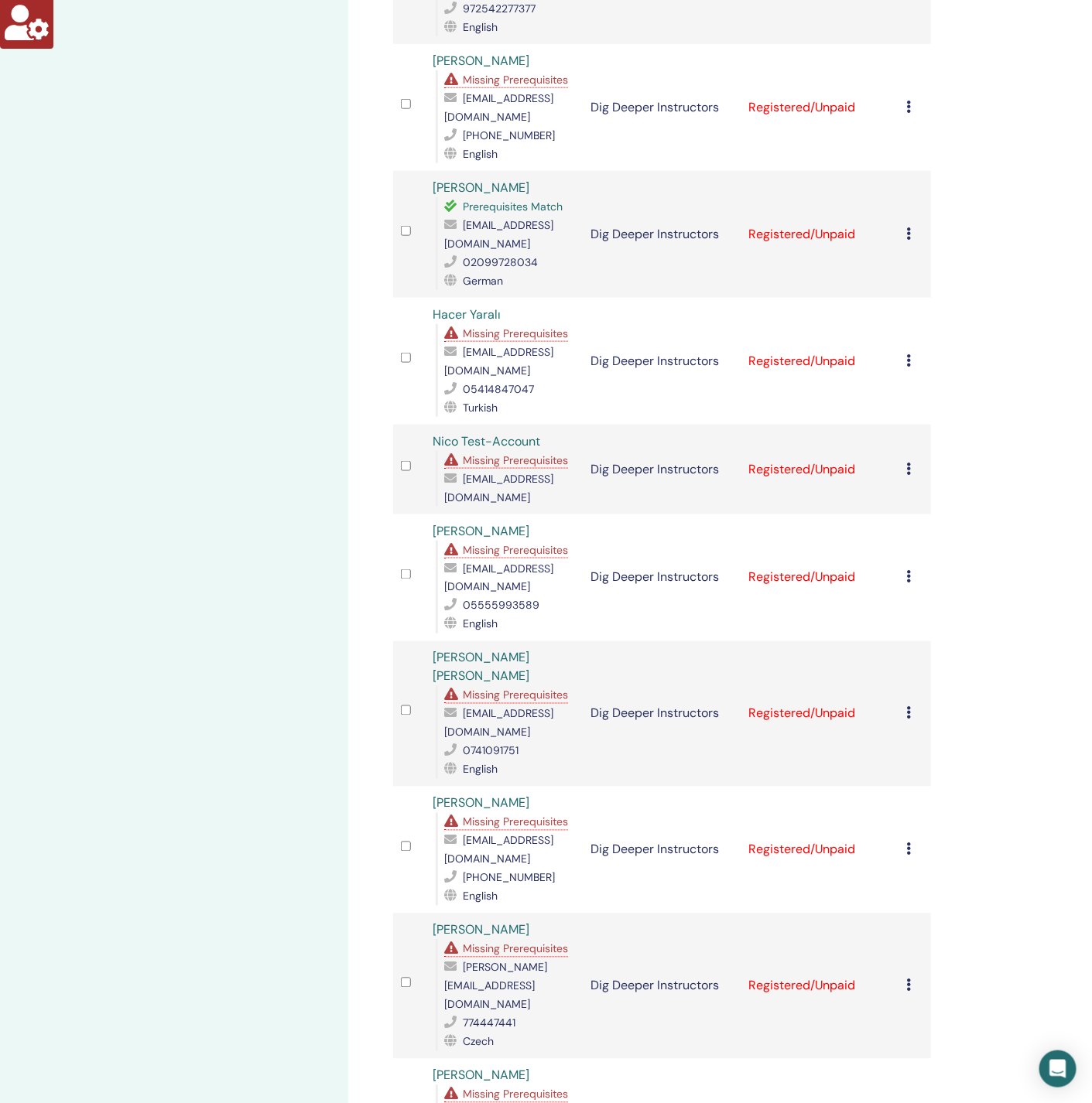
click at [501, 326] on span "Missing Prerequisites" at bounding box center [516, 333] width 105 height 14
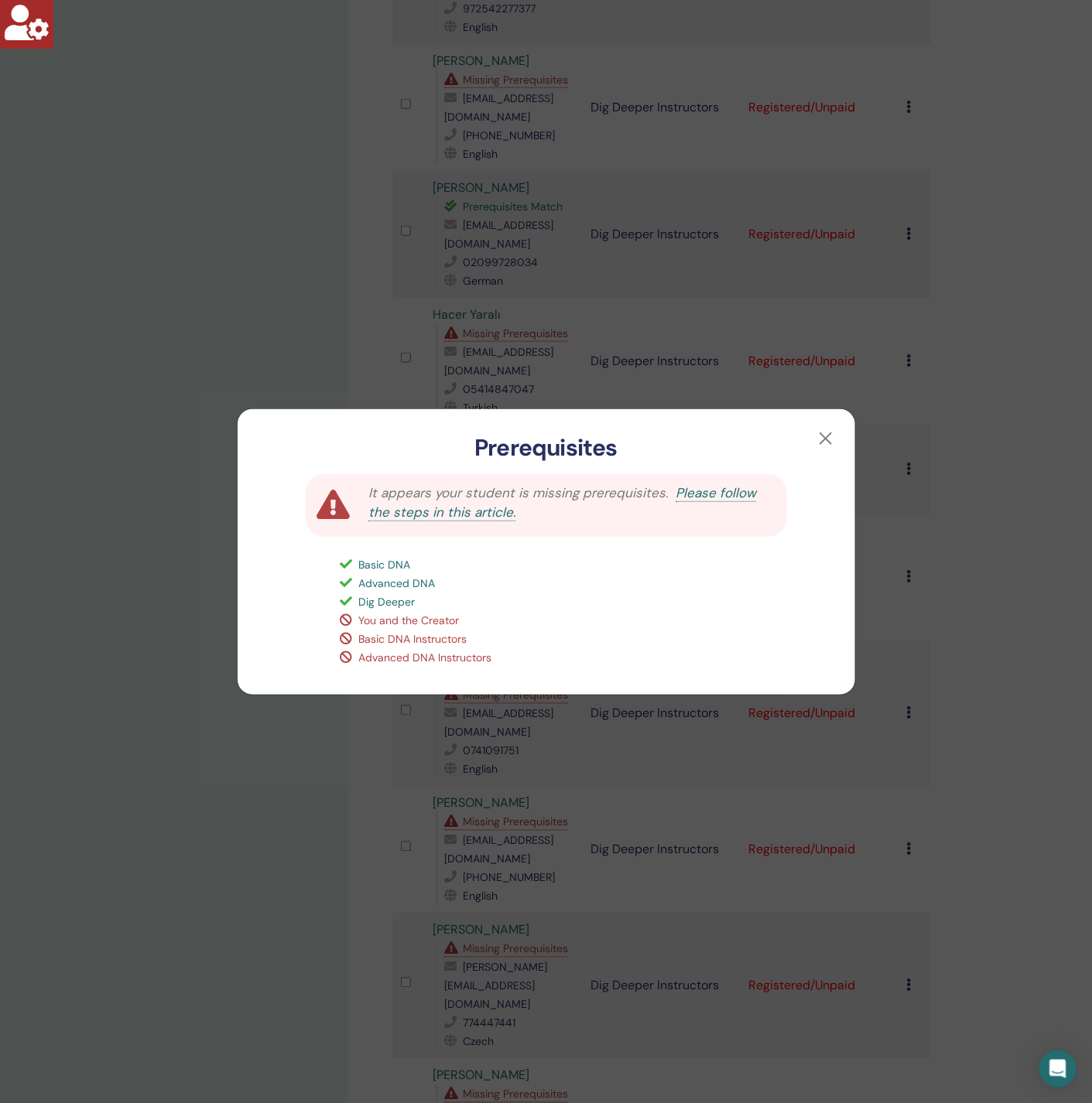
click at [286, 309] on div "Prerequisites It appears your student is missing prerequisites. Please follow t…" at bounding box center [546, 551] width 1092 height 1103
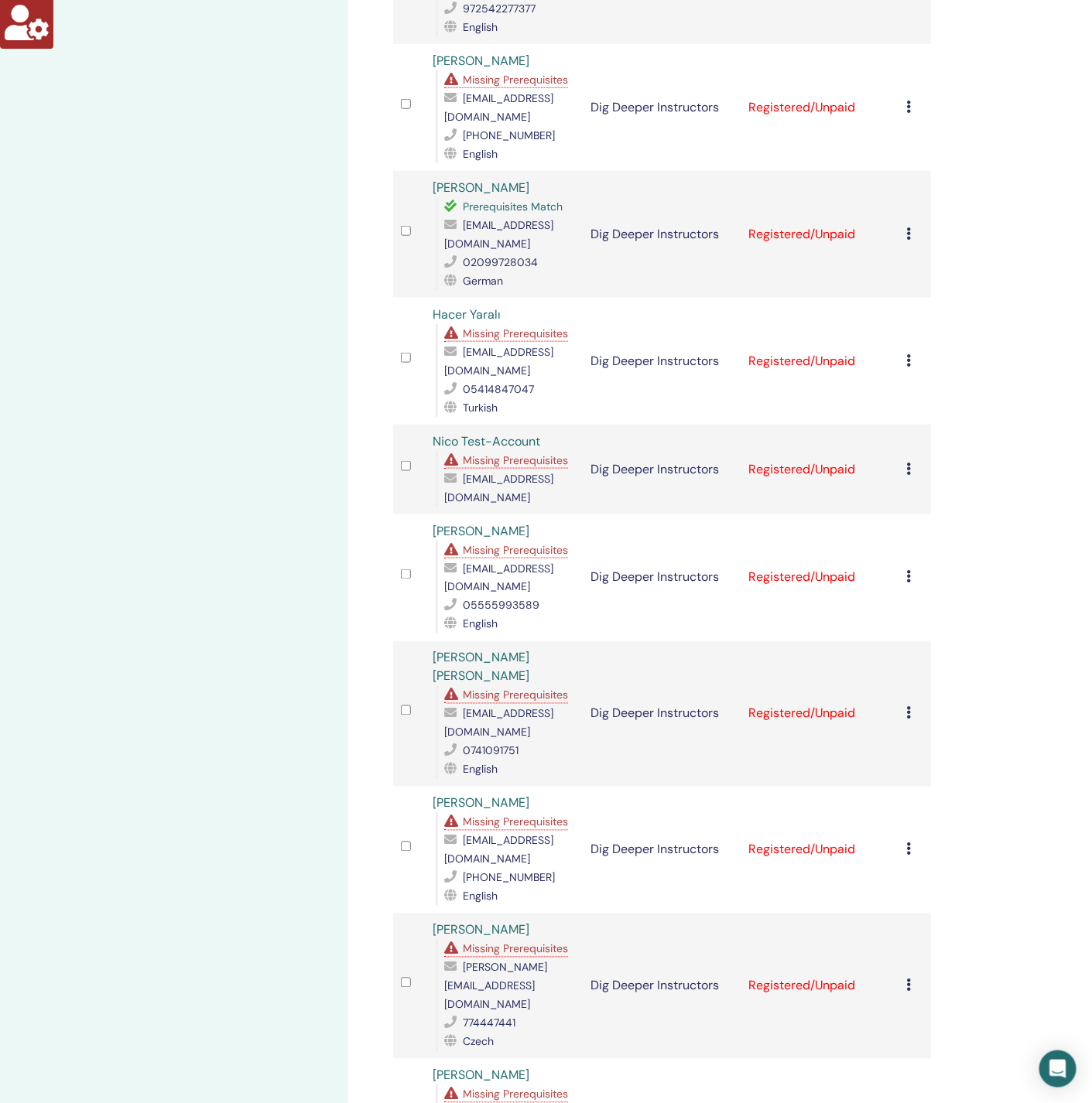
scroll to position [403, 0]
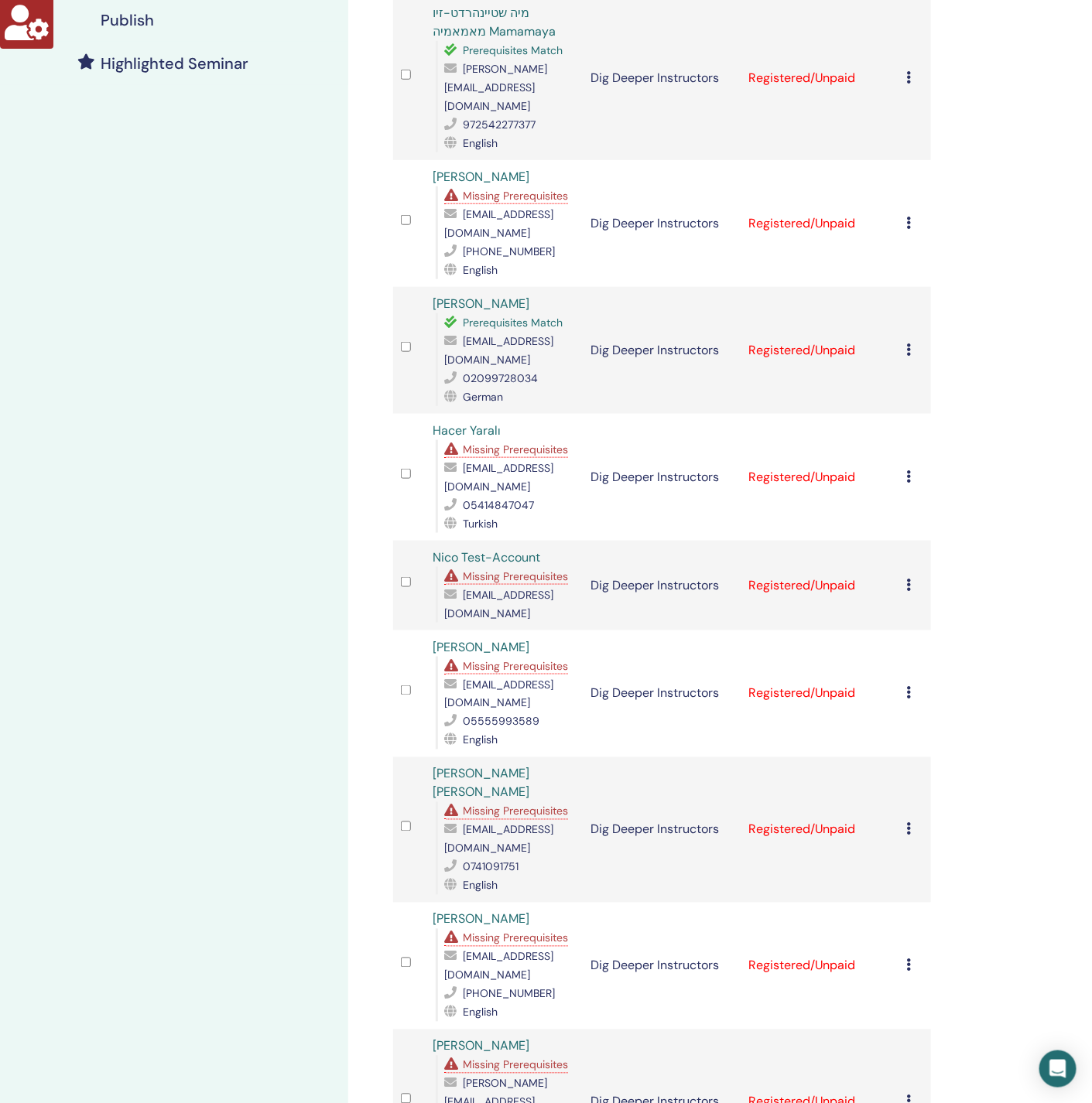
click at [501, 334] on span "apat@unitybox.de" at bounding box center [499, 350] width 109 height 33
copy span "apat@unitybox.de"
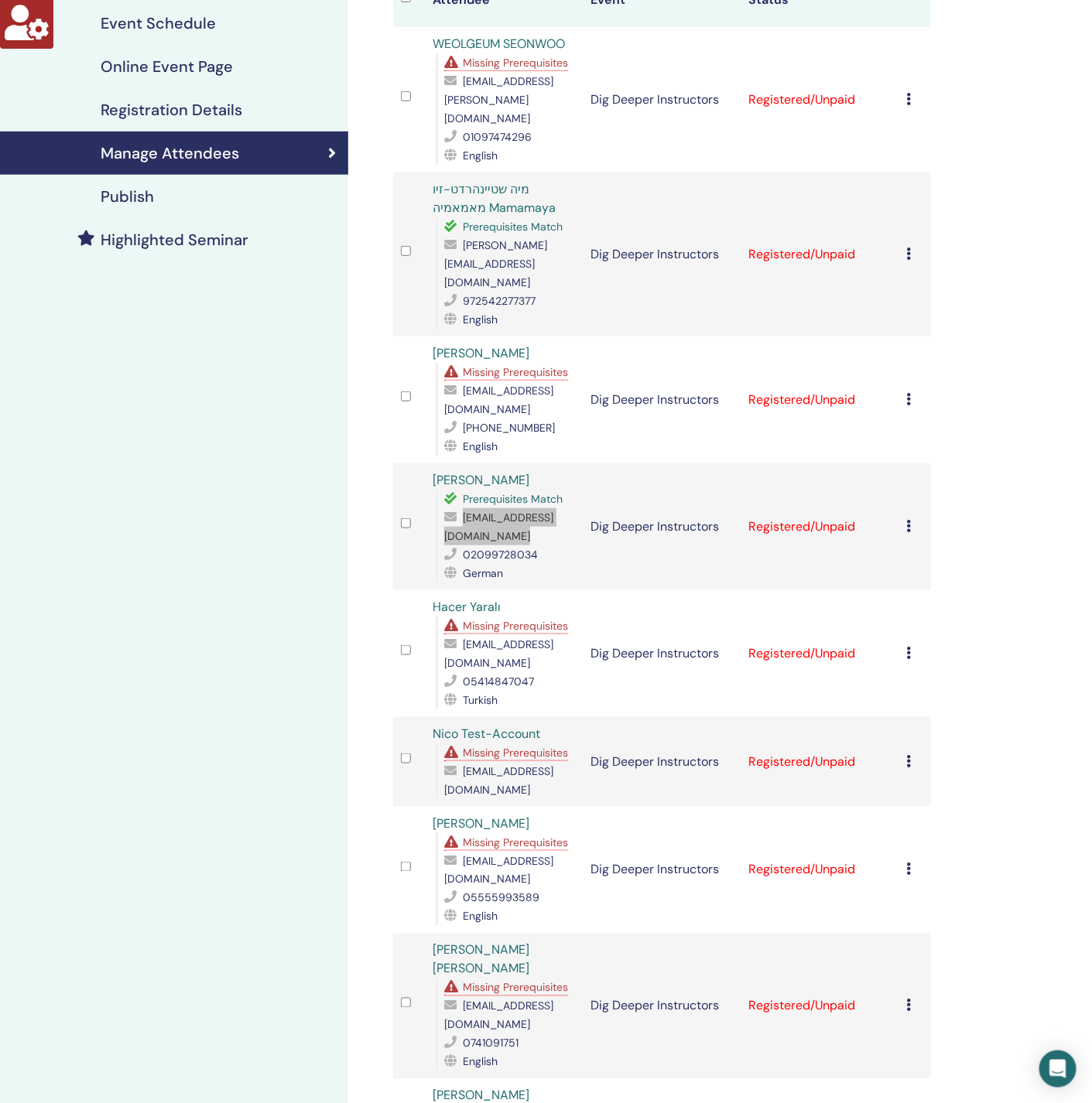
scroll to position [170, 0]
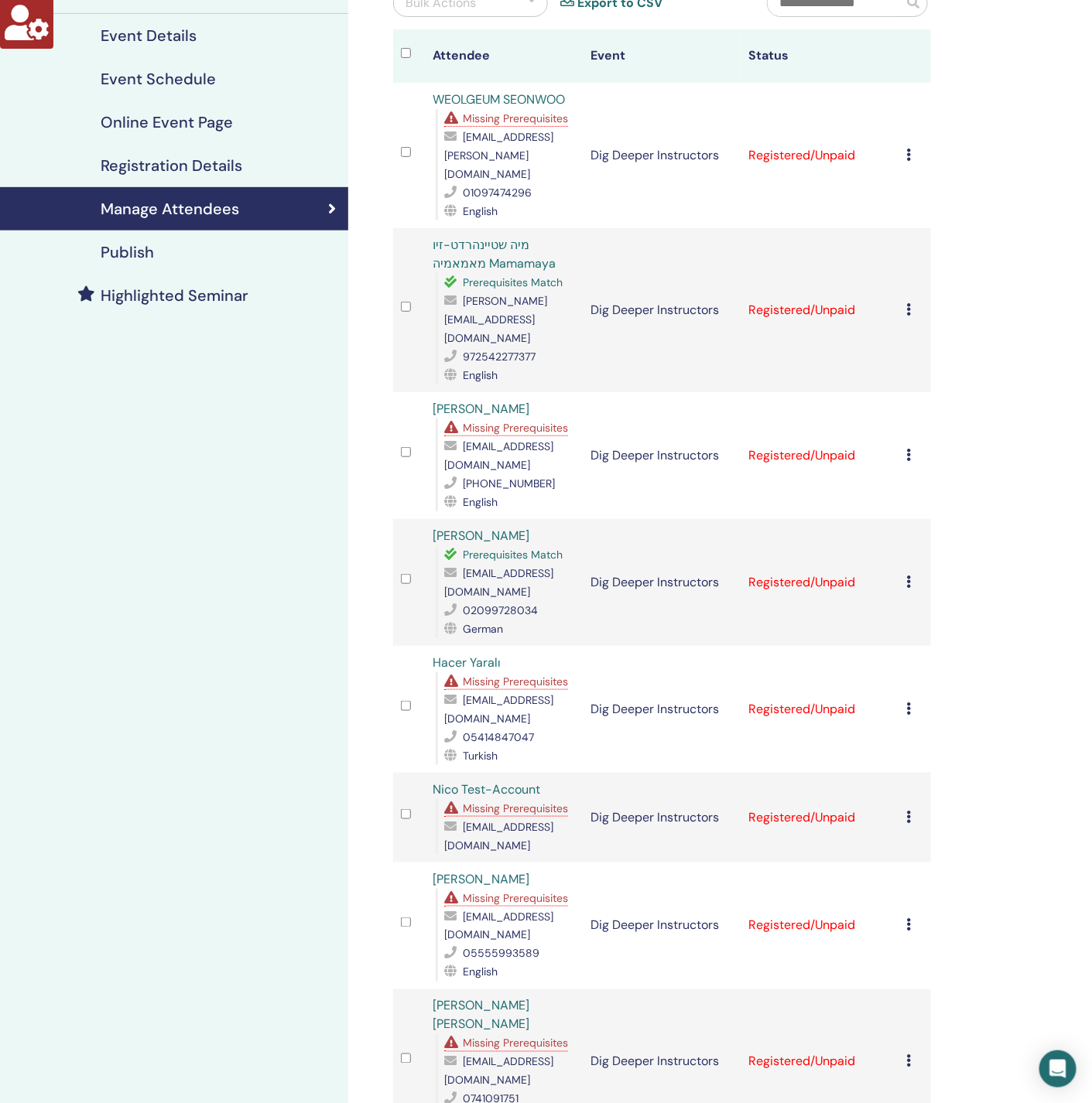
click at [534, 439] on span "maryam.safaei346@gmail.com" at bounding box center [499, 455] width 109 height 33
copy span "maryam.safaei346@gmail.com"
click at [535, 421] on span "Missing Prerequisites" at bounding box center [516, 428] width 105 height 14
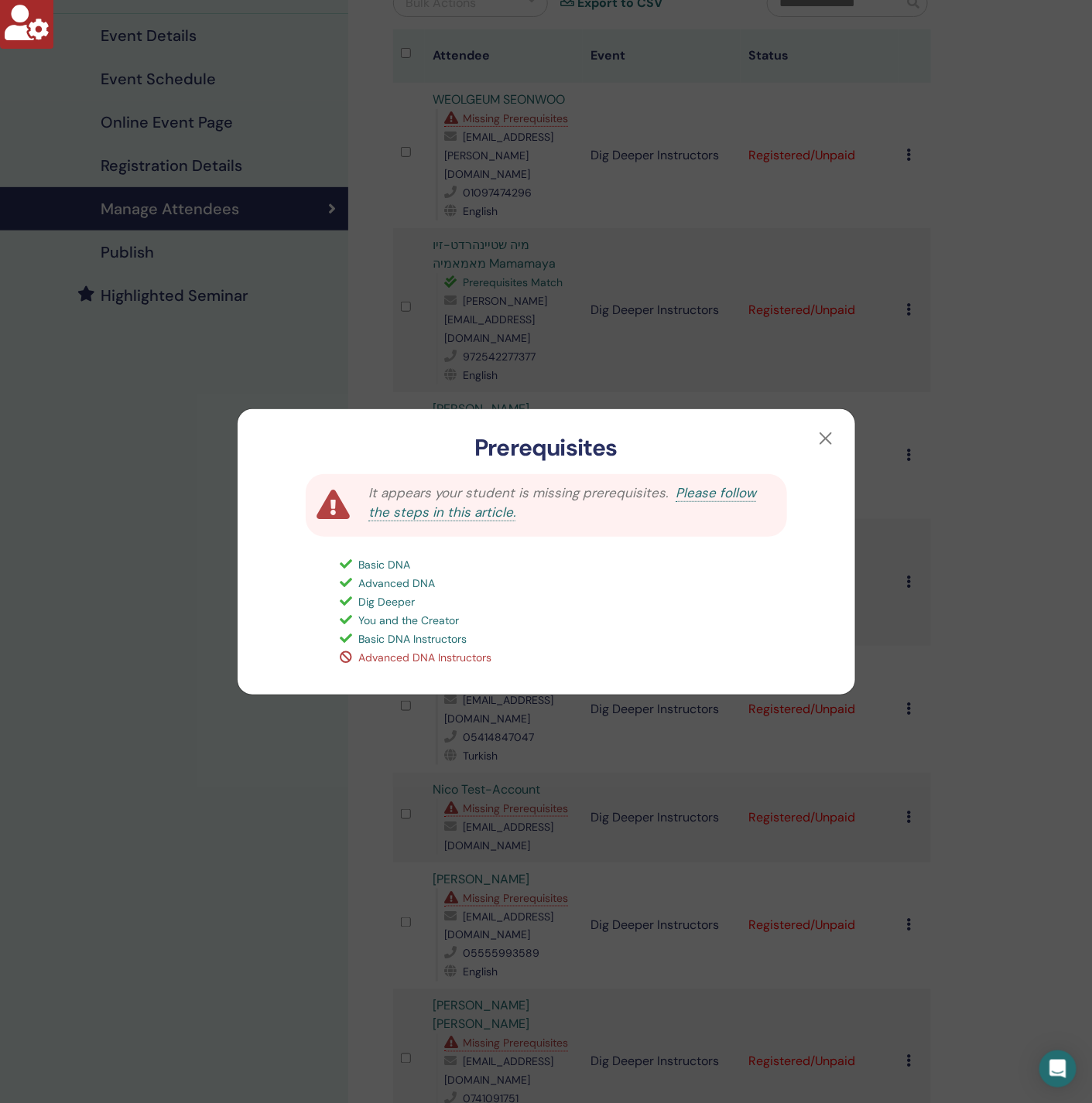
click at [156, 441] on div "Prerequisites It appears your student is missing prerequisites. Please follow t…" at bounding box center [546, 551] width 1092 height 1103
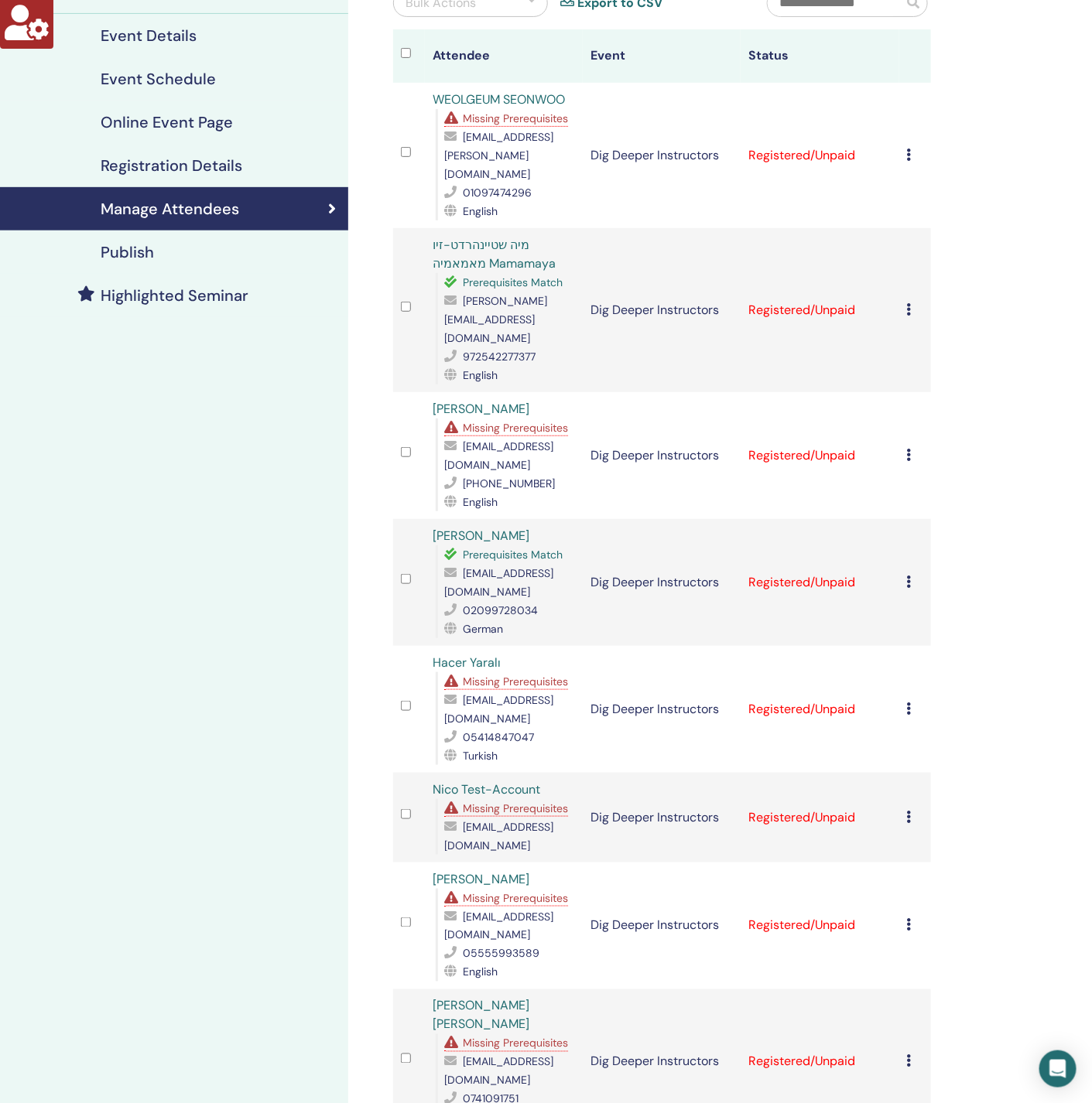
click at [525, 439] on span "maryam.safaei346@gmail.com" at bounding box center [499, 455] width 109 height 33
copy span "maryam.safaei346@gmail.com"
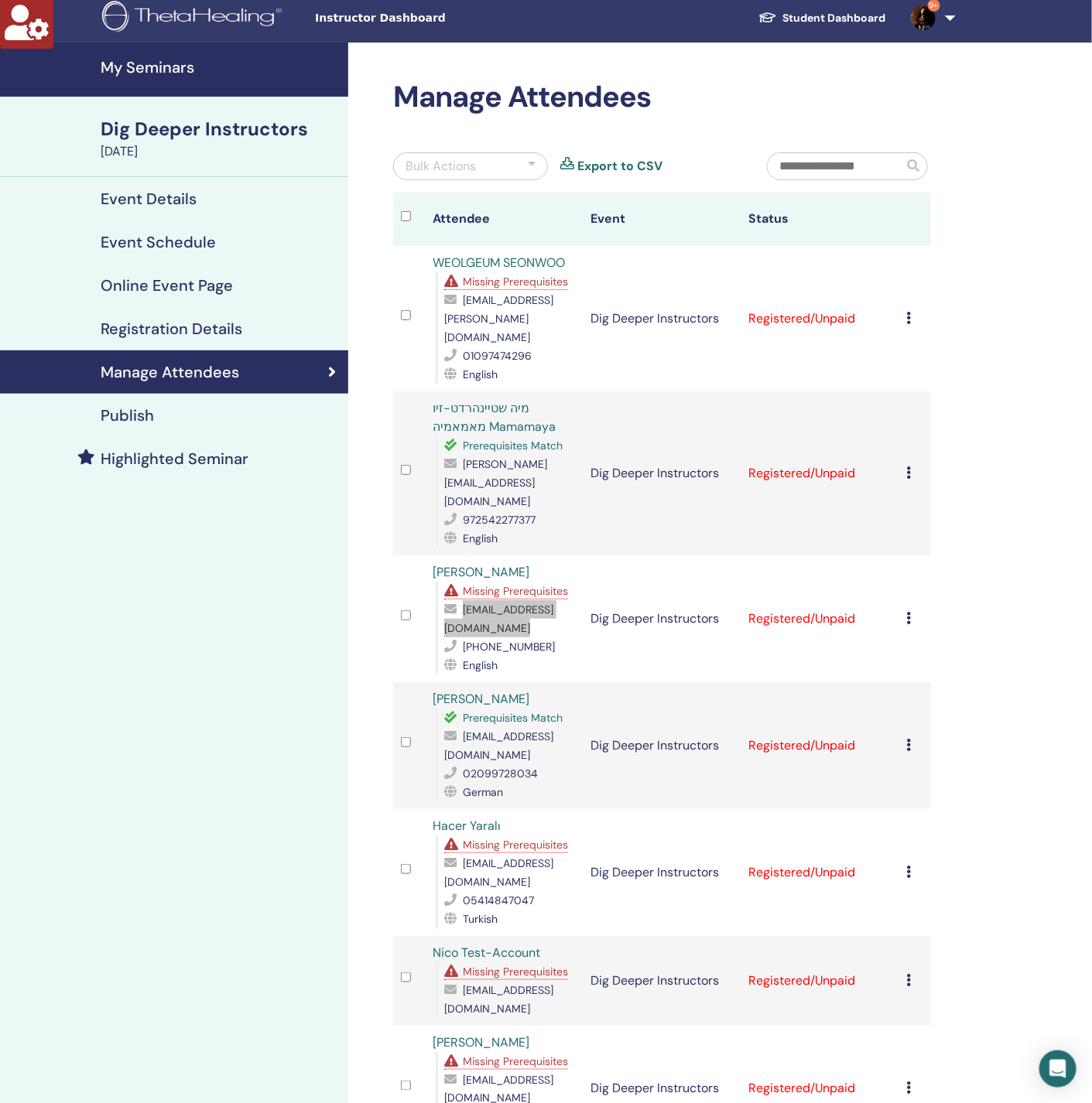
scroll to position [0, 0]
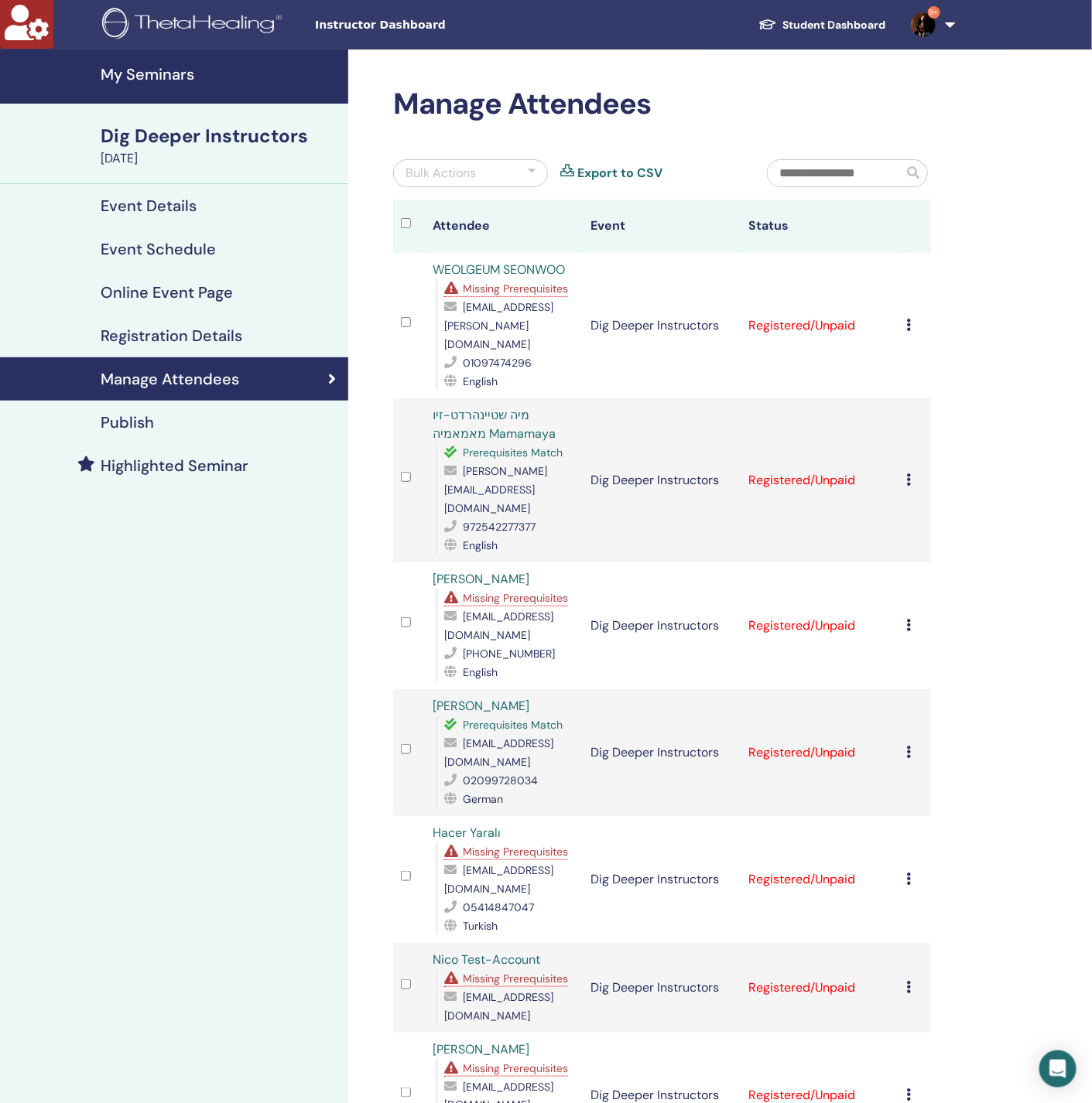
click at [509, 478] on span "maya@mamamaya.co.il" at bounding box center [496, 489] width 103 height 51
copy span "maya@mamamaya.co.il"
click at [520, 290] on span "Missing Prerequisites" at bounding box center [516, 288] width 105 height 14
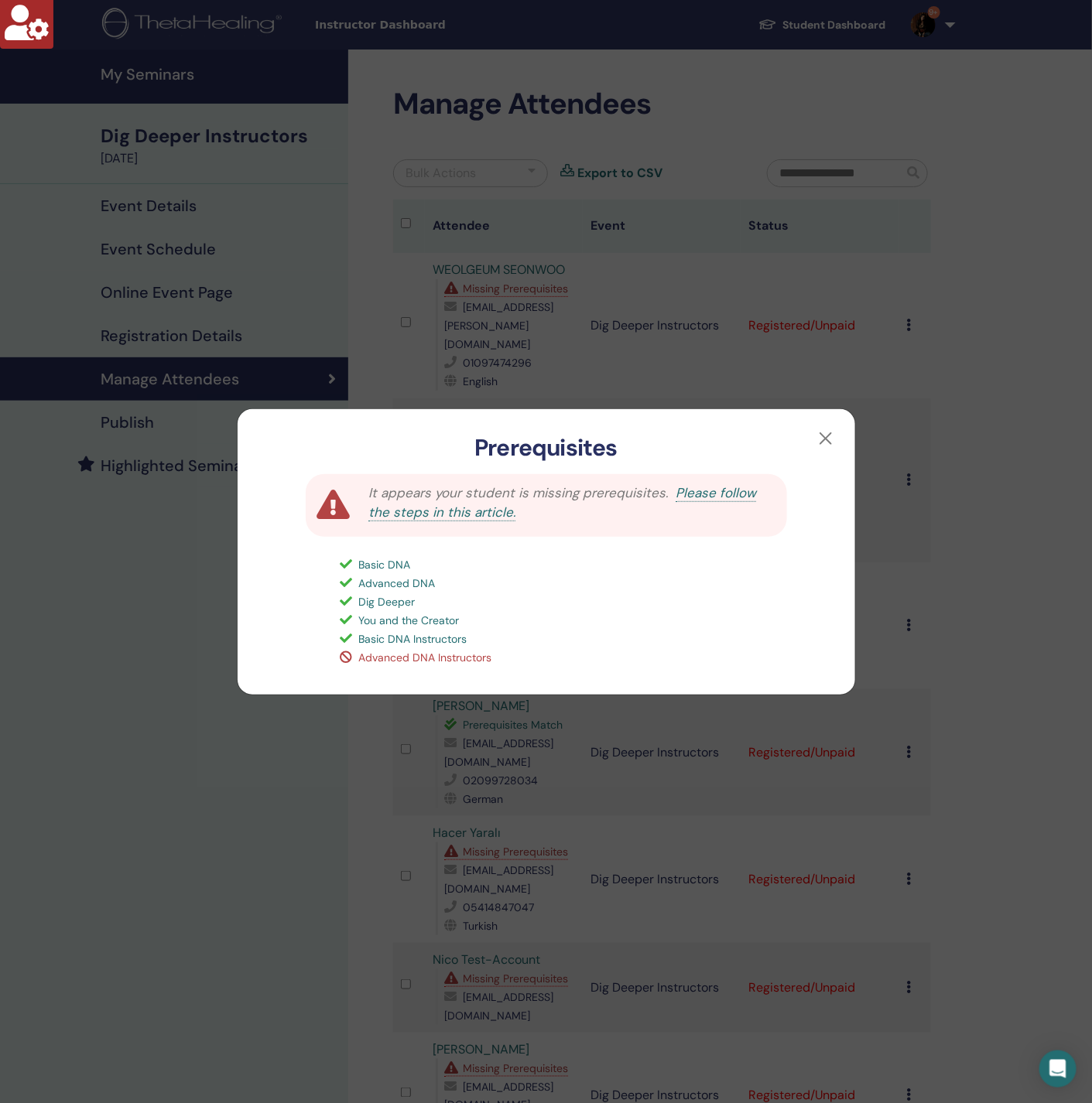
drag, startPoint x: 89, startPoint y: 649, endPoint x: 107, endPoint y: 637, distance: 21.6
click at [94, 645] on div "Prerequisites It appears your student is missing prerequisites. Please follow t…" at bounding box center [546, 551] width 1092 height 1103
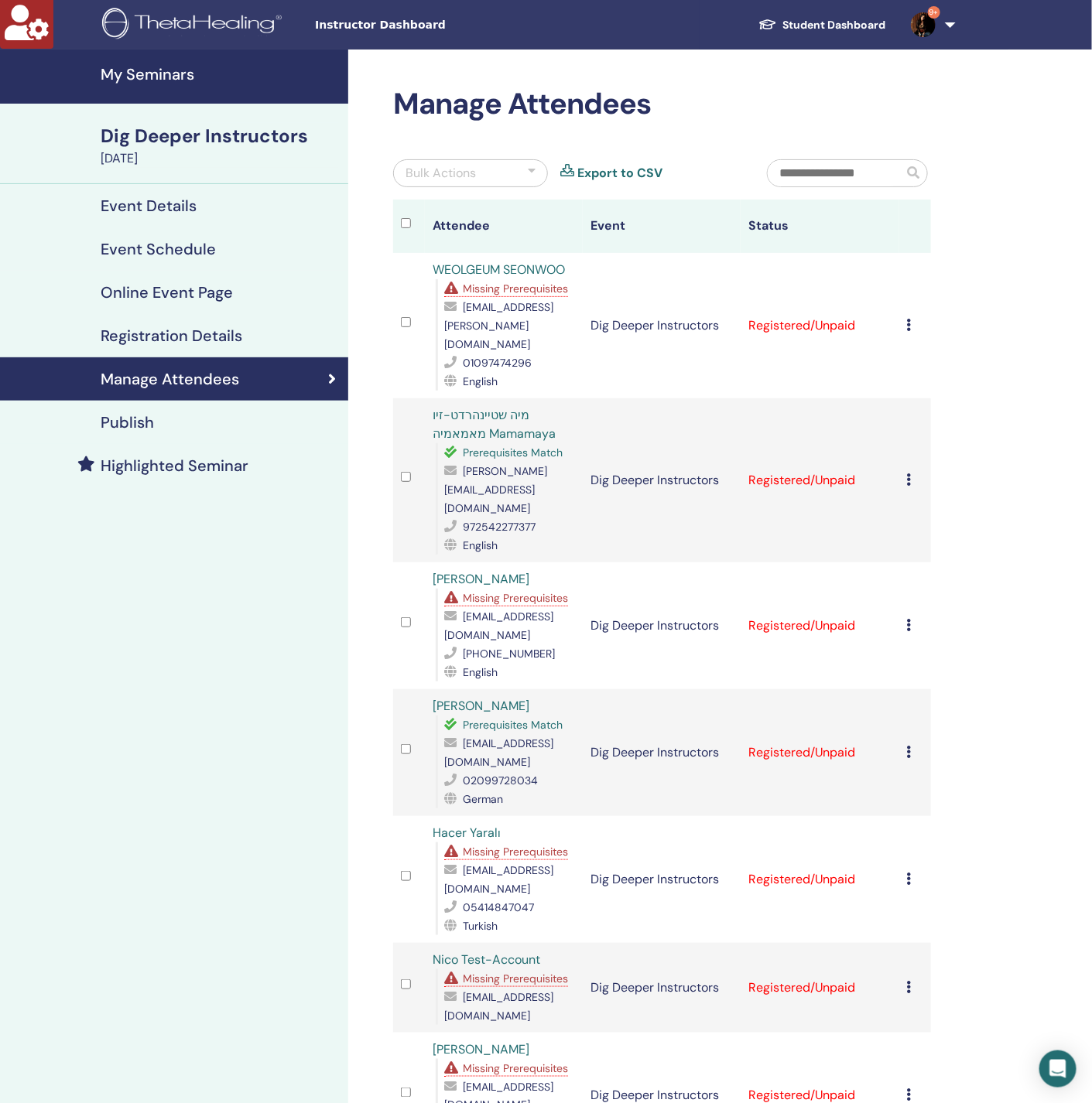
click at [500, 325] on span "people1299@daum.net" at bounding box center [499, 325] width 109 height 51
copy span "people1299@daum.net"
